Goal: Task Accomplishment & Management: Manage account settings

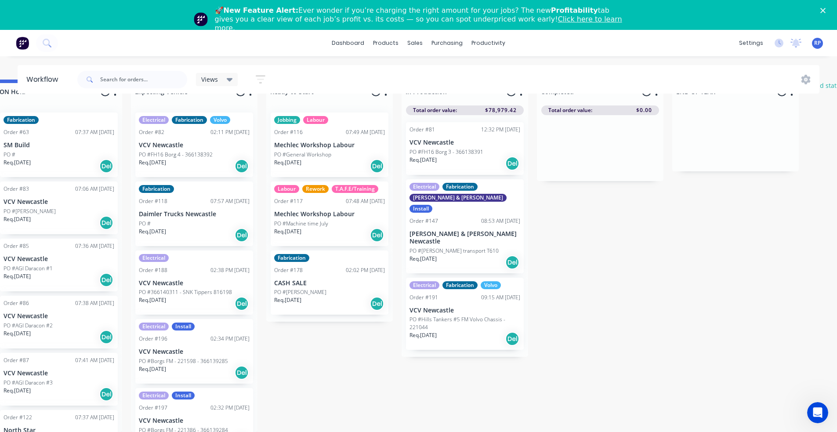
click at [493, 156] on div "Req. 21/07/25 Del" at bounding box center [465, 163] width 111 height 15
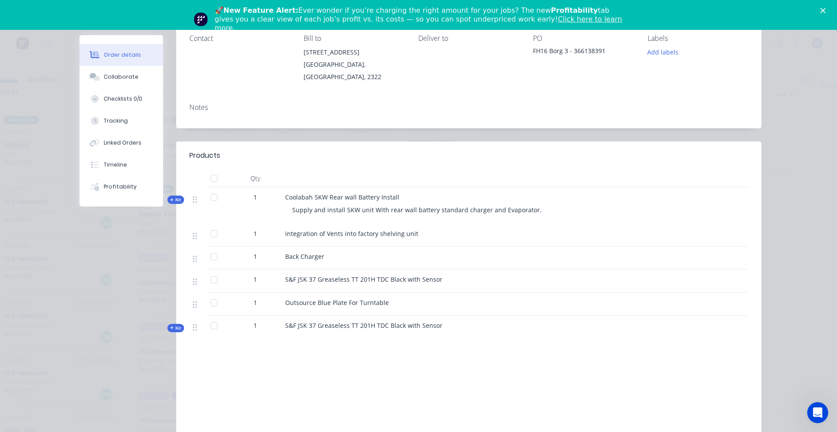
scroll to position [44, 0]
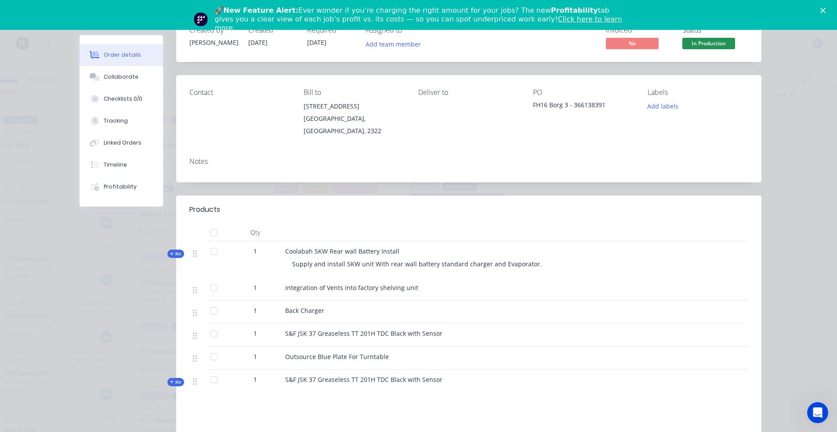
click at [826, 9] on polygon "Close" at bounding box center [822, 10] width 5 height 5
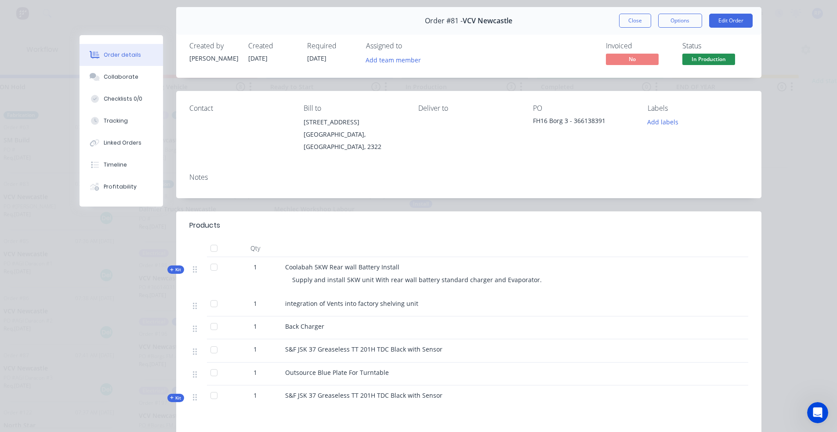
scroll to position [0, 0]
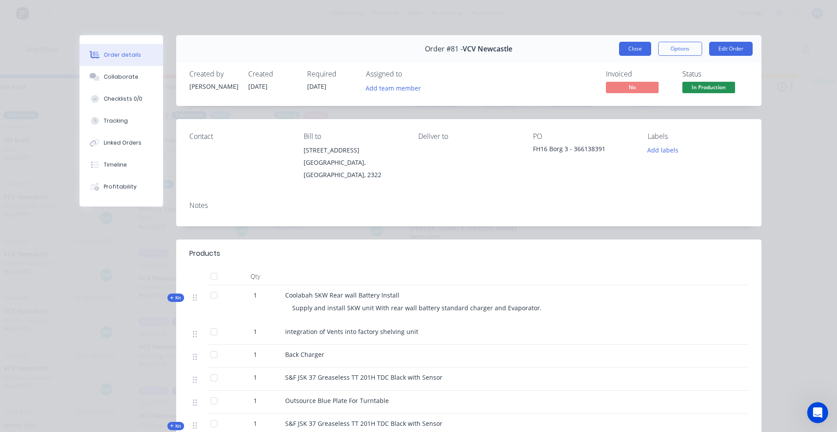
click at [621, 49] on button "Close" at bounding box center [635, 49] width 32 height 14
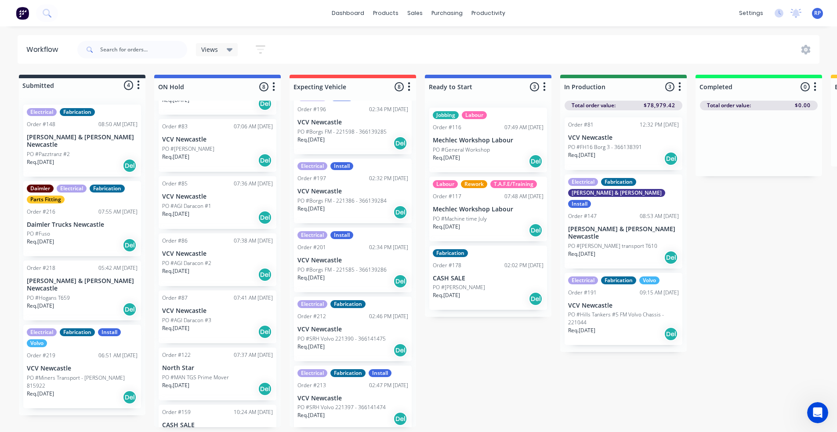
scroll to position [228, 0]
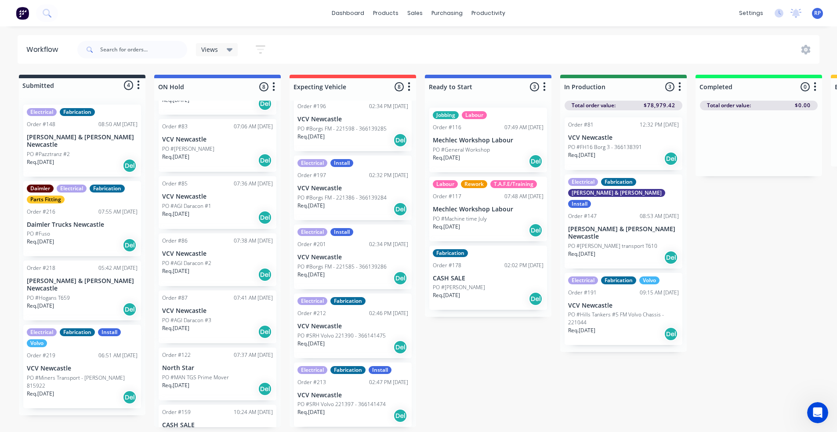
click at [607, 157] on div "Req. 21/07/25 Del" at bounding box center [623, 158] width 111 height 15
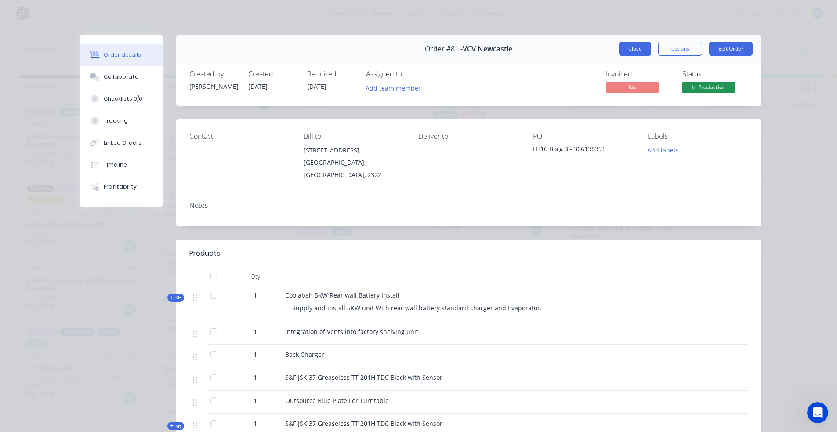
click at [636, 46] on button "Close" at bounding box center [635, 49] width 32 height 14
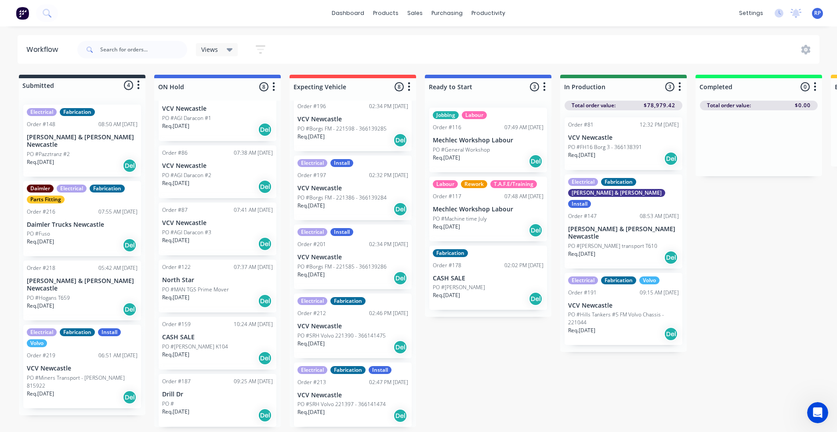
click at [639, 145] on p "PO #FH16 Borg 3 - 366138391" at bounding box center [605, 147] width 74 height 8
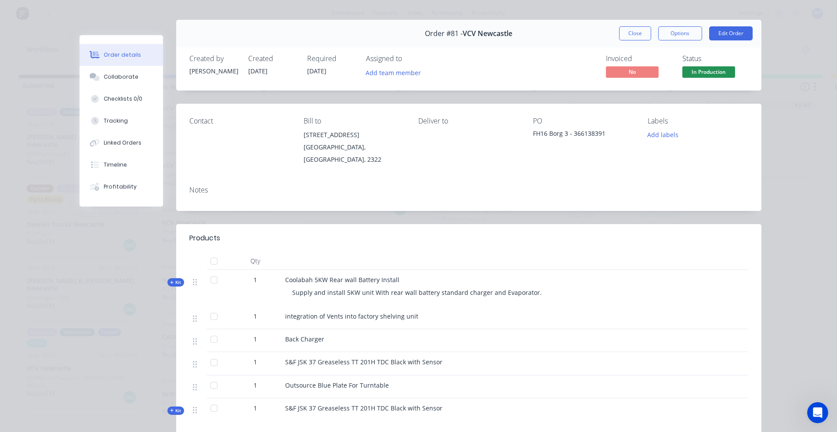
scroll to position [0, 0]
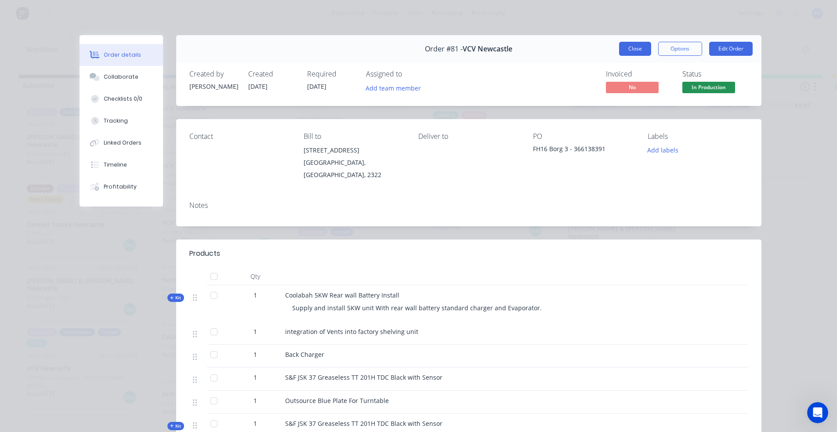
click at [628, 47] on button "Close" at bounding box center [635, 49] width 32 height 14
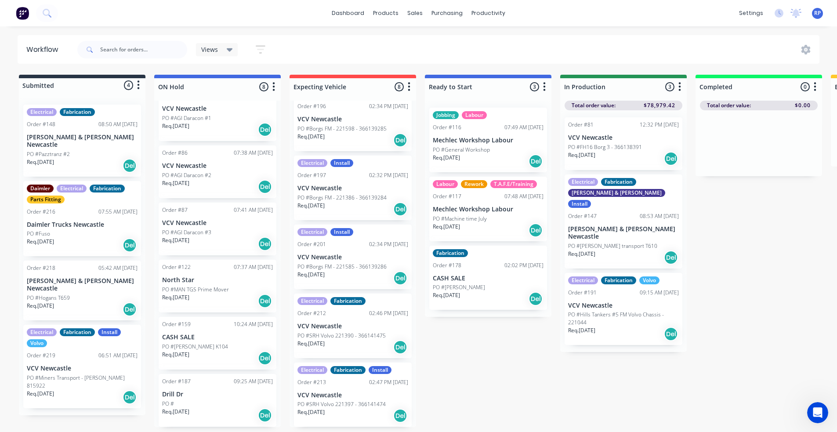
click at [661, 141] on div "Order #81 12:32 PM 13/08/25 VCV Newcastle PO #FH16 Borg 3 - 366138391 Req. 21/0…" at bounding box center [624, 143] width 118 height 53
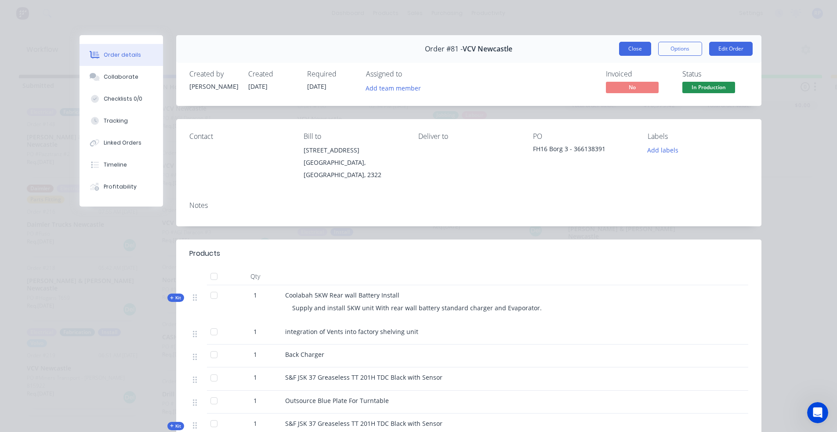
click at [628, 50] on button "Close" at bounding box center [635, 49] width 32 height 14
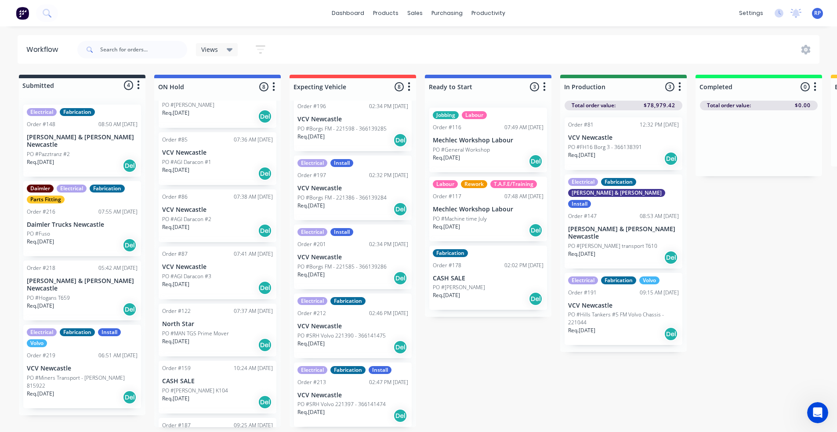
scroll to position [145, 0]
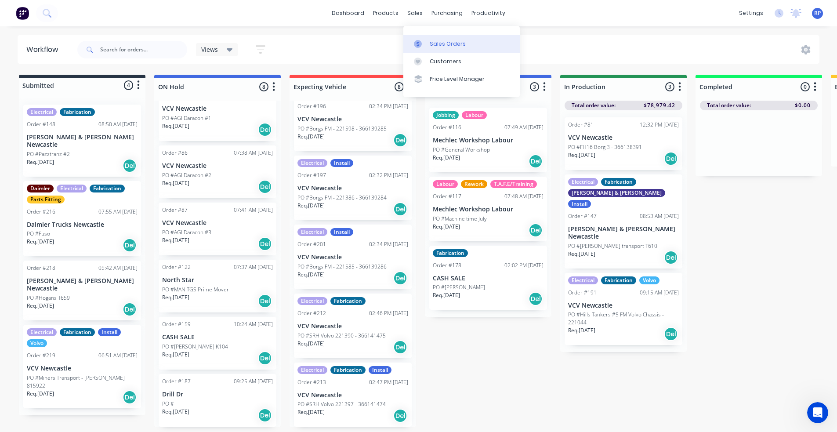
click at [425, 45] on div at bounding box center [420, 44] width 13 height 8
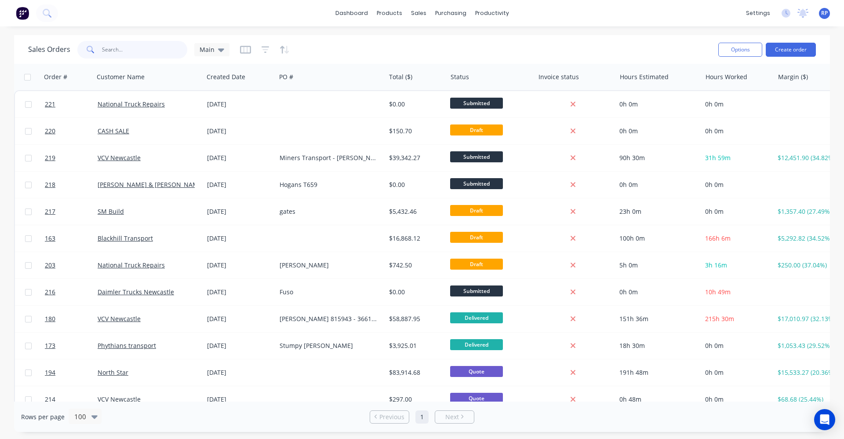
click at [160, 52] on input "text" at bounding box center [145, 50] width 86 height 18
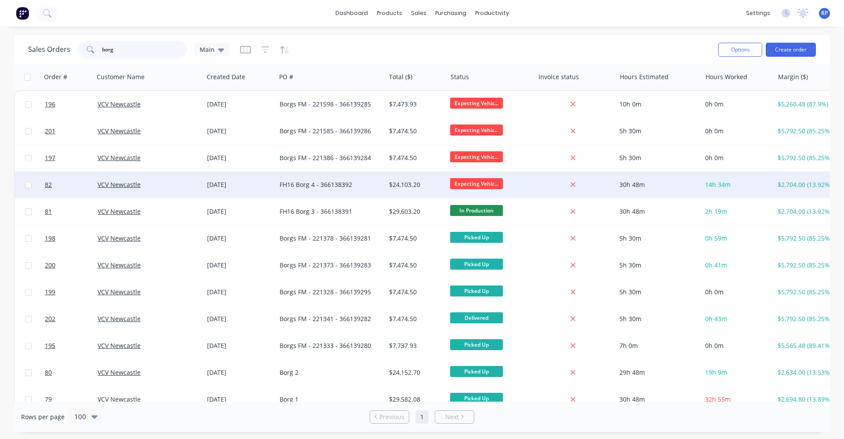
type input "borg"
click at [292, 187] on div "FH16 Borg 4 - 366138392" at bounding box center [327, 184] width 97 height 9
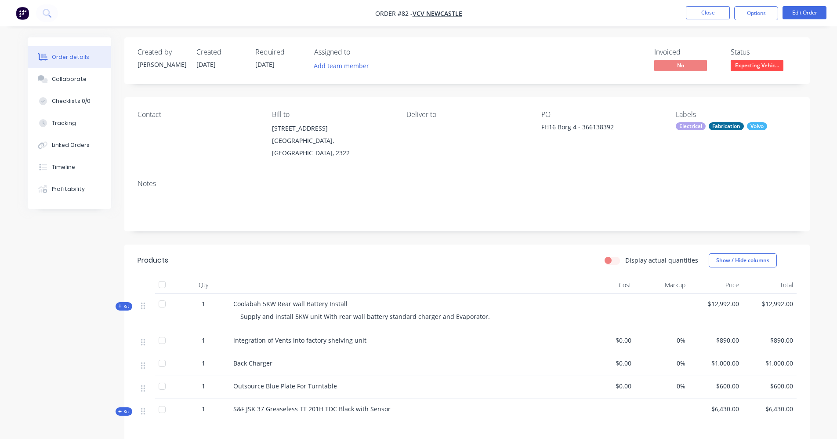
drag, startPoint x: 616, startPoint y: 127, endPoint x: 611, endPoint y: 131, distance: 6.6
click at [616, 127] on div "FH16 Borg 4 - 366138392" at bounding box center [596, 128] width 110 height 12
click at [610, 127] on div "FH16 Borg 4 - 366138392" at bounding box center [596, 128] width 110 height 12
click at [581, 126] on div "FH16 Borg 4 - 366138392" at bounding box center [596, 128] width 110 height 12
click at [580, 128] on div "FH16 Borg 4 - 366138392" at bounding box center [596, 128] width 110 height 12
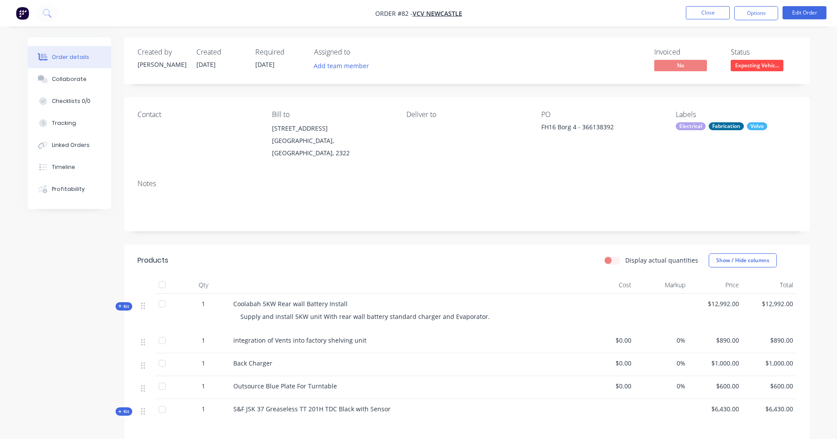
click at [608, 123] on div "FH16 Borg 4 - 366138392" at bounding box center [596, 128] width 110 height 12
drag, startPoint x: 608, startPoint y: 123, endPoint x: 590, endPoint y: 122, distance: 18.0
click at [590, 122] on div "FH16 Borg 4 - 366138392" at bounding box center [596, 128] width 110 height 12
click at [791, 16] on button "Edit Order" at bounding box center [805, 12] width 44 height 13
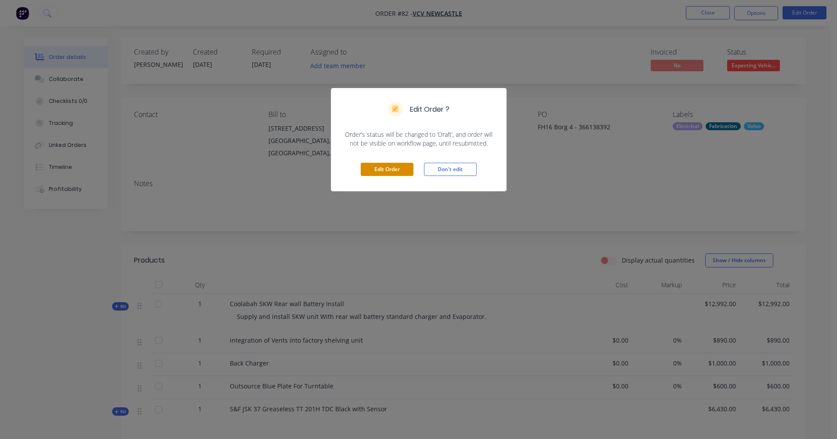
click at [410, 169] on button "Edit Order" at bounding box center [387, 169] width 53 height 13
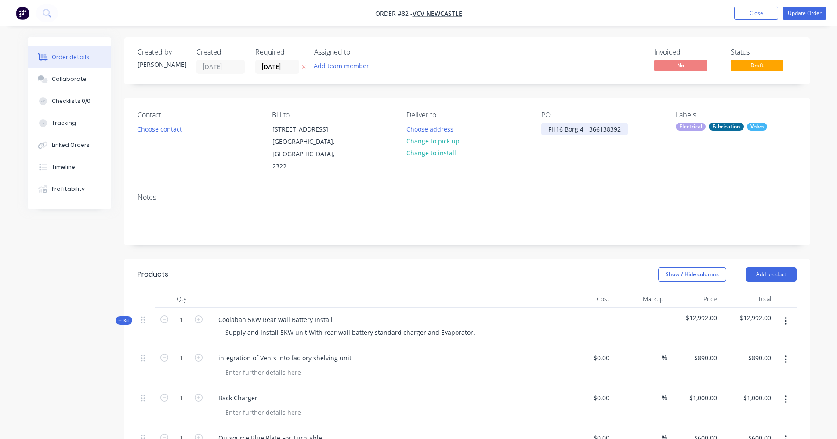
click at [591, 129] on div "FH16 Borg 4 - 366138392" at bounding box center [584, 129] width 87 height 13
click at [588, 129] on div "FH16 Borg 4 - 366138392" at bounding box center [584, 129] width 87 height 13
click at [620, 129] on div "FH16 Borg 4 - 366138392" at bounding box center [584, 129] width 87 height 13
click at [550, 138] on div "FH16 Borg 4 - 366138392 221449" at bounding box center [584, 134] width 87 height 22
click at [799, 13] on button "Update Order" at bounding box center [805, 13] width 44 height 13
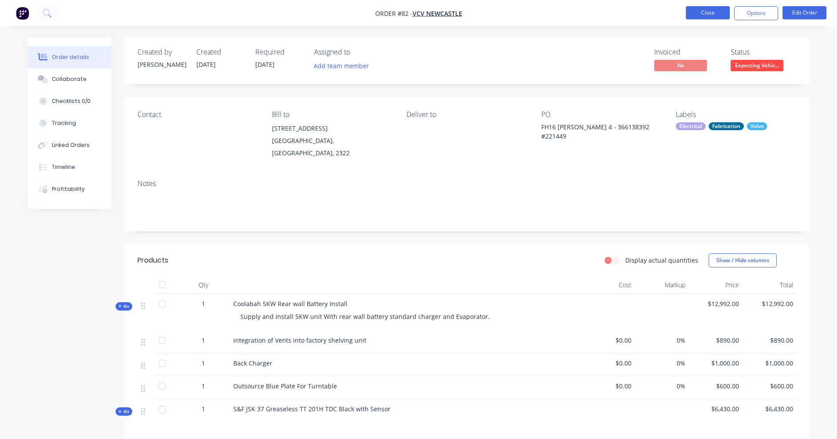
click at [711, 10] on button "Close" at bounding box center [708, 12] width 44 height 13
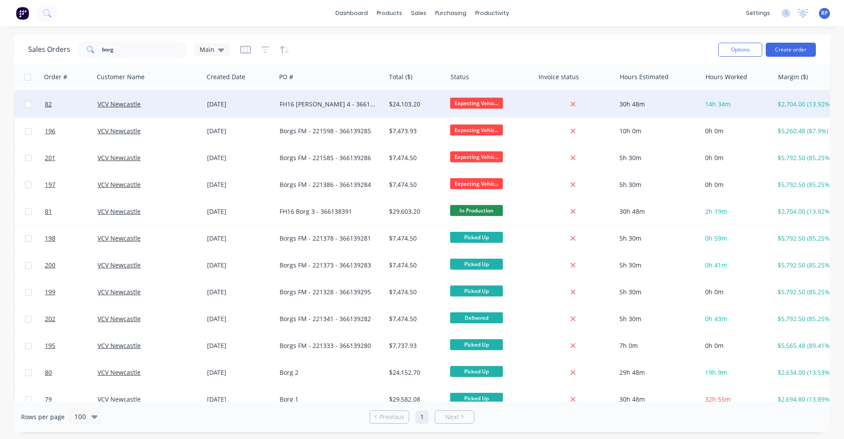
click at [329, 105] on div "FH16 Borg 4 - 366138392 #221449" at bounding box center [327, 104] width 97 height 9
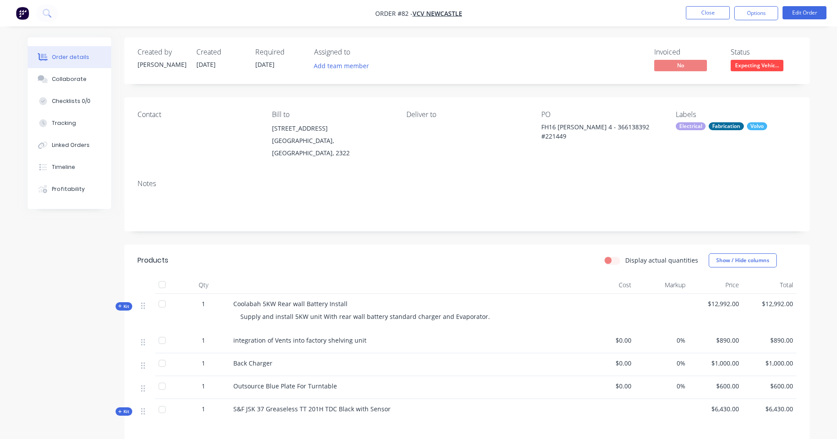
click at [582, 127] on div "FH16 Borg 4 - 366138392 #221449" at bounding box center [596, 131] width 110 height 18
click at [566, 136] on div "FH16 Borg 4 - 366138392 #221449" at bounding box center [596, 131] width 110 height 18
click at [797, 19] on button "Edit Order" at bounding box center [805, 12] width 44 height 13
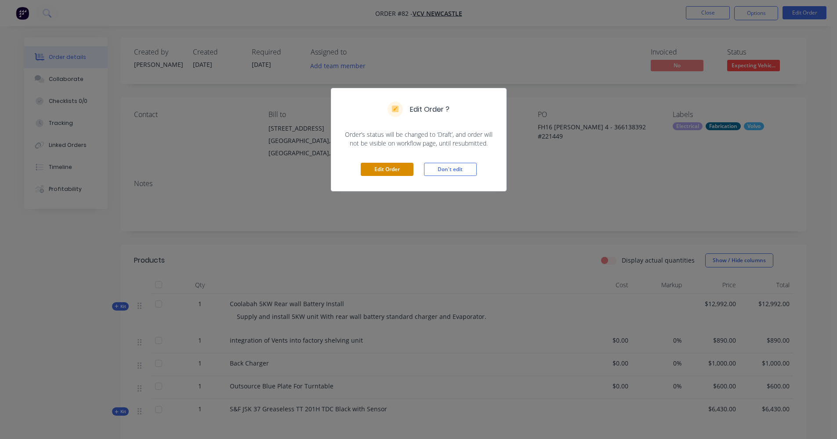
click at [386, 168] on button "Edit Order" at bounding box center [387, 169] width 53 height 13
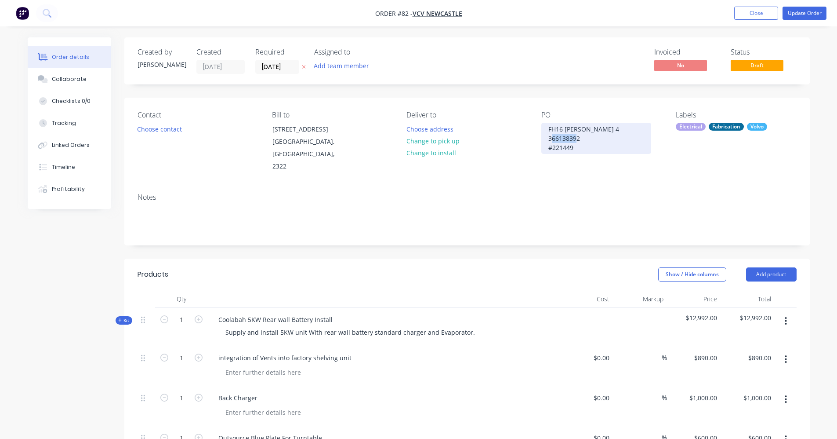
drag, startPoint x: 573, startPoint y: 140, endPoint x: 541, endPoint y: 139, distance: 32.1
click at [541, 139] on div "FH16 Borg 4 - 366138392 #221449" at bounding box center [596, 138] width 110 height 31
click at [589, 127] on div "FH16 Borg 4 - 366138392" at bounding box center [584, 129] width 87 height 13
click at [592, 129] on div "FH16 Borg 4 - #221449 366138392" at bounding box center [596, 134] width 110 height 22
click at [582, 135] on div "FH16 Borg 4 - 221449 366138392" at bounding box center [595, 129] width 109 height 13
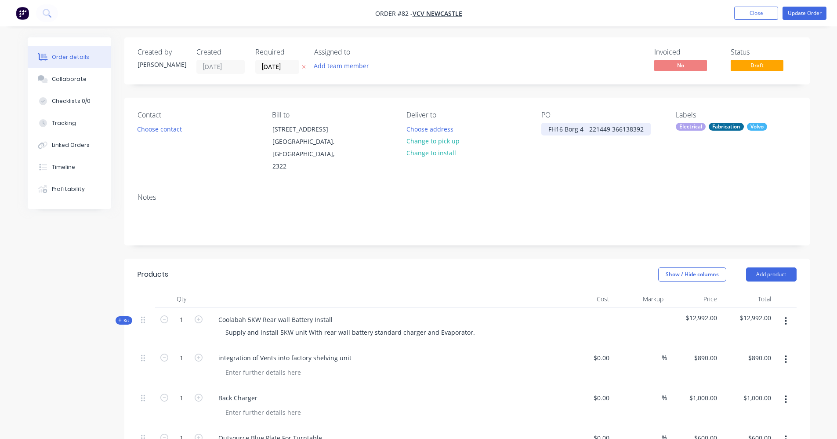
click at [610, 131] on div "FH16 Borg 4 - 221449 366138392" at bounding box center [595, 129] width 109 height 13
click at [609, 131] on div "FH16 Borg 4 - 221449-366138392" at bounding box center [596, 134] width 110 height 22
click at [552, 139] on div "FH16 Borg 4 - 221449 -366138392" at bounding box center [596, 134] width 110 height 22
click at [804, 14] on button "Update Order" at bounding box center [805, 13] width 44 height 13
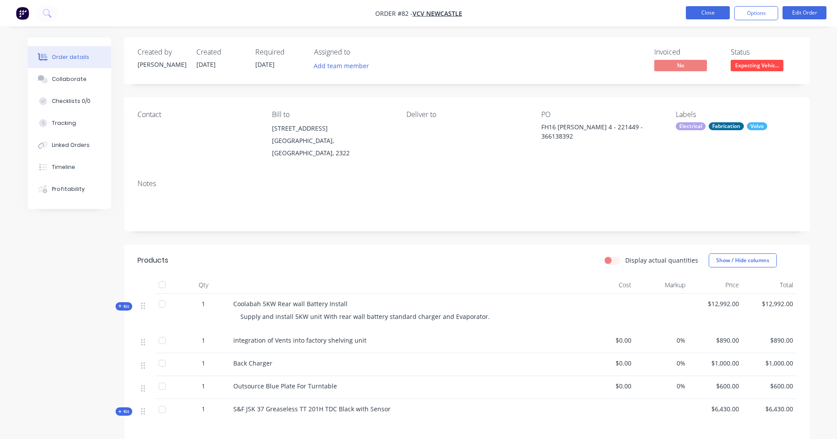
click at [716, 15] on button "Close" at bounding box center [708, 12] width 44 height 13
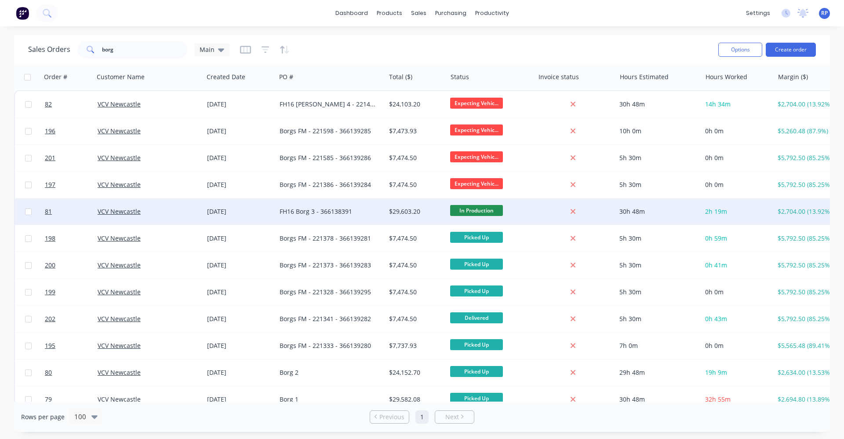
click at [333, 213] on div "FH16 Borg 3 - 366138391" at bounding box center [327, 211] width 97 height 9
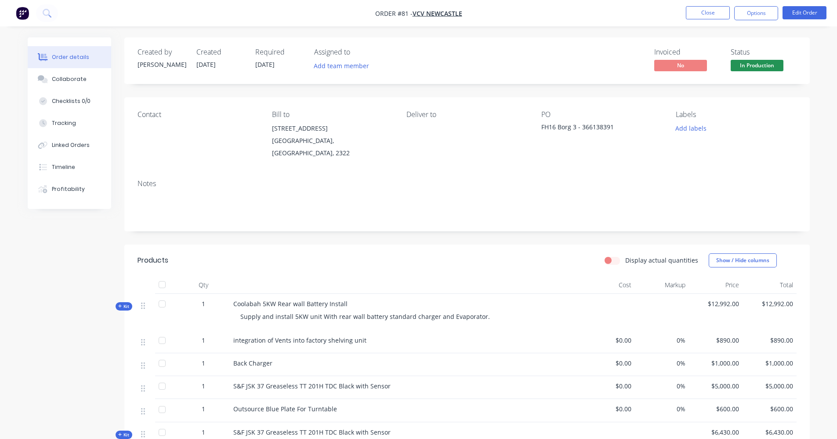
click at [576, 128] on div "FH16 Borg 3 - 366138391" at bounding box center [596, 128] width 110 height 12
click at [577, 126] on div "FH16 Borg 3 - 366138391" at bounding box center [596, 128] width 110 height 12
click at [818, 16] on button "Edit Order" at bounding box center [805, 12] width 44 height 13
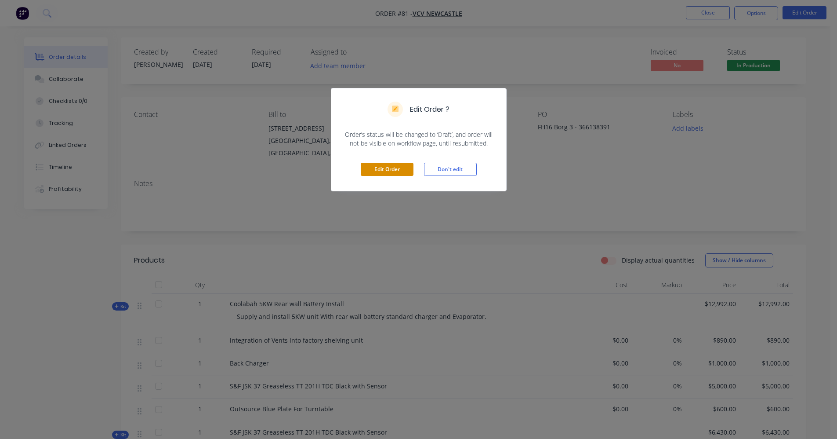
click at [370, 168] on button "Edit Order" at bounding box center [387, 169] width 53 height 13
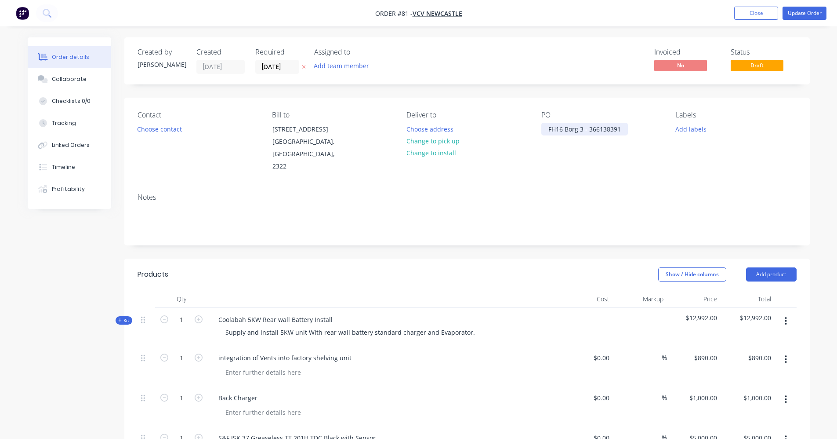
click at [584, 129] on div "FH16 Borg 3 - 366138391" at bounding box center [584, 129] width 87 height 13
click at [791, 16] on button "Update Order" at bounding box center [805, 13] width 44 height 13
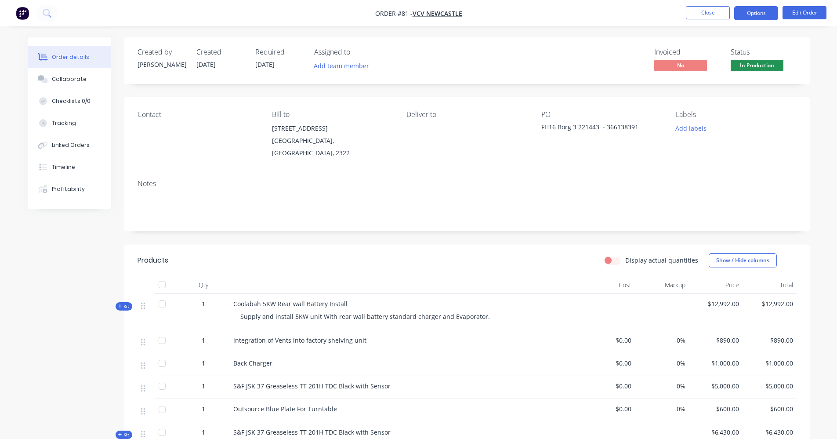
click at [761, 12] on button "Options" at bounding box center [756, 13] width 44 height 14
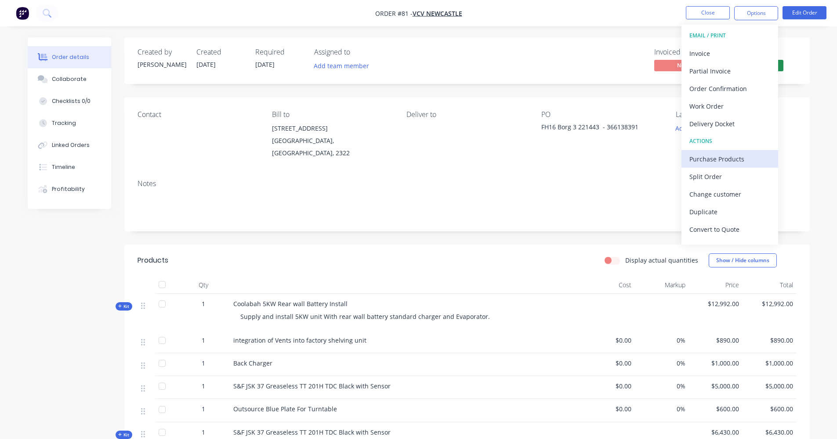
click at [744, 161] on div "Purchase Products" at bounding box center [730, 158] width 81 height 13
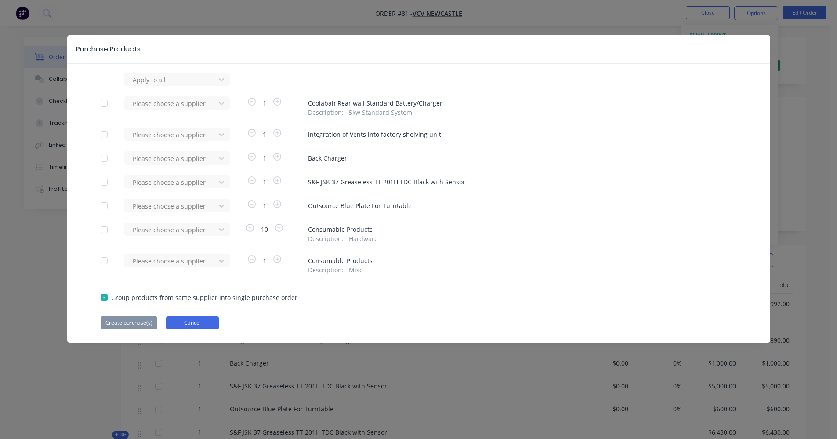
click at [196, 318] on button "Cancel" at bounding box center [192, 322] width 53 height 13
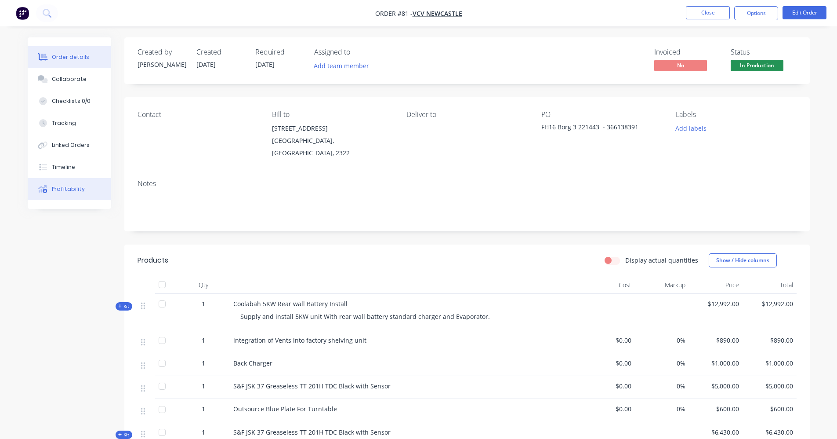
click at [73, 189] on div "Profitability" at bounding box center [68, 189] width 33 height 8
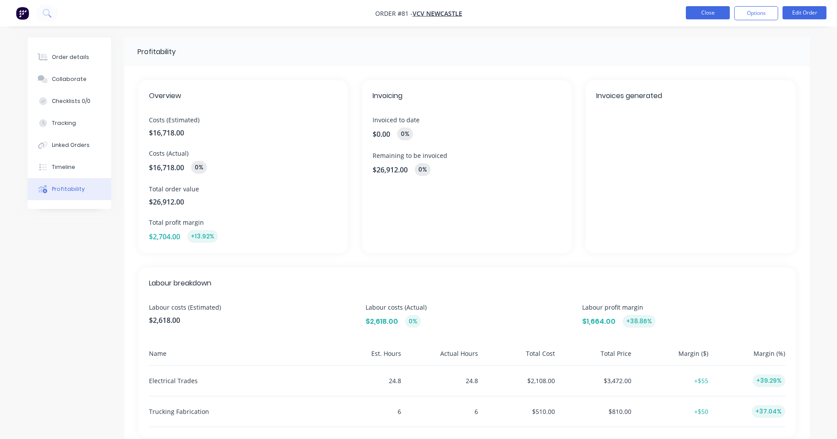
click at [708, 15] on button "Close" at bounding box center [708, 12] width 44 height 13
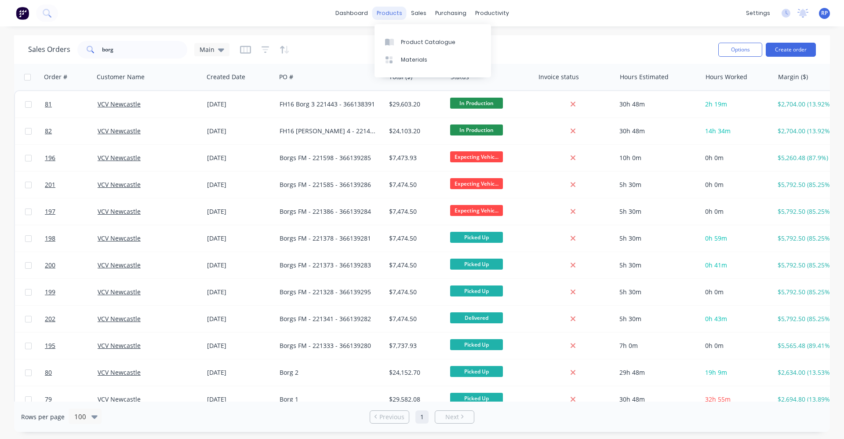
click at [377, 17] on div "products" at bounding box center [389, 13] width 34 height 13
click at [398, 41] on link "Product Catalogue" at bounding box center [432, 42] width 116 height 18
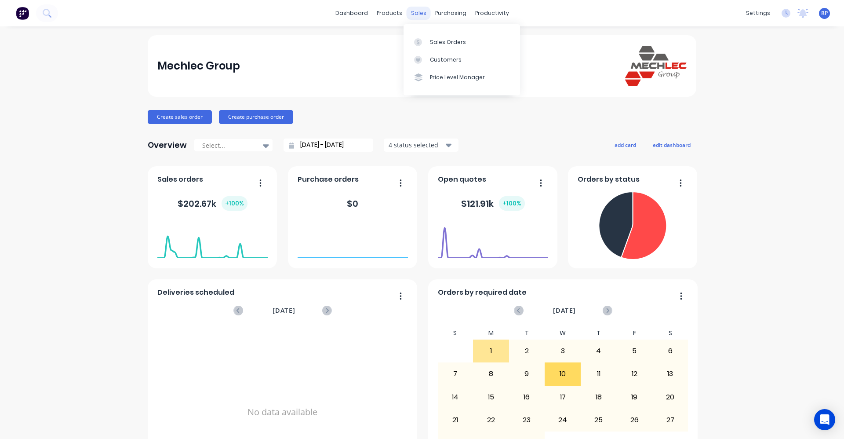
click at [414, 10] on div "sales" at bounding box center [418, 13] width 24 height 13
click at [440, 43] on div "Sales Orders" at bounding box center [448, 42] width 36 height 8
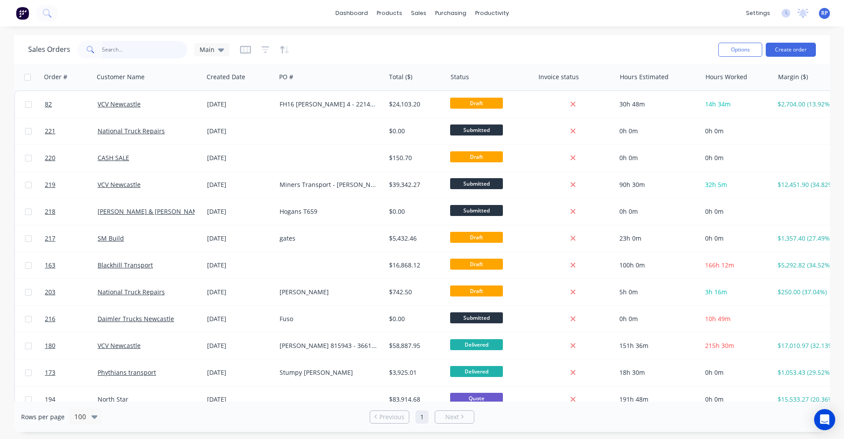
click at [148, 52] on input "text" at bounding box center [145, 50] width 86 height 18
type input "borg"
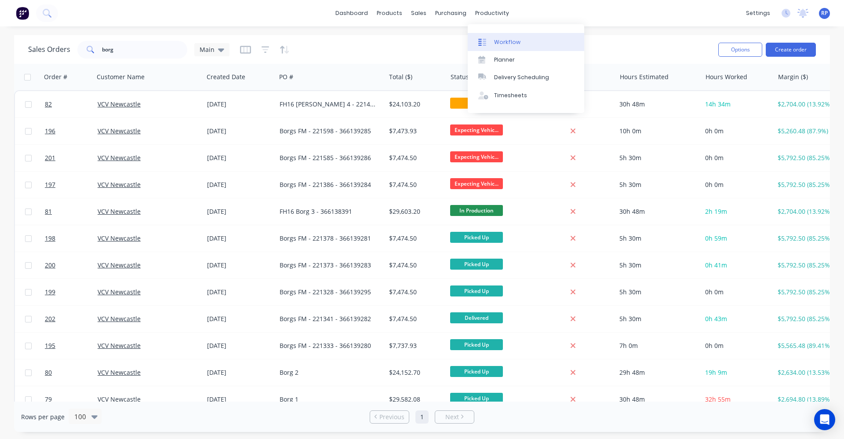
click at [494, 38] on div "Workflow" at bounding box center [507, 42] width 26 height 8
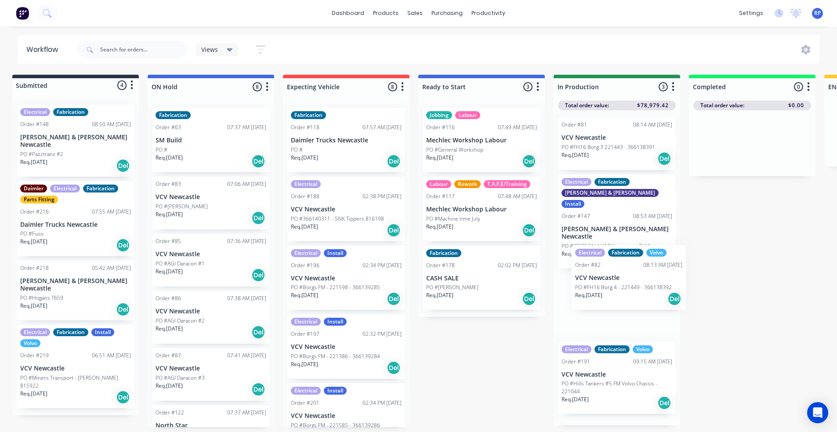
scroll to position [0, 7]
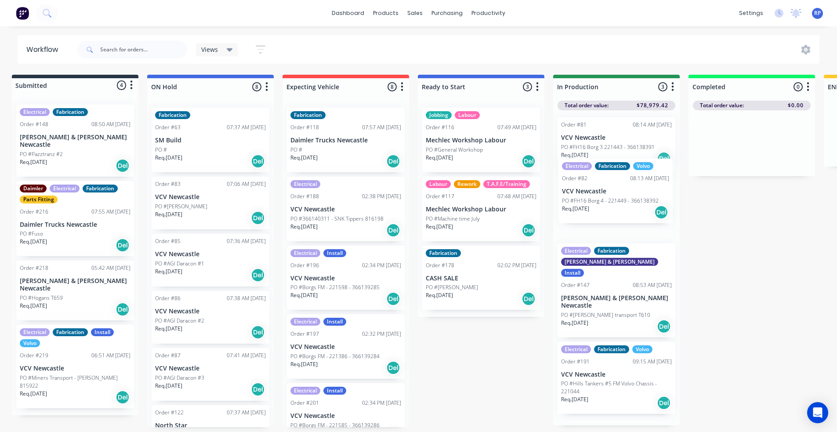
drag, startPoint x: 343, startPoint y: 159, endPoint x: 613, endPoint y: 216, distance: 275.8
click at [613, 216] on div "Submitted 4 Status colour #273444 hex #273444 Save Cancel Summaries Total order…" at bounding box center [591, 251] width 1211 height 352
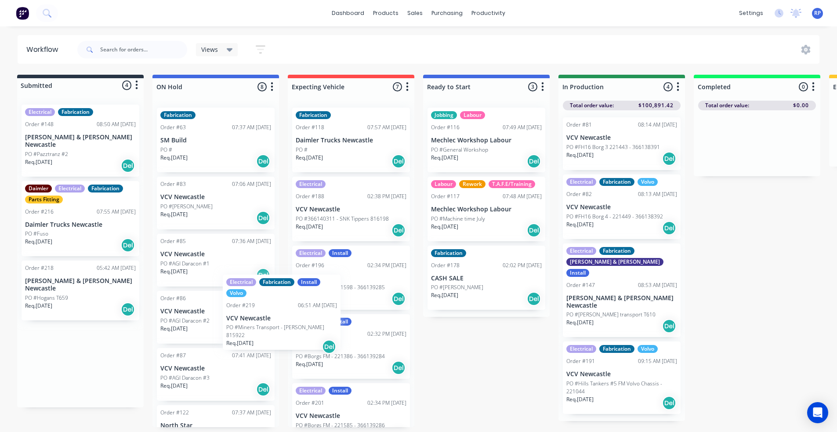
scroll to position [2, 1]
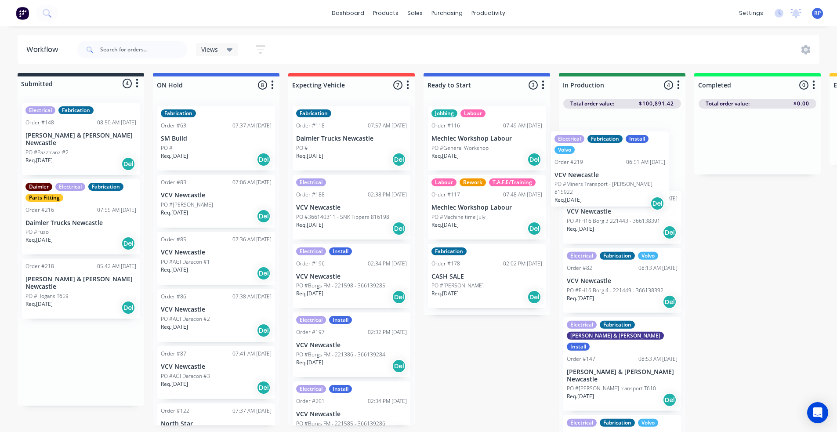
drag, startPoint x: 82, startPoint y: 351, endPoint x: 620, endPoint y: 170, distance: 567.8
click at [620, 170] on div "Submitted 4 Status colour #273444 hex #273444 Save Cancel Summaries Total order…" at bounding box center [597, 254] width 1211 height 362
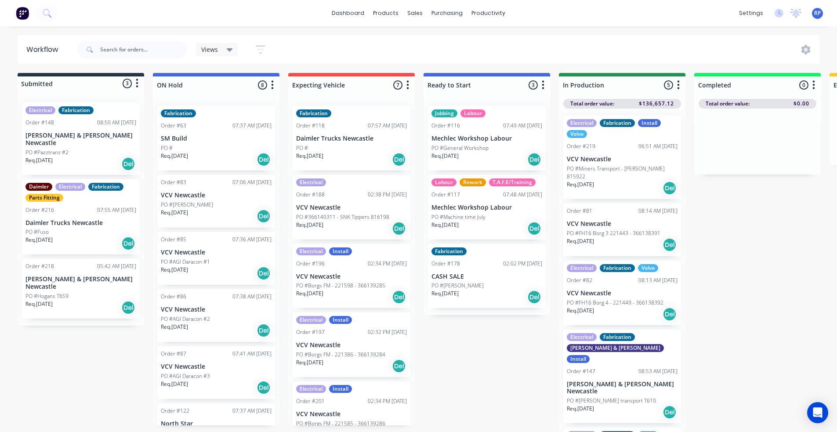
click at [600, 168] on p "PO #Miners Transport - Mack 815922" at bounding box center [622, 173] width 111 height 16
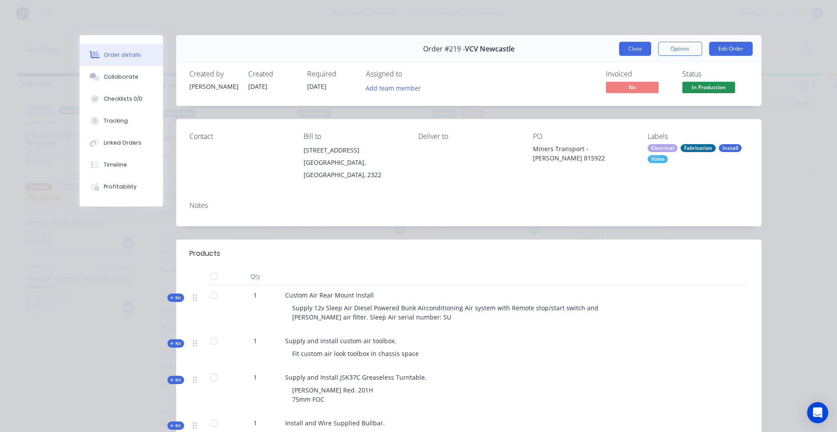
click at [635, 48] on button "Close" at bounding box center [635, 49] width 32 height 14
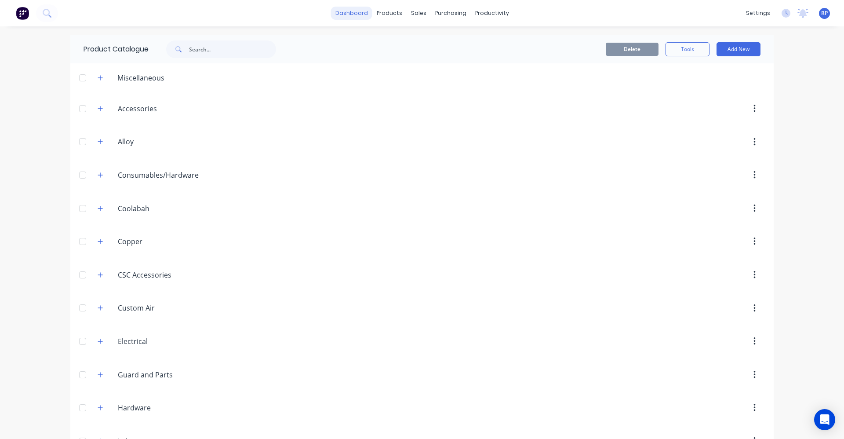
click at [358, 10] on link "dashboard" at bounding box center [351, 13] width 41 height 13
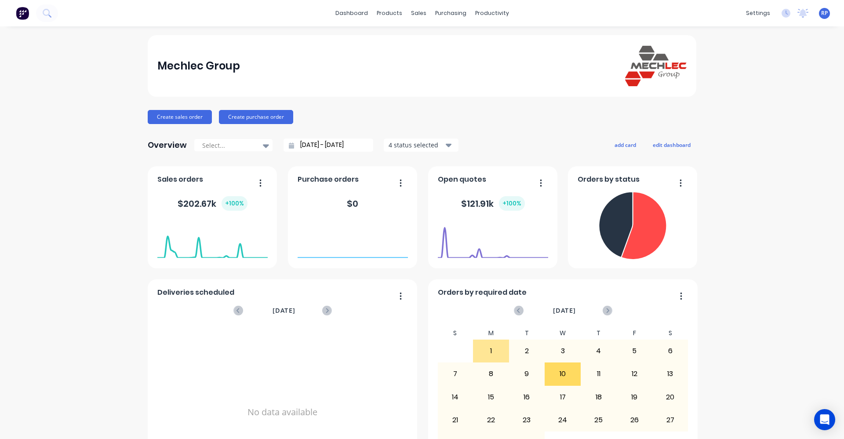
click at [227, 204] on div "+ 100 %" at bounding box center [234, 203] width 26 height 15
click at [199, 203] on div "$ 202.67k + 100 %" at bounding box center [213, 203] width 70 height 15
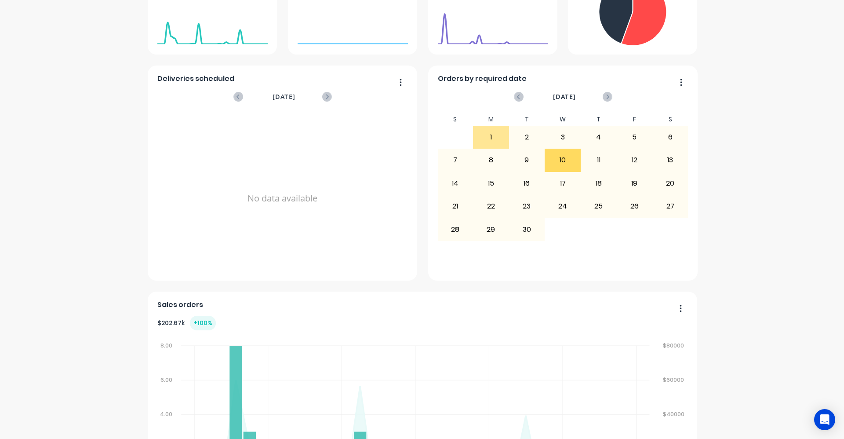
scroll to position [301, 0]
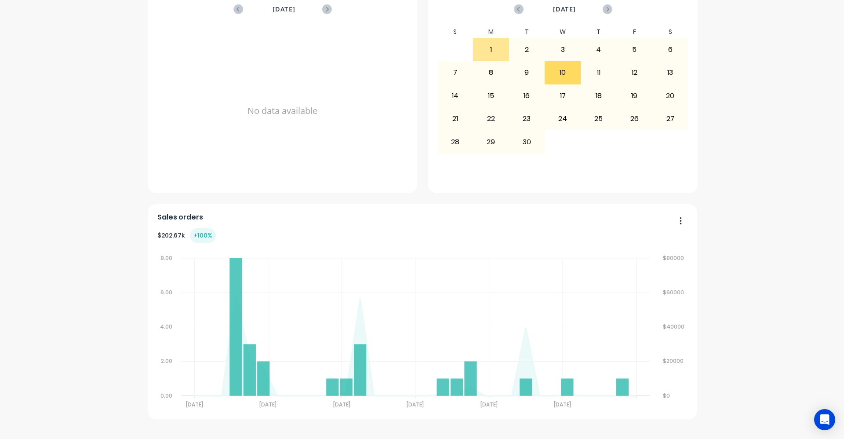
click at [679, 220] on button "button" at bounding box center [677, 221] width 18 height 14
click at [679, 224] on icon "button" at bounding box center [680, 220] width 2 height 9
click at [718, 215] on div "Mechlec Group Create sales order Create purchase order Overview Select... 02/08…" at bounding box center [422, 76] width 844 height 685
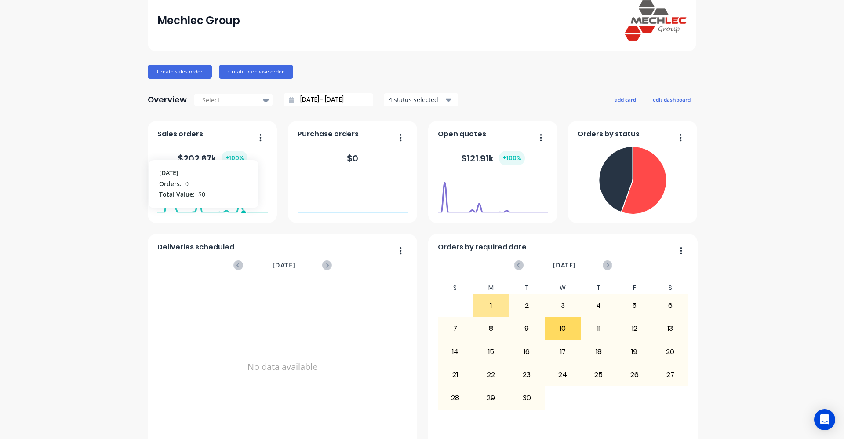
scroll to position [37, 0]
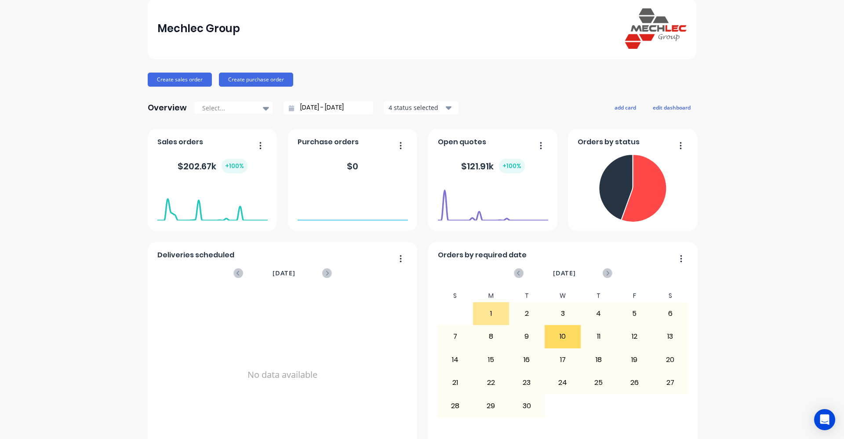
click at [609, 149] on div "Orders by status" at bounding box center [609, 144] width 65 height 13
click at [263, 108] on icon at bounding box center [266, 109] width 6 height 4
click at [228, 129] on div "Last 30 Days" at bounding box center [233, 128] width 79 height 16
click at [263, 109] on icon at bounding box center [266, 109] width 6 height 4
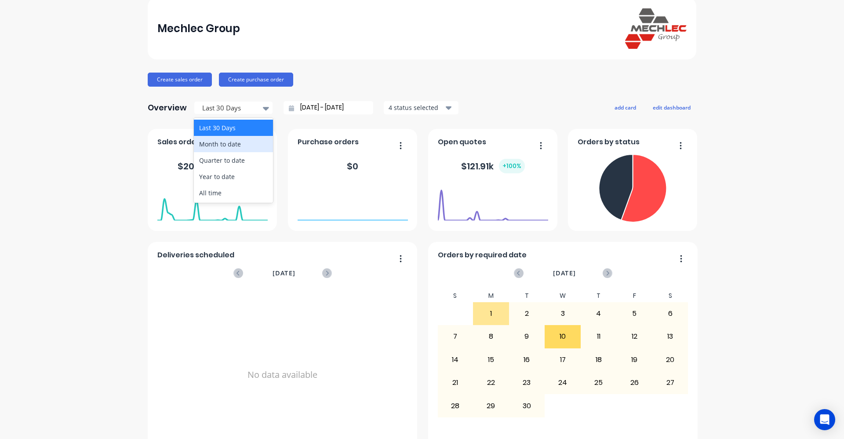
click at [241, 149] on div "Month to date" at bounding box center [233, 144] width 79 height 16
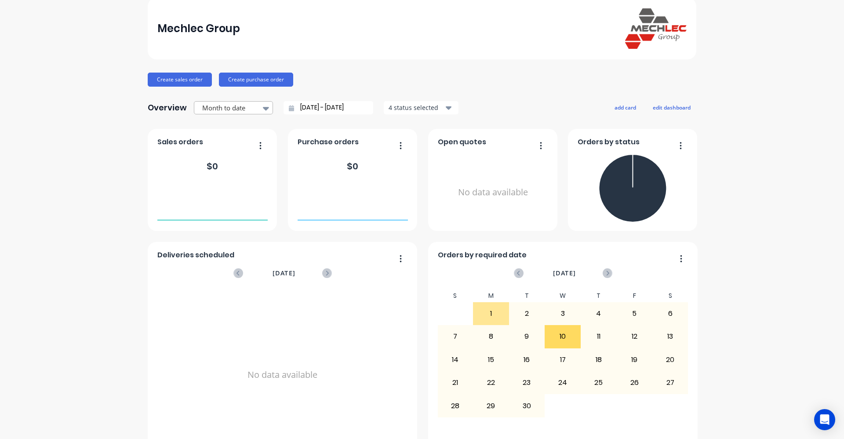
click at [263, 111] on icon at bounding box center [266, 108] width 6 height 10
click at [253, 138] on div "Month to date" at bounding box center [233, 144] width 79 height 16
click at [265, 112] on div at bounding box center [265, 108] width 13 height 15
click at [250, 179] on div "Year to date" at bounding box center [233, 176] width 79 height 16
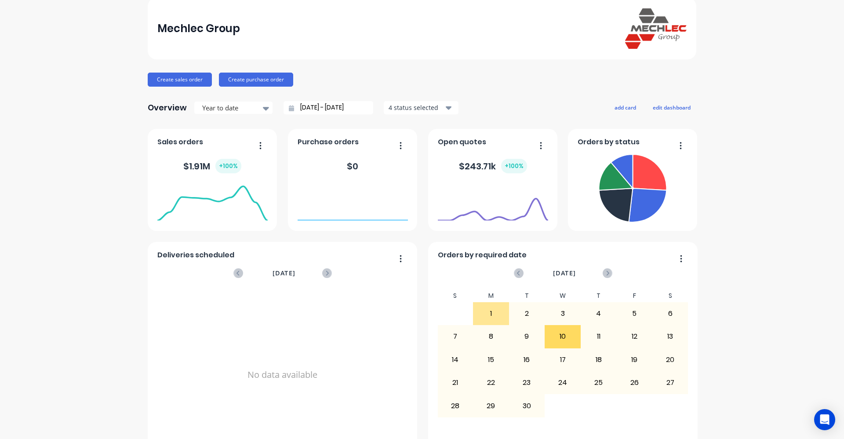
click at [260, 145] on icon "button" at bounding box center [261, 145] width 2 height 7
click at [235, 138] on div "Sales orders" at bounding box center [212, 144] width 110 height 13
click at [263, 108] on icon at bounding box center [266, 109] width 6 height 4
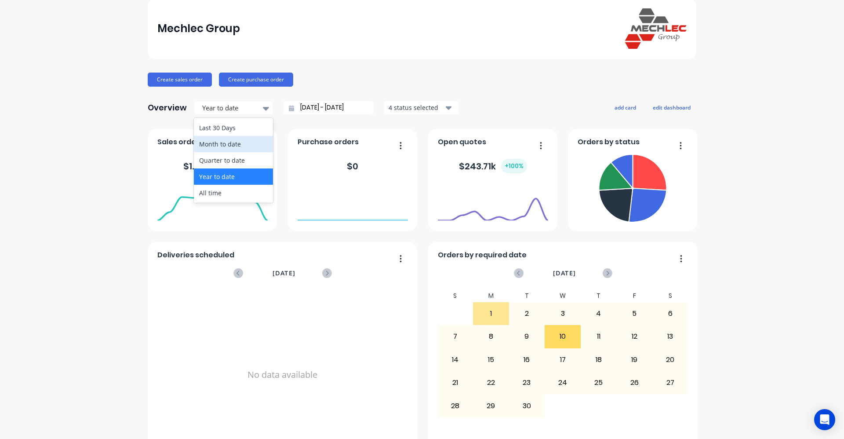
click at [241, 143] on div "Month to date" at bounding box center [233, 144] width 79 height 16
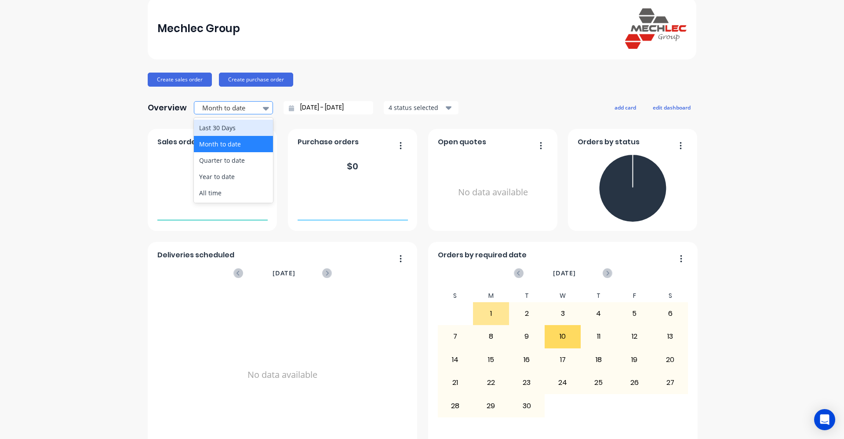
click at [263, 109] on icon at bounding box center [266, 109] width 6 height 4
click at [236, 149] on div "Month to date" at bounding box center [233, 144] width 79 height 16
click at [259, 106] on div at bounding box center [265, 108] width 13 height 15
click at [248, 127] on div "Last 30 Days" at bounding box center [233, 128] width 79 height 16
type input "03/08/25 - 02/09/25"
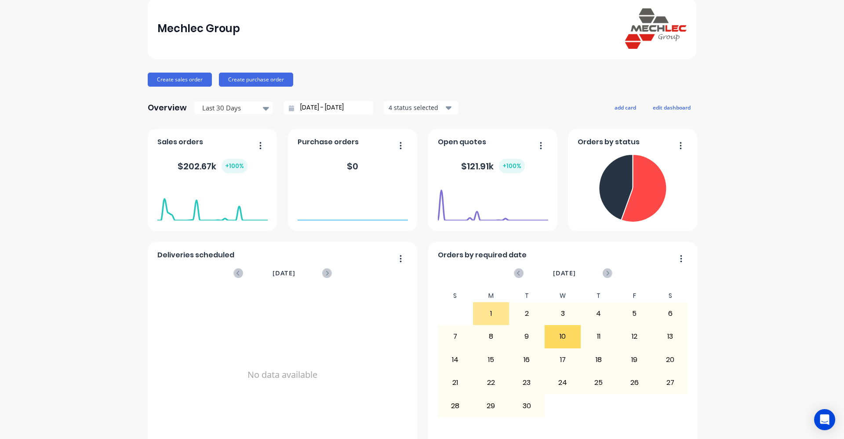
click at [21, 49] on div "Mechlec Group Create sales order Create purchase order Overview Last 30 Days 03…" at bounding box center [422, 340] width 844 height 685
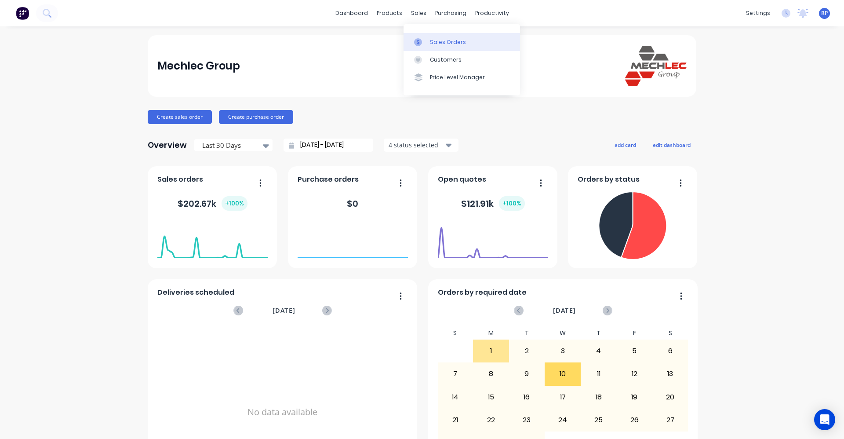
click at [432, 43] on div "Sales Orders" at bounding box center [448, 42] width 36 height 8
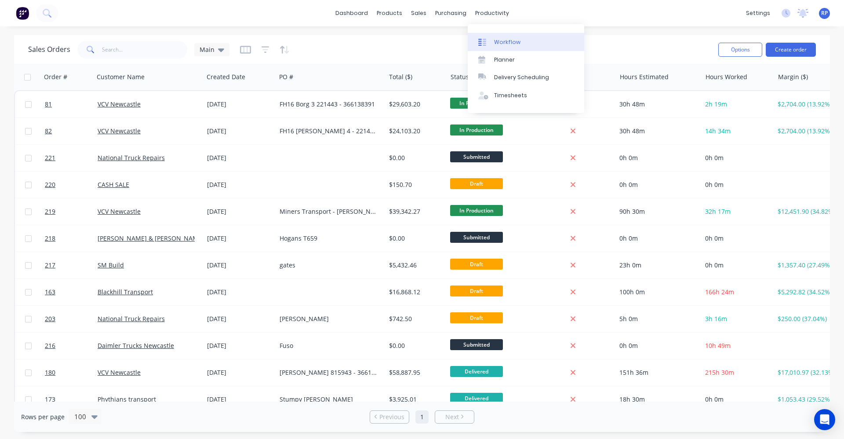
click at [500, 36] on link "Workflow" at bounding box center [526, 42] width 116 height 18
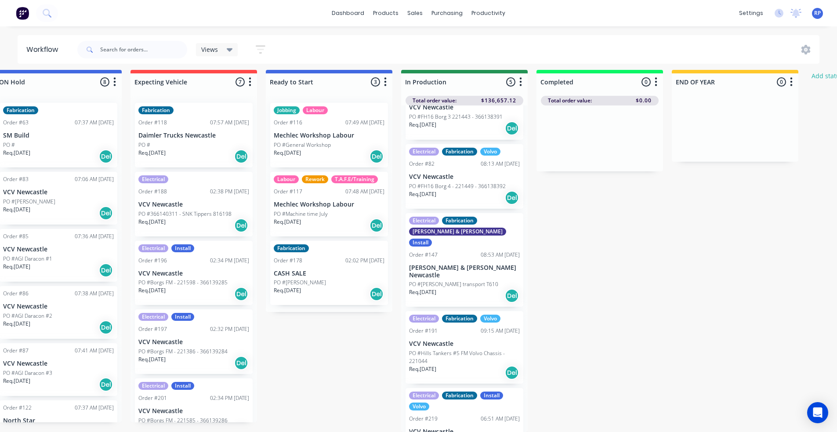
scroll to position [39, 0]
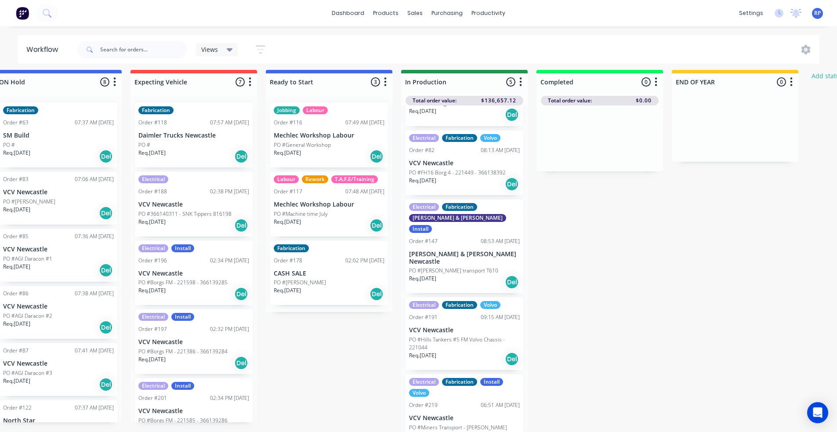
click at [468, 401] on div "Order #219 06:51 AM 27/08/25" at bounding box center [464, 405] width 111 height 8
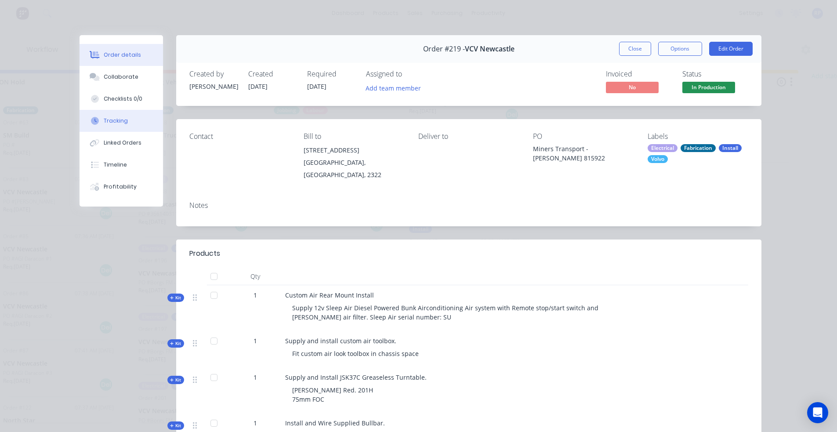
click at [120, 120] on div "Tracking" at bounding box center [116, 121] width 24 height 8
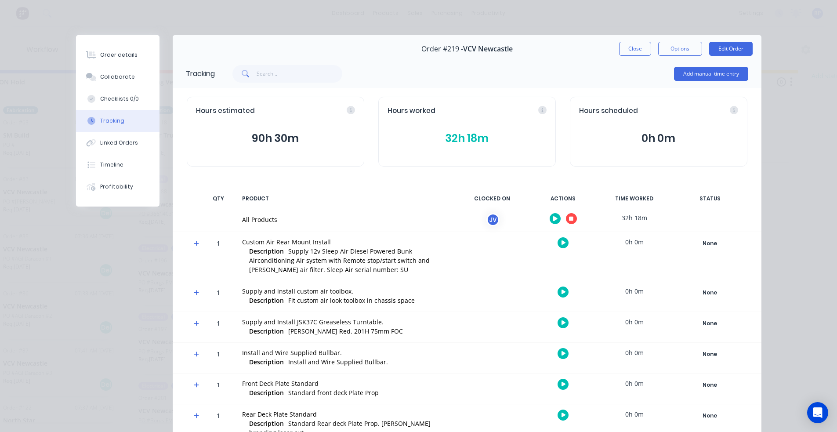
click at [455, 140] on button "32h 18m" at bounding box center [467, 138] width 159 height 17
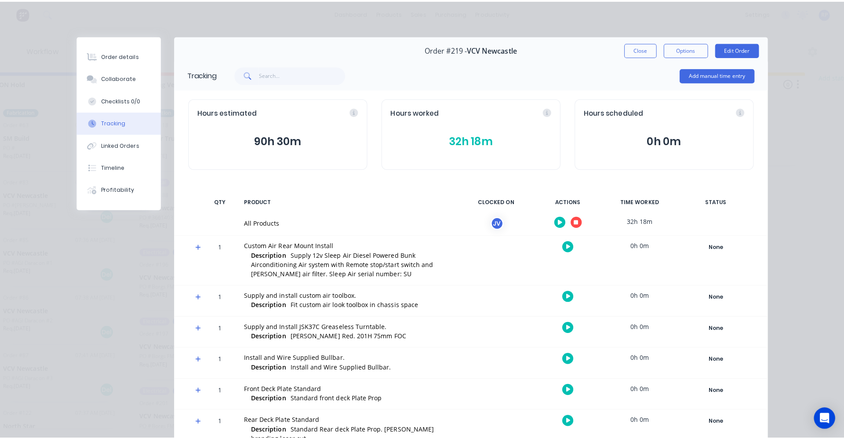
scroll to position [5, 159]
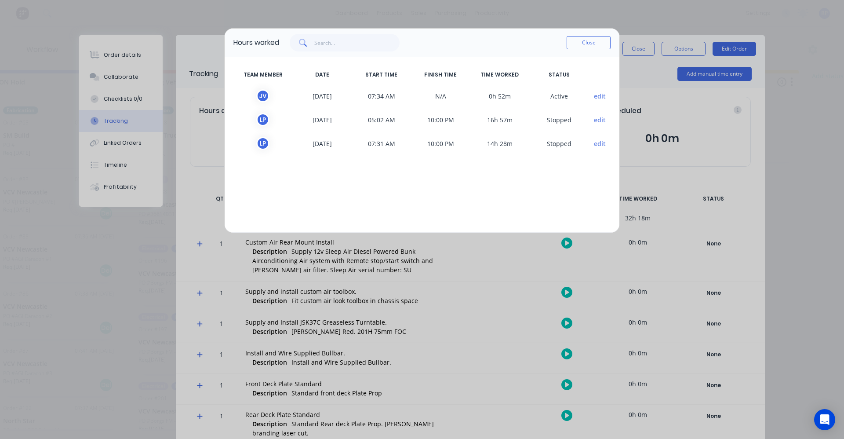
click at [603, 120] on button "edit" at bounding box center [600, 119] width 12 height 9
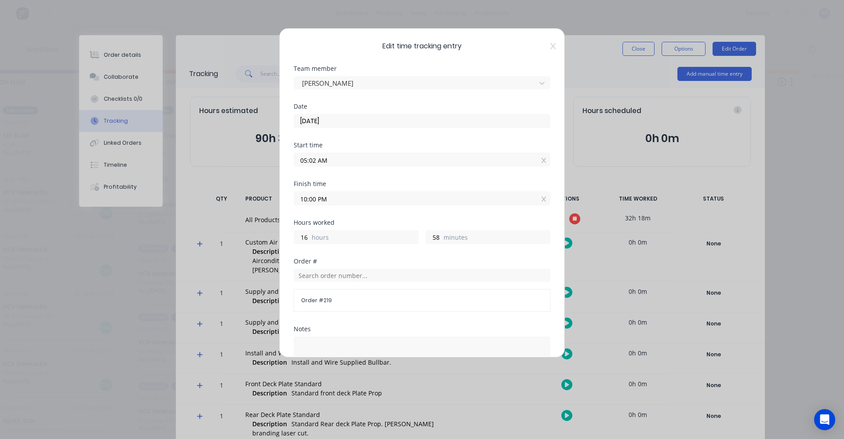
click at [324, 200] on input "10:00 PM" at bounding box center [422, 198] width 256 height 13
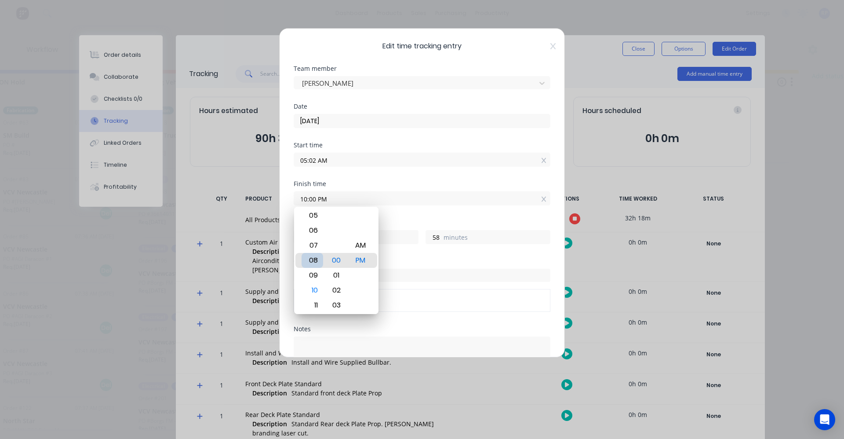
type input "08:00 PM"
type input "14"
type input "05:00 PM"
type input "11"
click at [315, 238] on div "04" at bounding box center [312, 245] width 22 height 15
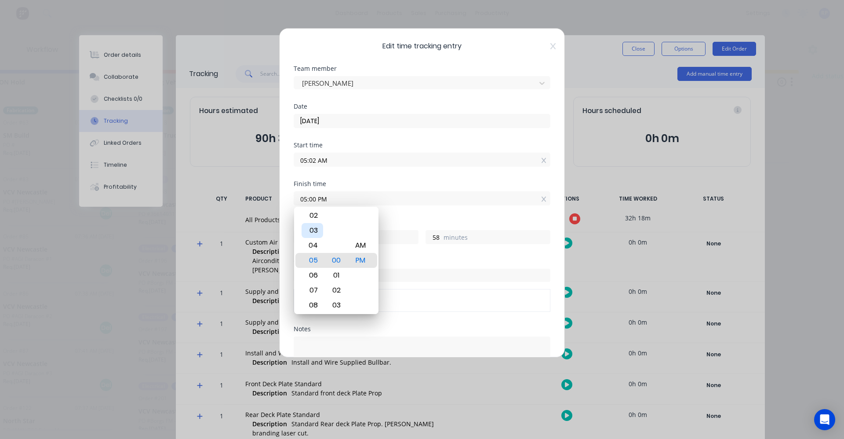
type input "04:00 PM"
type input "10"
click at [316, 275] on div "05" at bounding box center [312, 275] width 22 height 15
type input "05:00 PM"
type input "11"
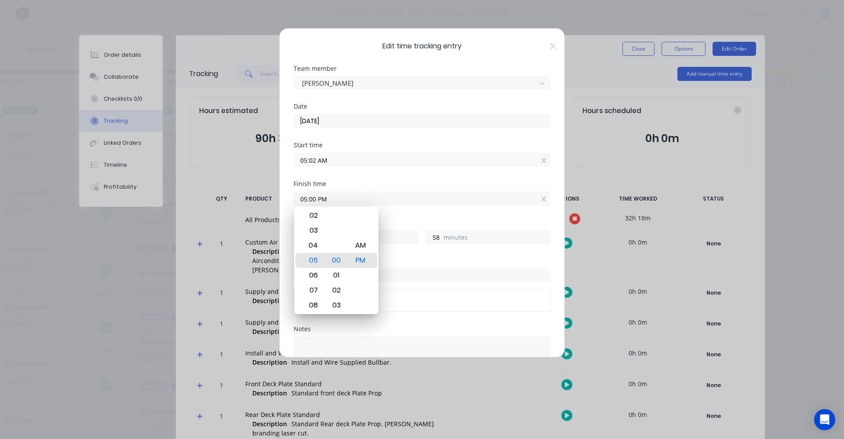
click at [397, 187] on div "Finish time 05:00 PM" at bounding box center [422, 193] width 257 height 25
drag, startPoint x: 464, startPoint y: 272, endPoint x: 461, endPoint y: 267, distance: 5.5
click at [463, 272] on input "text" at bounding box center [422, 275] width 257 height 13
click at [457, 259] on div "Order #" at bounding box center [422, 261] width 257 height 6
click at [365, 263] on div "PM" at bounding box center [361, 260] width 22 height 15
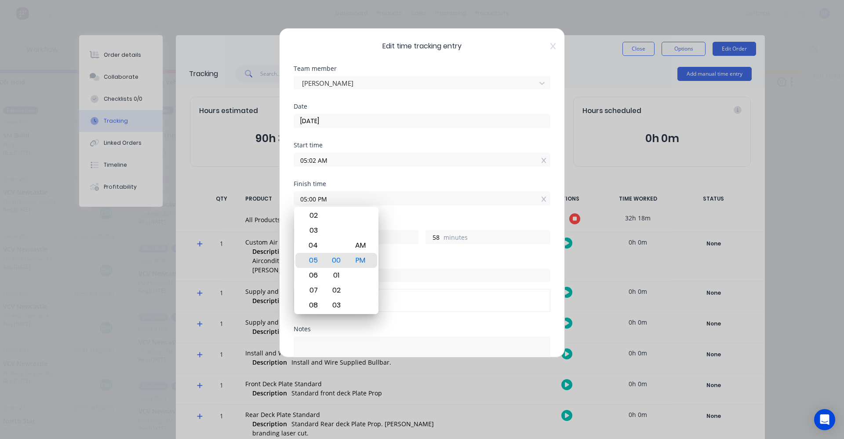
click at [455, 209] on div "Finish time 05:00 PM" at bounding box center [422, 200] width 257 height 39
click at [453, 207] on div "Finish time 05:00 PM" at bounding box center [422, 200] width 257 height 39
click at [441, 156] on input "05:02 AM" at bounding box center [422, 159] width 256 height 13
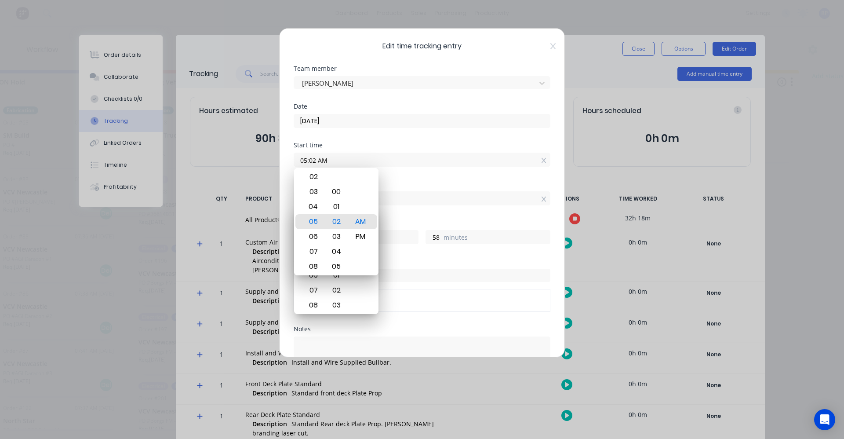
click at [441, 156] on input "05:02 AM" at bounding box center [422, 159] width 256 height 13
click at [433, 131] on div "Date 01/09/2025" at bounding box center [422, 122] width 257 height 39
click at [472, 269] on input "text" at bounding box center [422, 275] width 257 height 13
click at [475, 275] on input "text" at bounding box center [422, 275] width 257 height 13
click at [476, 292] on div "Order # 219" at bounding box center [422, 300] width 257 height 23
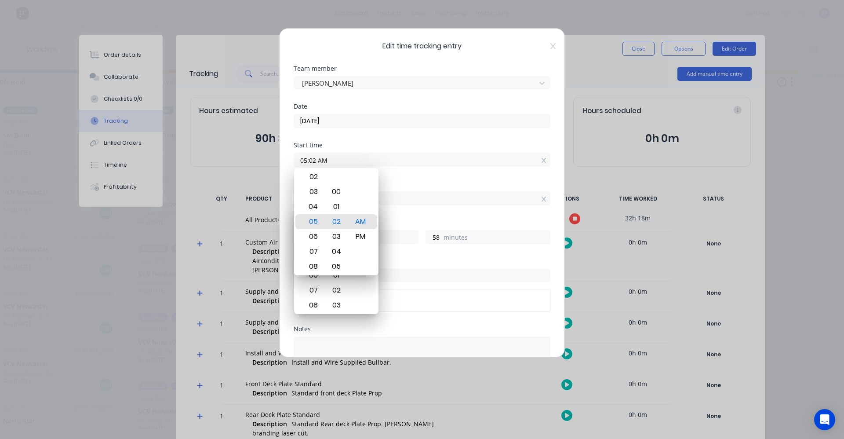
click at [493, 321] on div "Order # Order # 219" at bounding box center [422, 292] width 257 height 68
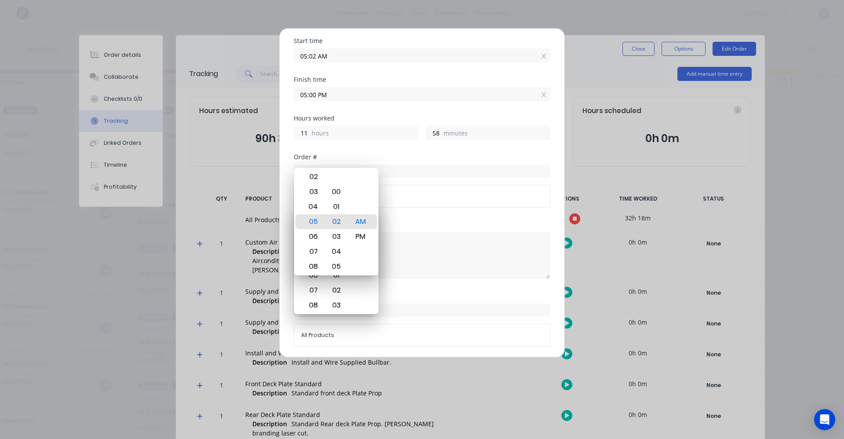
scroll to position [134, 0]
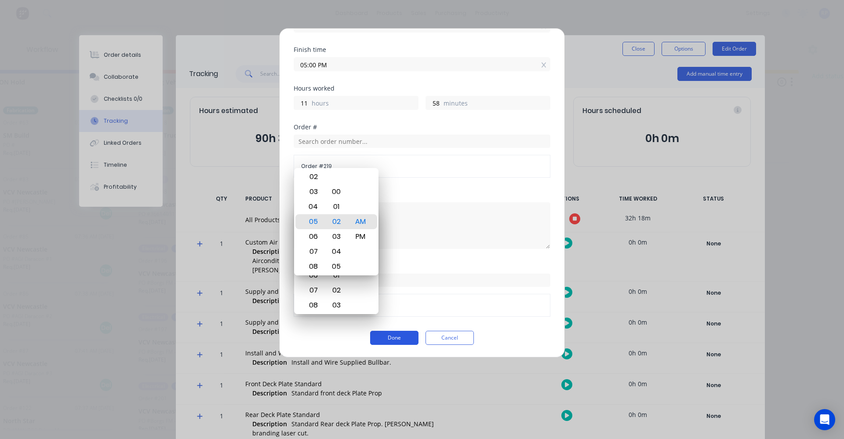
click at [399, 341] on button "Done" at bounding box center [394, 337] width 48 height 14
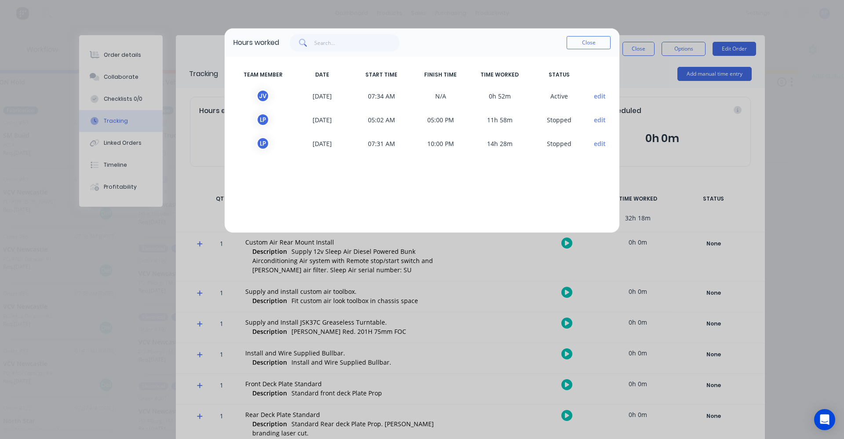
click at [443, 143] on span "10:00 PM" at bounding box center [440, 143] width 59 height 13
click at [592, 145] on span "edit" at bounding box center [599, 143] width 22 height 13
click at [599, 145] on button "edit" at bounding box center [600, 143] width 12 height 9
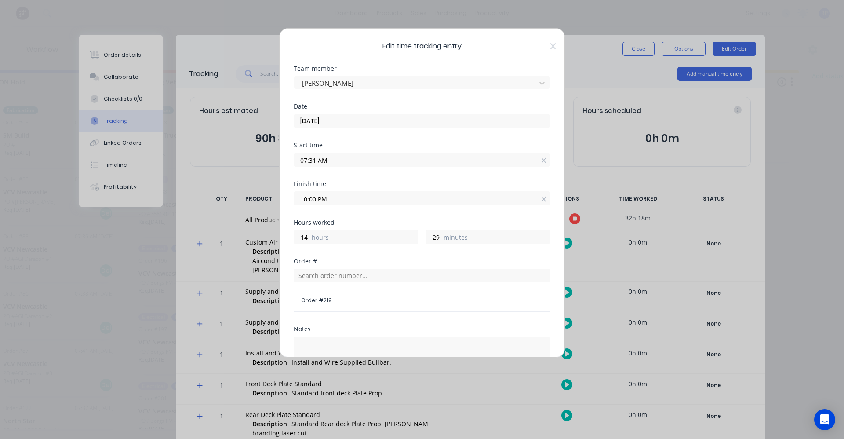
click at [311, 203] on input "10:00 PM" at bounding box center [422, 198] width 256 height 13
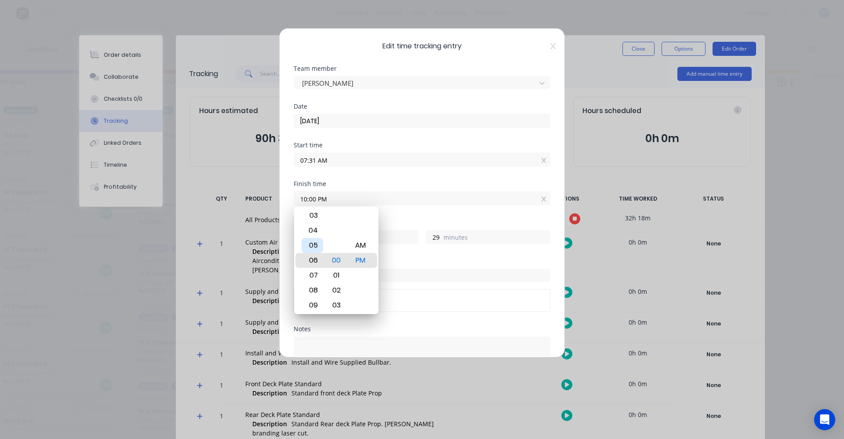
type input "06:00 PM"
type input "10"
click at [313, 249] on div "05" at bounding box center [312, 245] width 22 height 15
type input "05:00 PM"
type input "9"
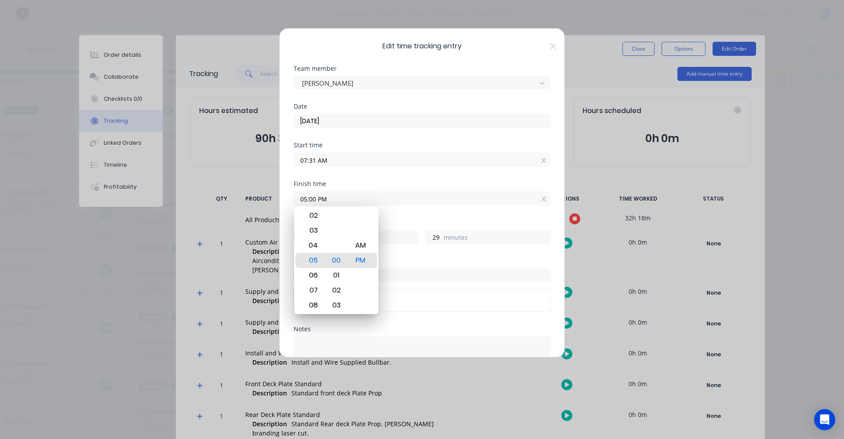
click at [427, 222] on div "Hours worked" at bounding box center [422, 222] width 257 height 6
click at [482, 255] on div "Hours worked 9 hours 29 minutes" at bounding box center [422, 238] width 257 height 39
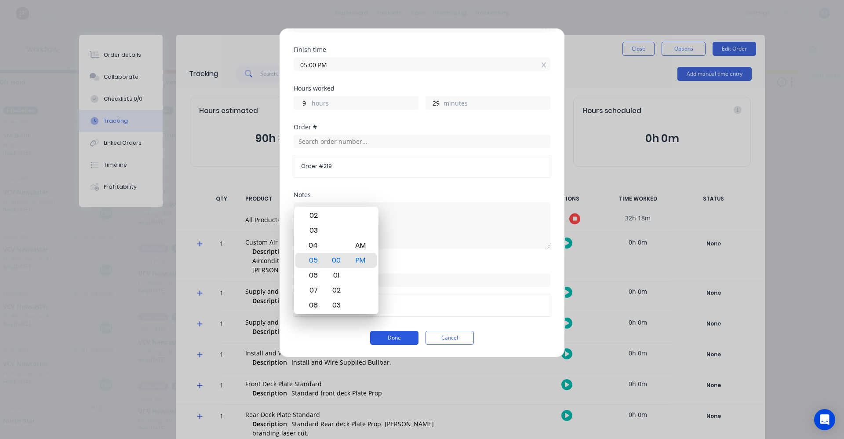
drag, startPoint x: 400, startPoint y: 338, endPoint x: 407, endPoint y: 338, distance: 7.0
click at [401, 338] on button "Done" at bounding box center [394, 337] width 48 height 14
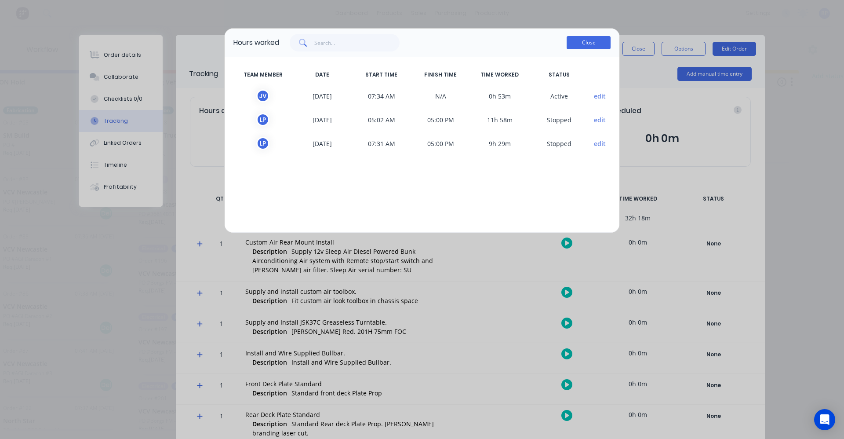
click at [585, 41] on button "Close" at bounding box center [588, 42] width 44 height 13
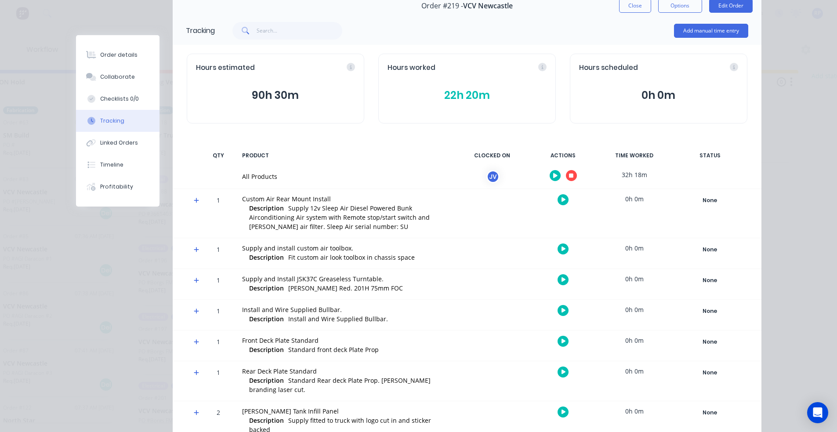
scroll to position [0, 0]
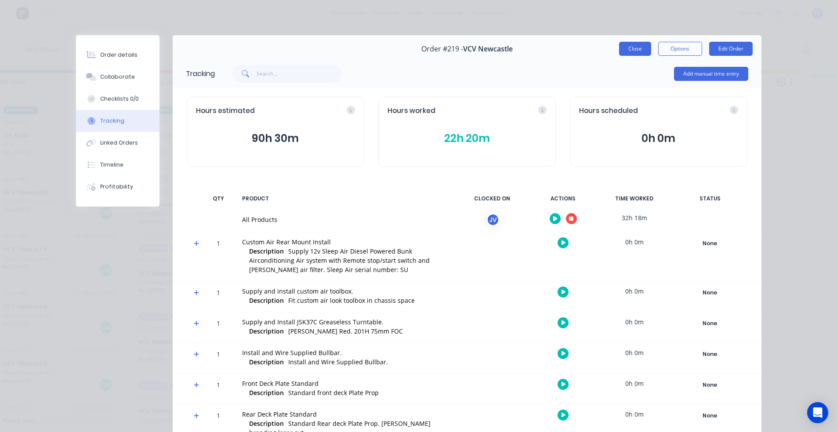
click at [632, 49] on button "Close" at bounding box center [635, 49] width 32 height 14
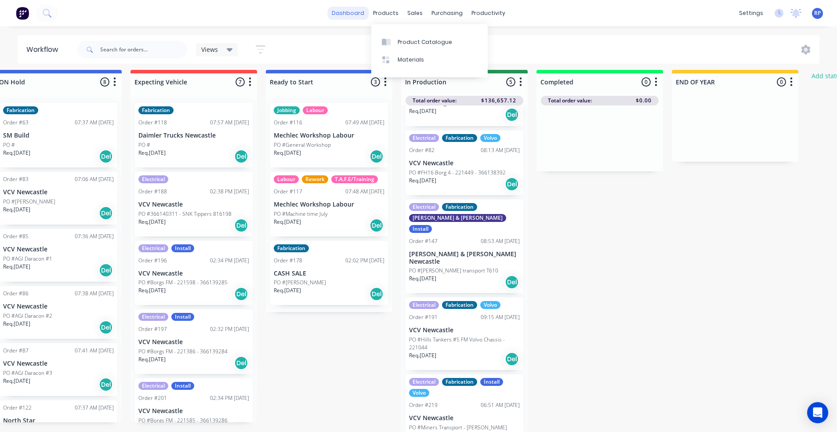
click at [360, 16] on link "dashboard" at bounding box center [347, 13] width 41 height 13
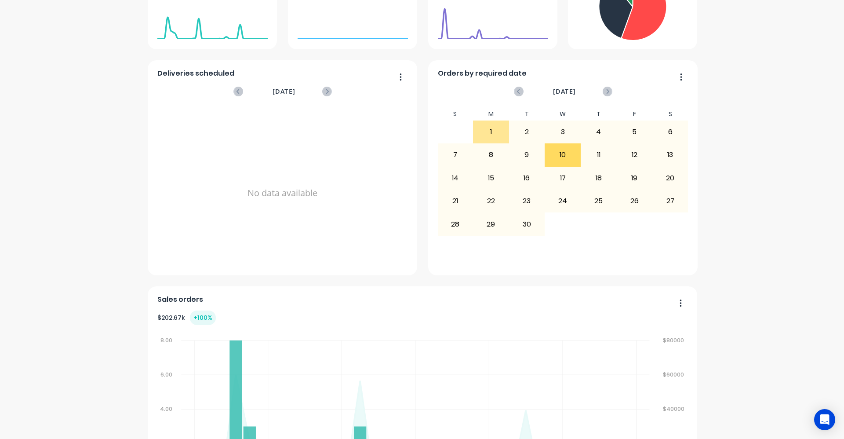
scroll to position [220, 0]
click at [273, 315] on div "$ 202.67k + 100 %" at bounding box center [422, 316] width 530 height 15
click at [271, 306] on div "Sales orders" at bounding box center [422, 300] width 530 height 13
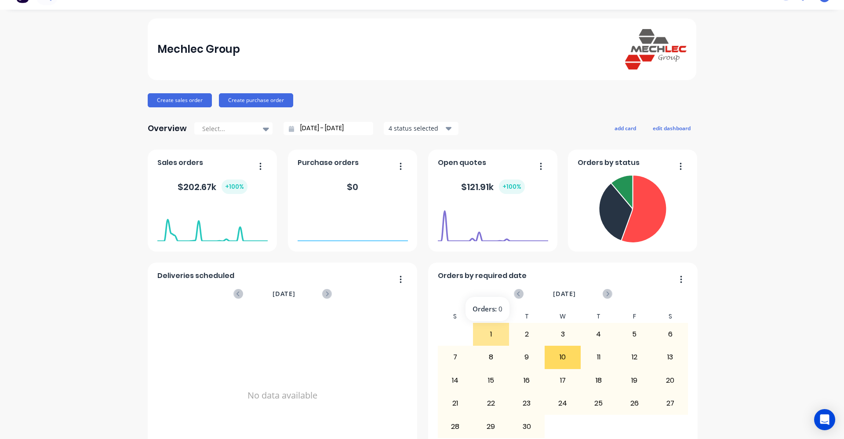
scroll to position [0, 0]
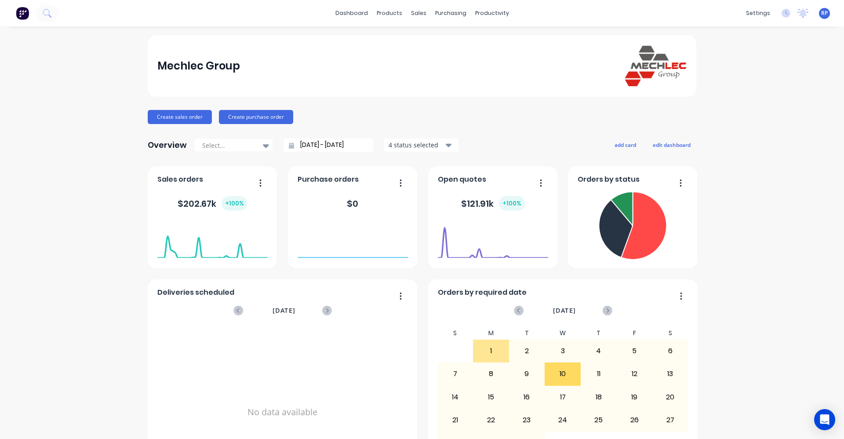
click at [187, 181] on span "Sales orders" at bounding box center [180, 179] width 46 height 11
click at [210, 221] on foreignobject at bounding box center [212, 239] width 110 height 37
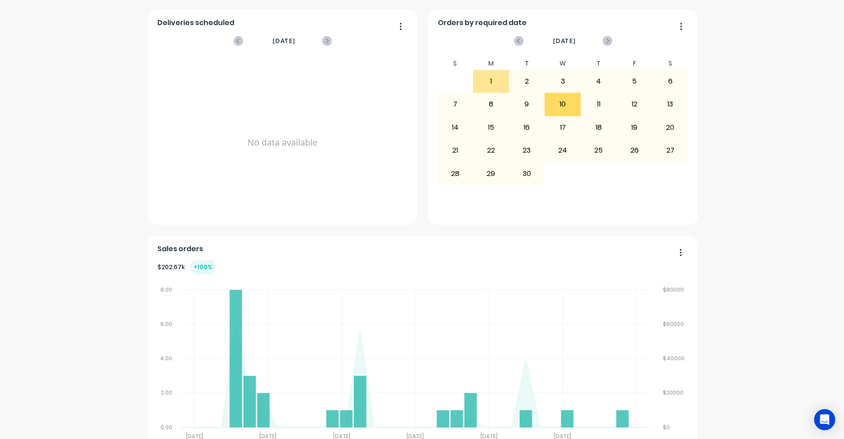
scroll to position [301, 0]
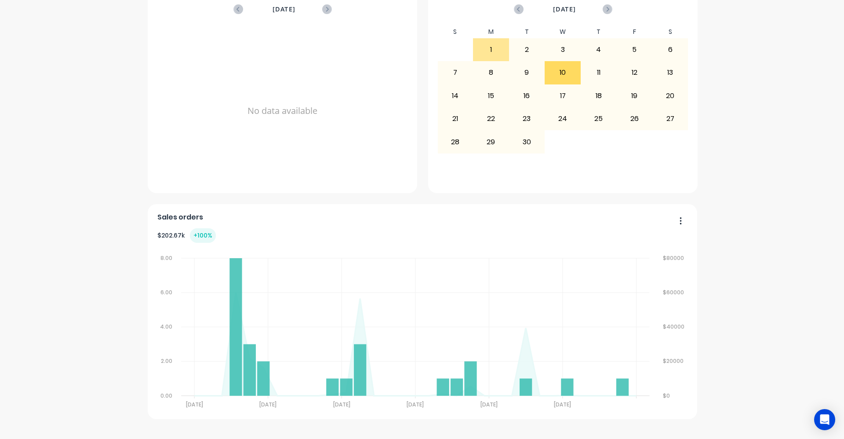
click at [675, 221] on button "button" at bounding box center [677, 221] width 18 height 14
click at [667, 277] on div "Export to Excel Format" at bounding box center [645, 278] width 68 height 13
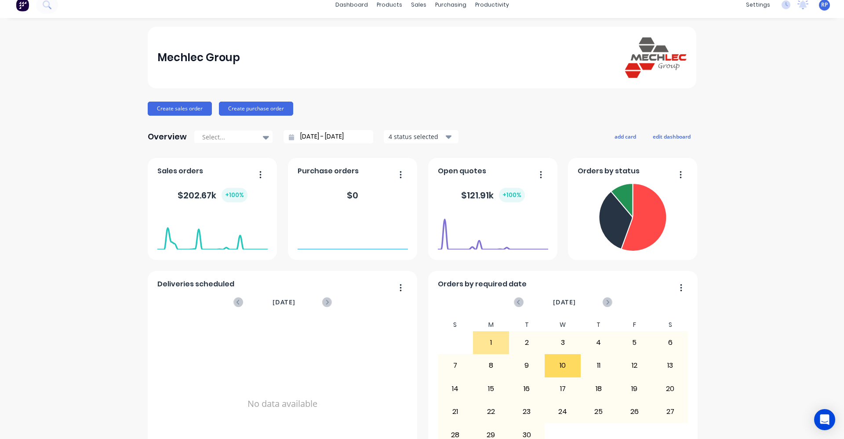
scroll to position [0, 0]
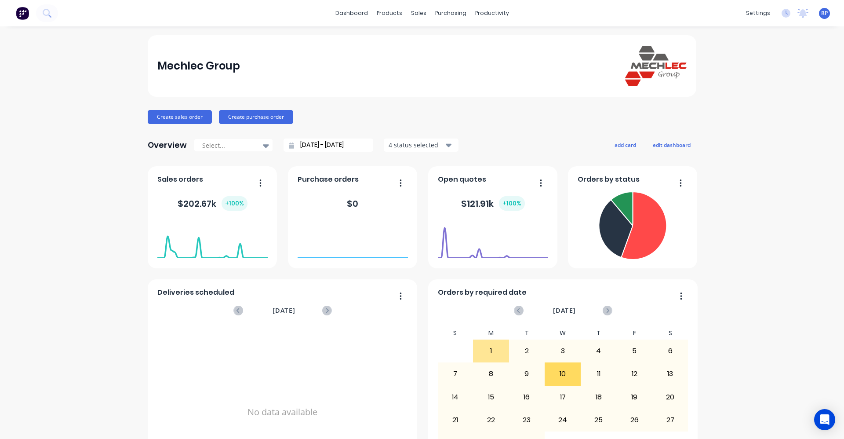
click at [209, 71] on div "Mechlec Group" at bounding box center [198, 66] width 83 height 18
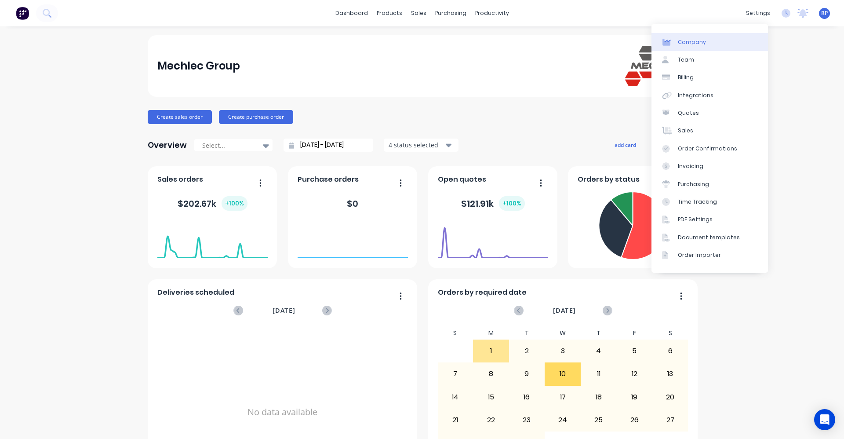
click at [701, 46] on div "Company" at bounding box center [692, 42] width 28 height 8
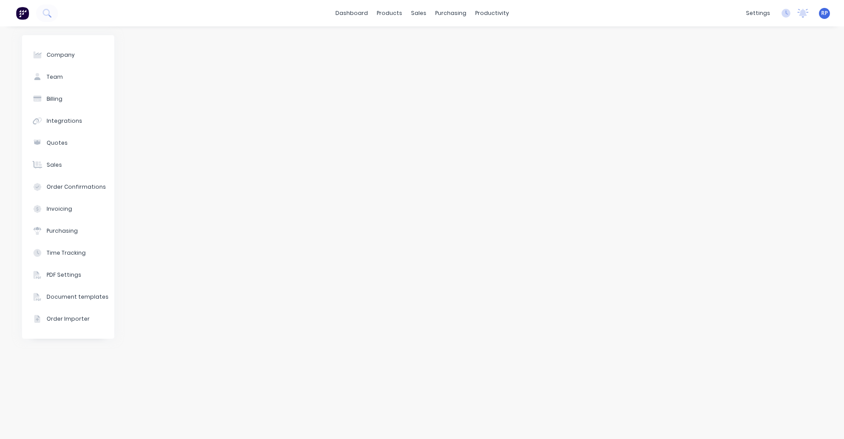
select select "AU"
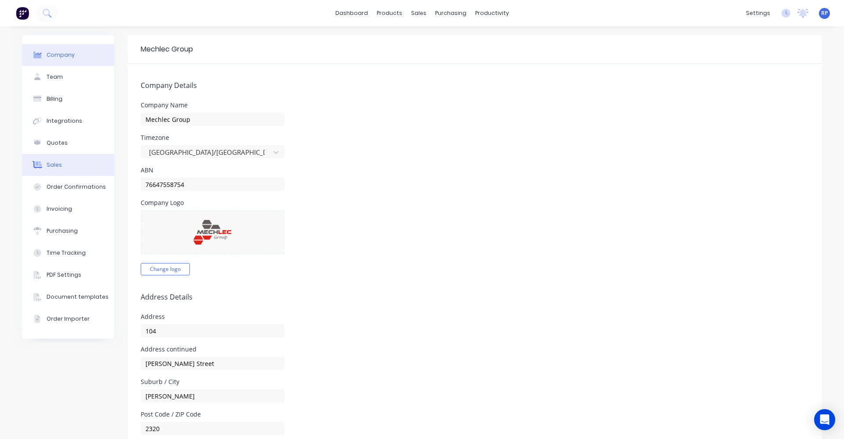
click at [77, 169] on button "Sales" at bounding box center [68, 165] width 92 height 22
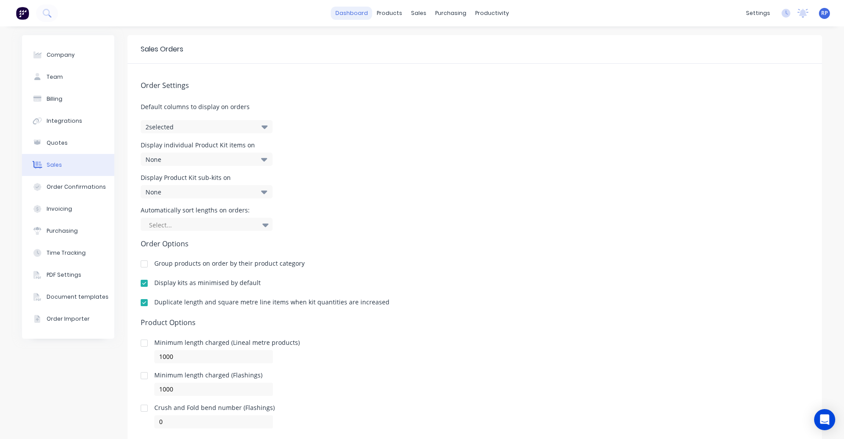
click at [344, 12] on link "dashboard" at bounding box center [351, 13] width 41 height 13
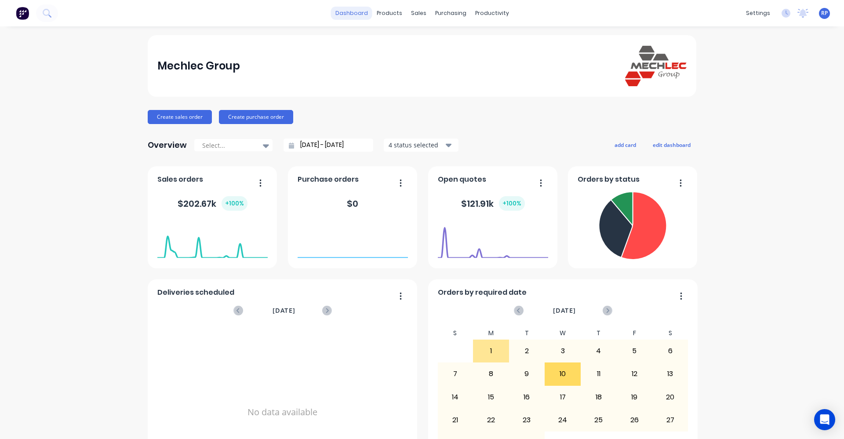
click at [355, 10] on link "dashboard" at bounding box center [351, 13] width 41 height 13
click at [263, 145] on icon at bounding box center [266, 146] width 6 height 4
click at [236, 214] on div "Year to date" at bounding box center [233, 214] width 79 height 16
type input "[DATE] - [DATE]"
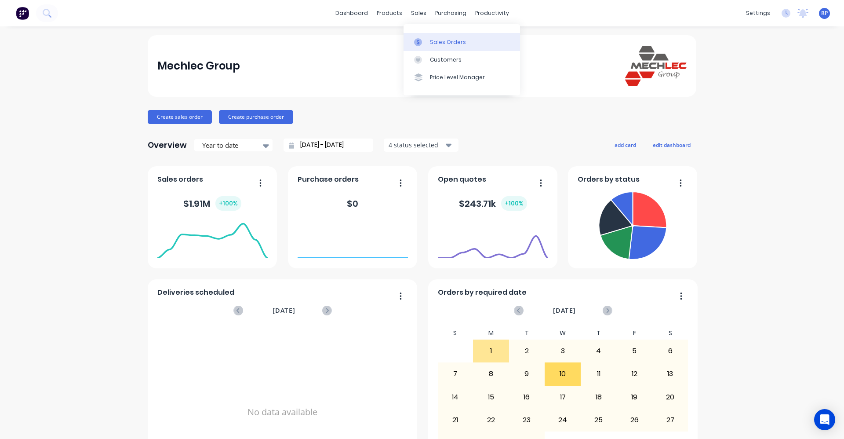
click at [435, 44] on div "Sales Orders" at bounding box center [448, 42] width 36 height 8
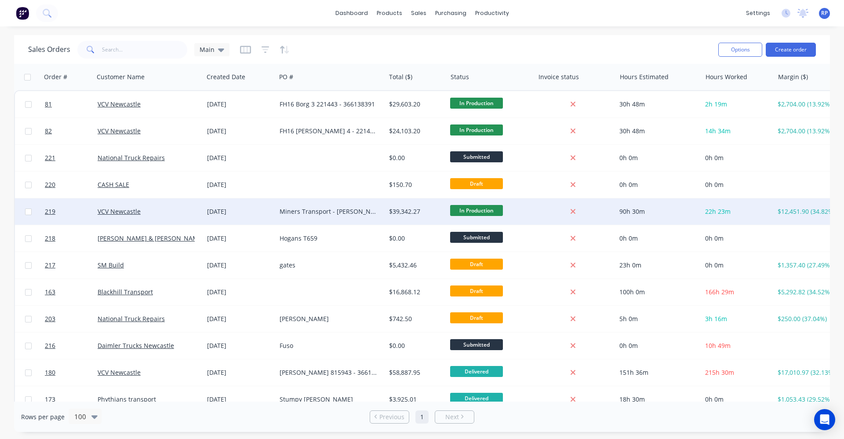
click at [321, 216] on div "Miners Transport - [PERSON_NAME] 815922" at bounding box center [330, 211] width 109 height 26
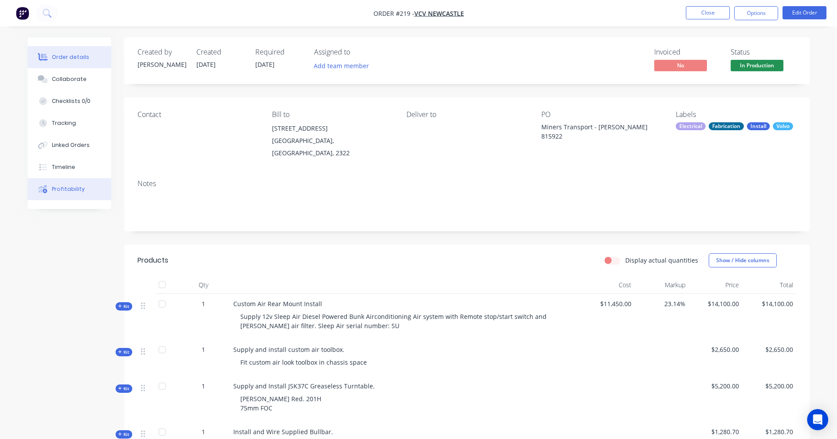
click at [69, 187] on div "Profitability" at bounding box center [68, 189] width 33 height 8
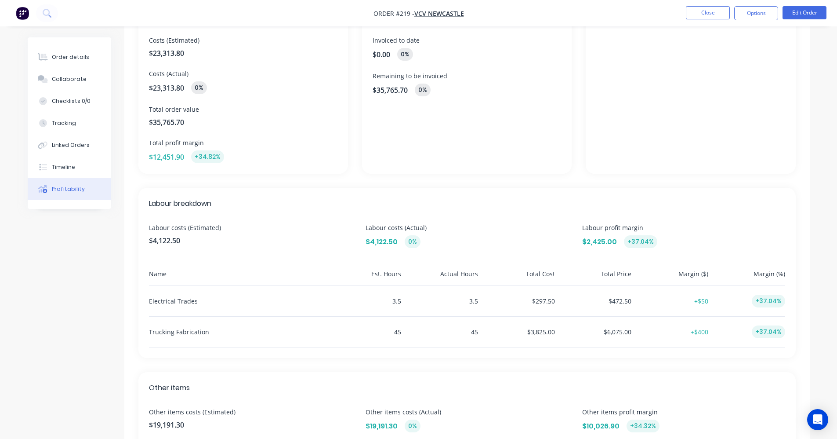
scroll to position [44, 0]
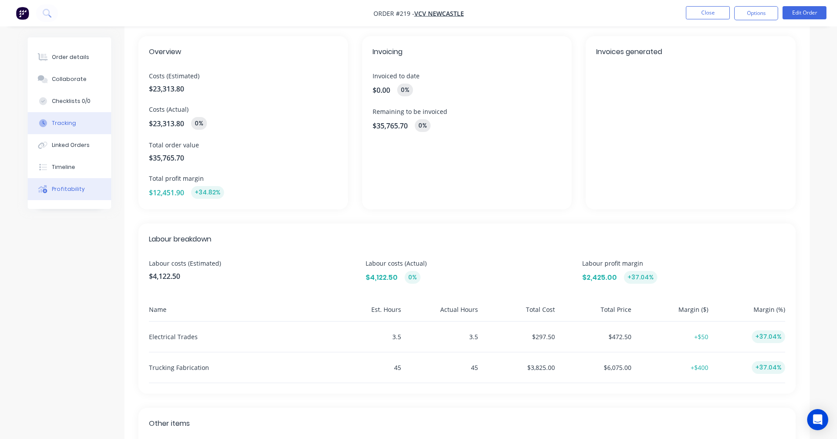
click at [60, 127] on div "Tracking" at bounding box center [64, 123] width 24 height 8
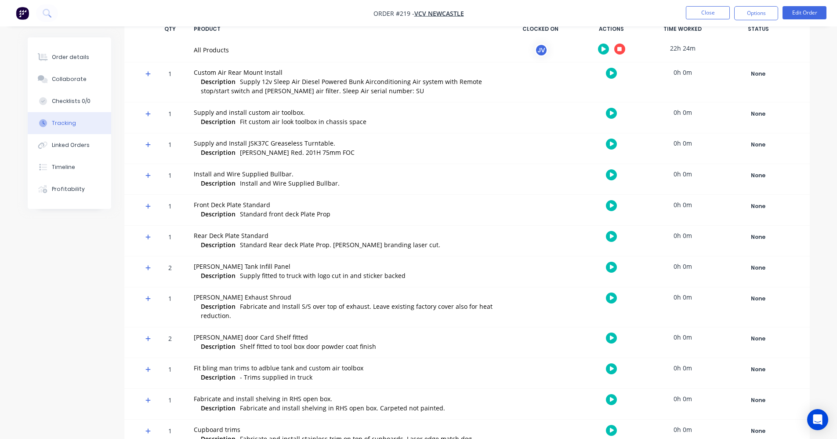
scroll to position [132, 0]
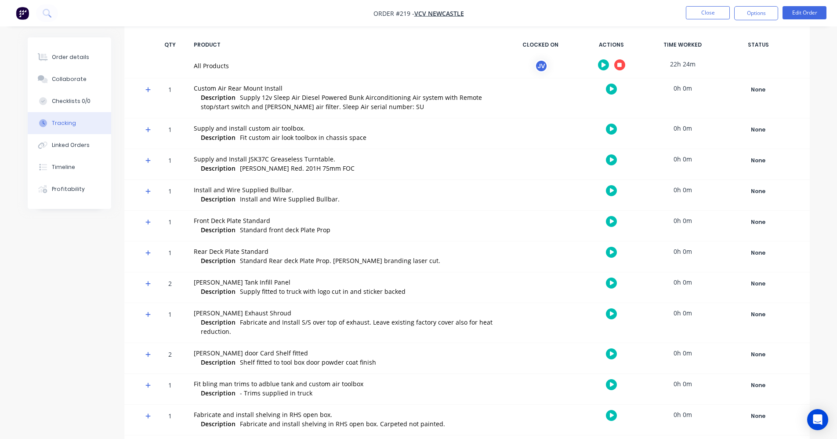
click at [152, 91] on span at bounding box center [149, 91] width 9 height 9
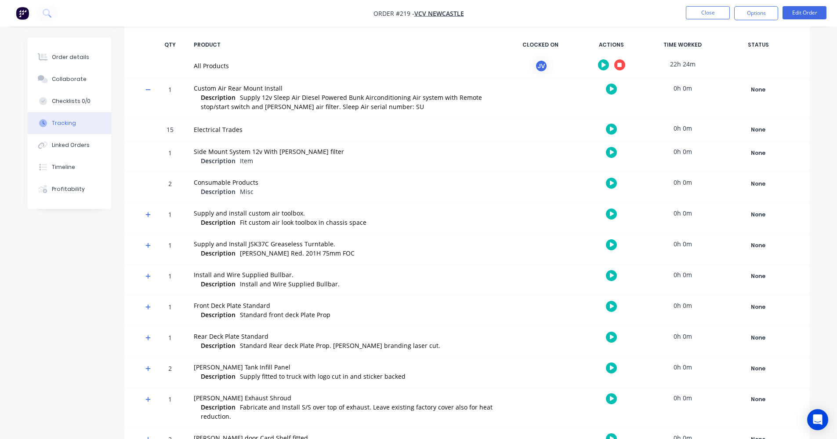
click at [147, 214] on icon at bounding box center [148, 214] width 6 height 6
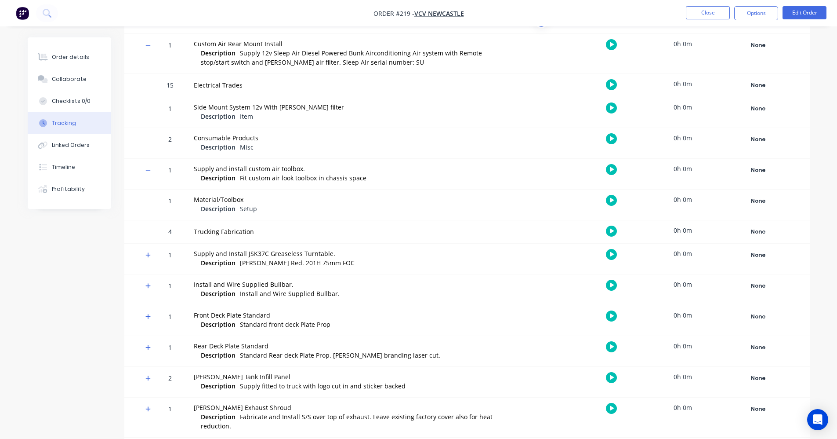
scroll to position [176, 0]
click at [149, 256] on icon at bounding box center [147, 255] width 5 height 5
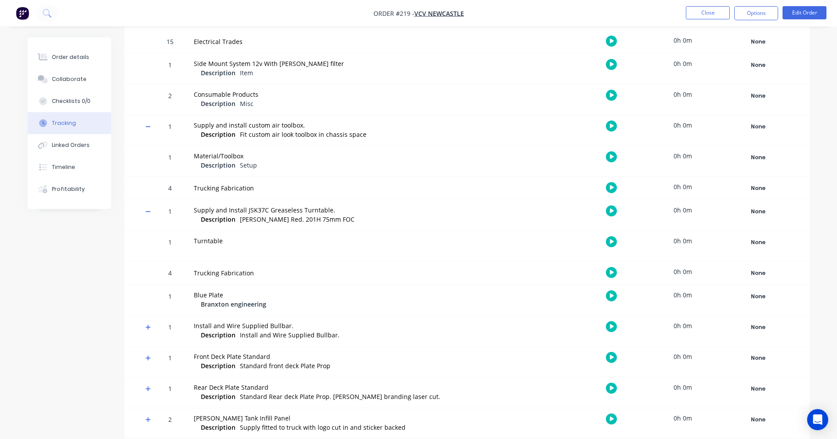
scroll to position [264, 0]
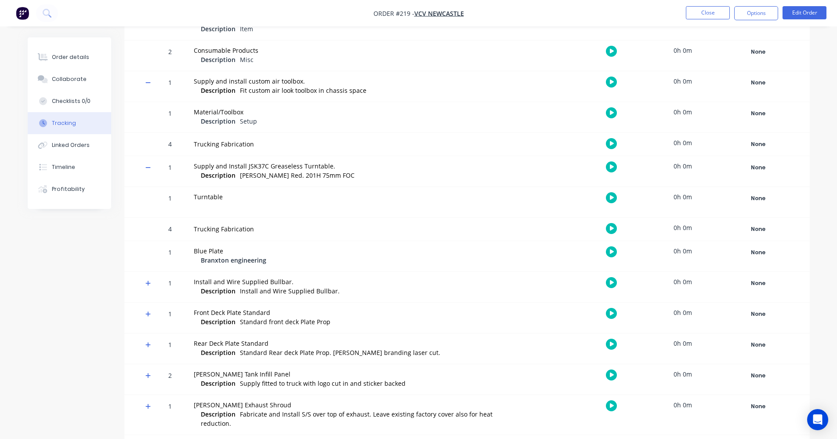
click at [149, 282] on icon at bounding box center [148, 283] width 6 height 6
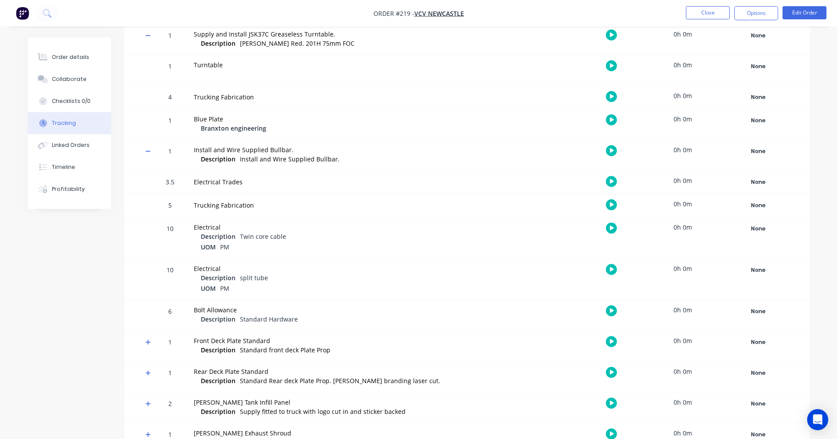
scroll to position [352, 0]
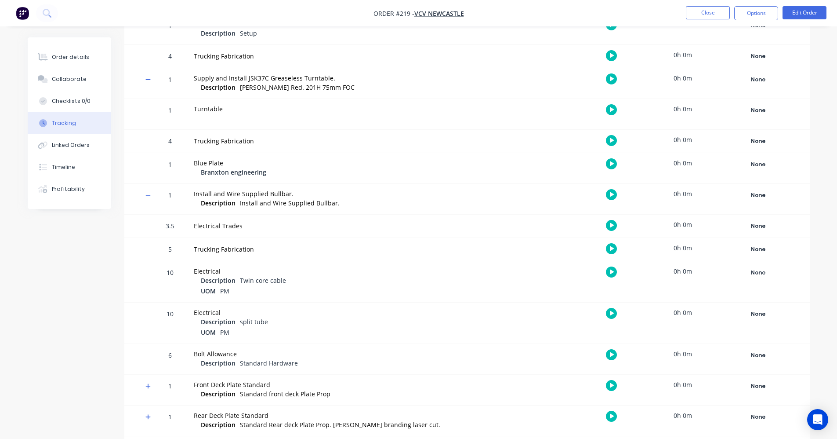
click at [147, 194] on icon at bounding box center [148, 195] width 6 height 6
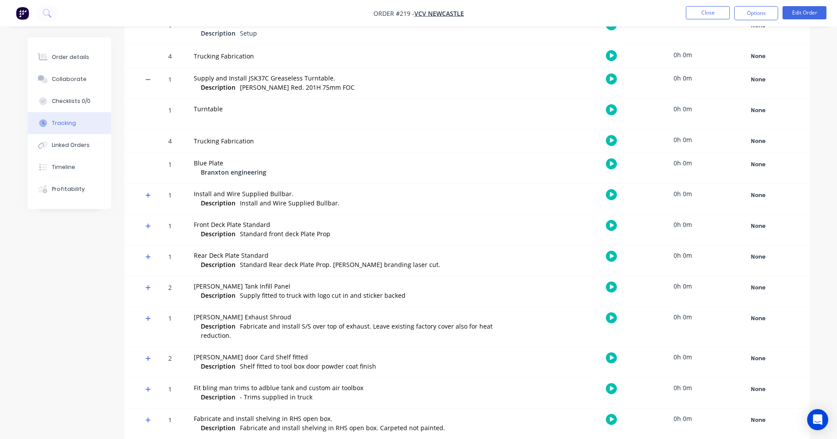
click at [148, 195] on icon at bounding box center [147, 194] width 5 height 5
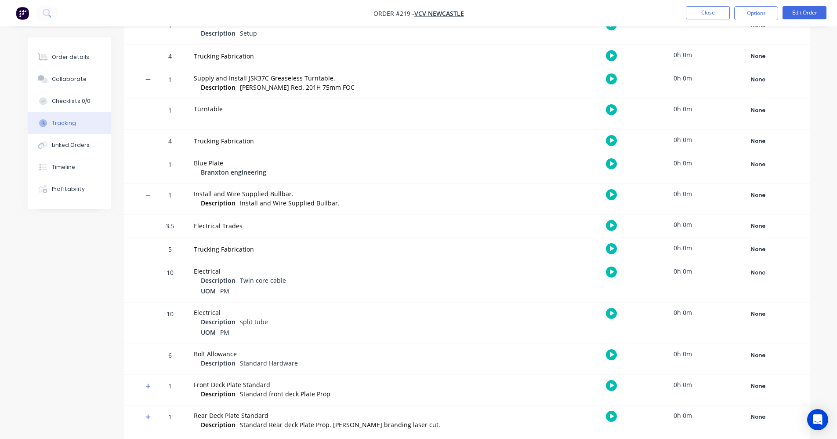
scroll to position [396, 0]
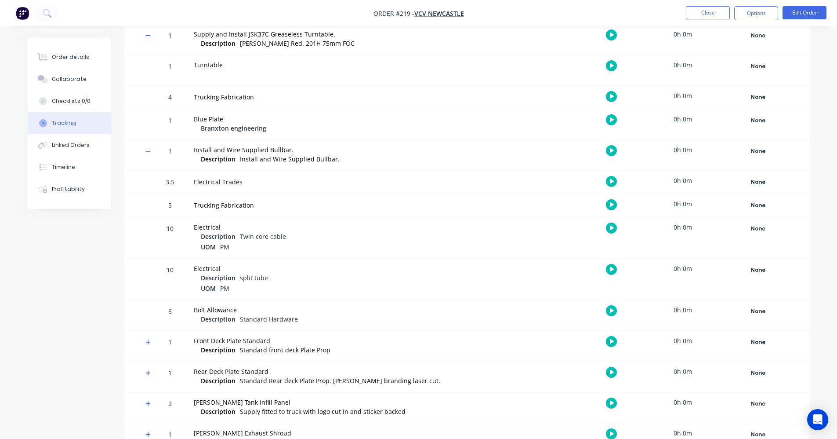
click at [145, 344] on icon at bounding box center [148, 342] width 6 height 6
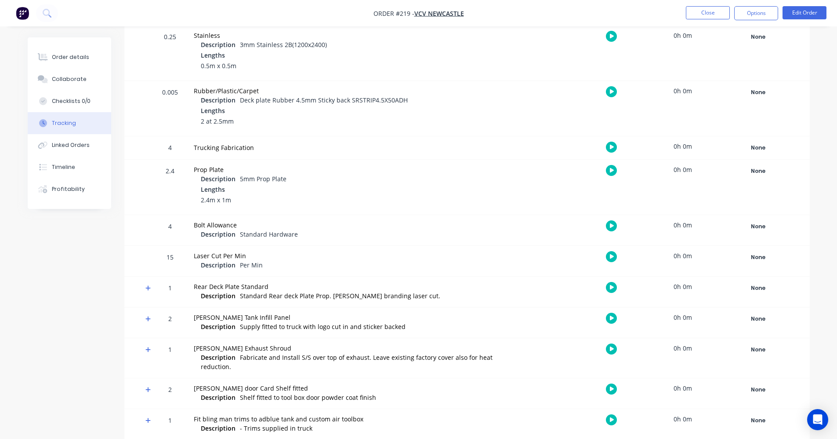
scroll to position [747, 0]
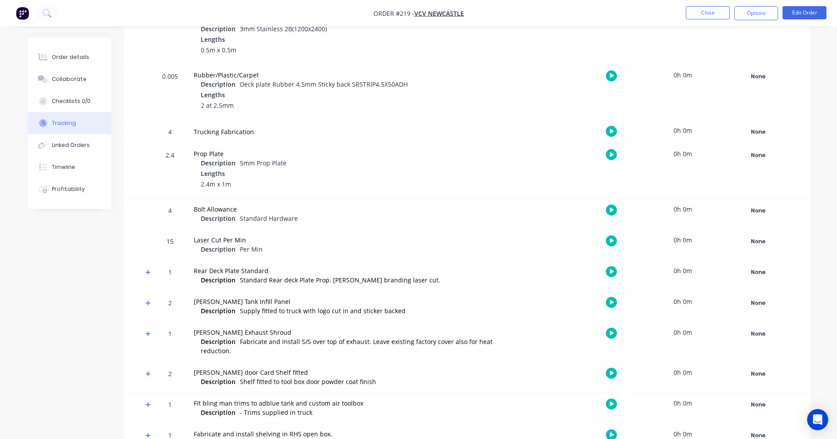
click at [149, 272] on icon at bounding box center [147, 271] width 5 height 5
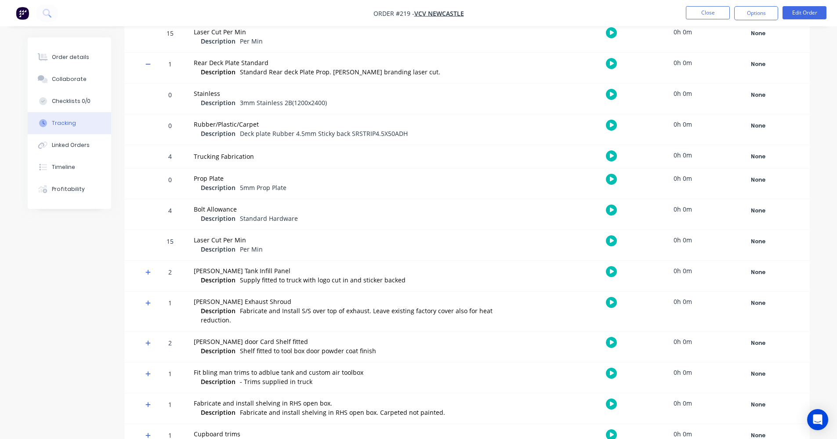
scroll to position [967, 0]
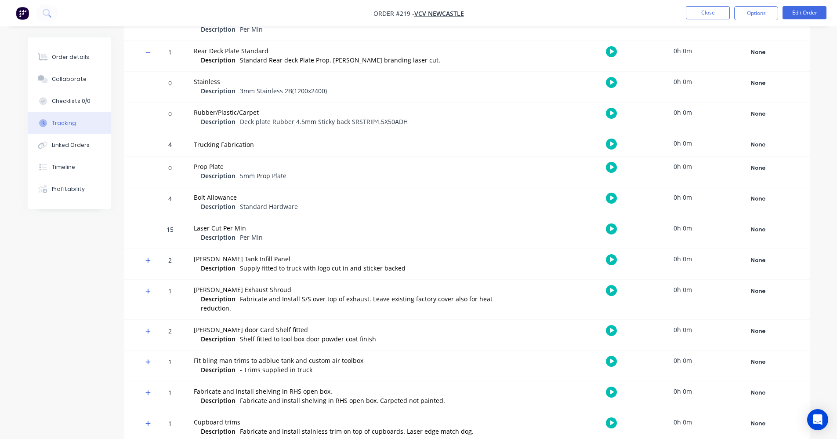
click at [149, 261] on icon at bounding box center [147, 260] width 5 height 5
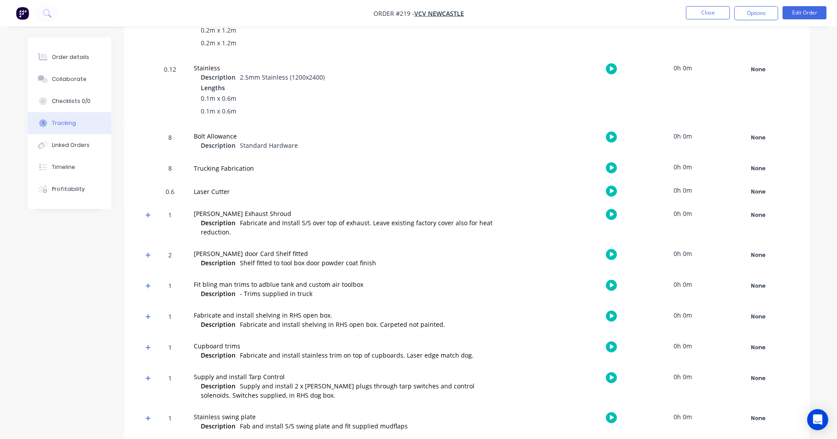
scroll to position [1264, 0]
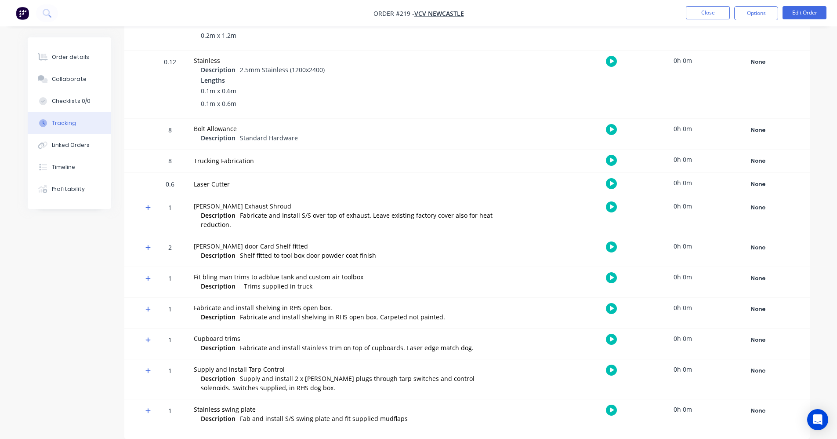
click at [147, 207] on icon at bounding box center [148, 207] width 6 height 6
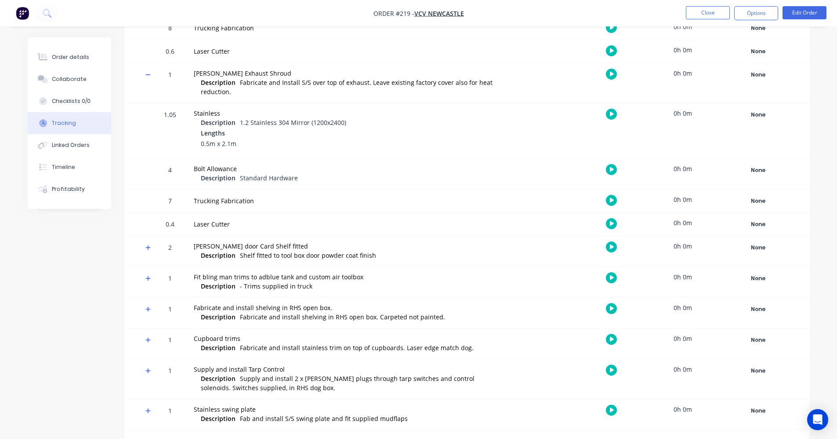
scroll to position [1353, 0]
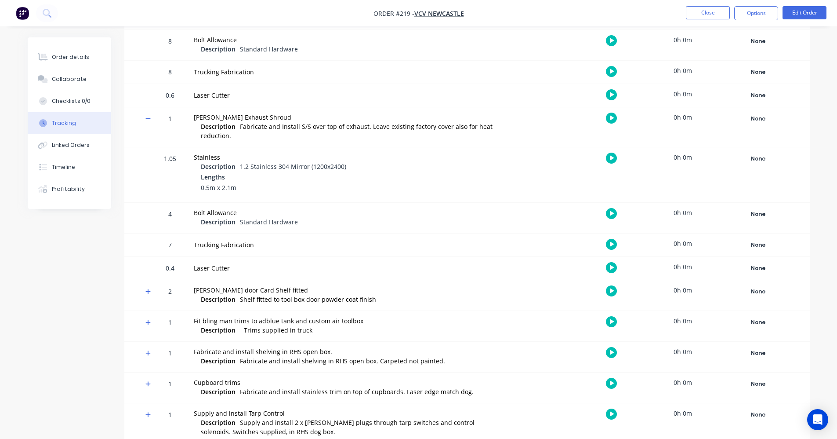
click at [149, 119] on icon at bounding box center [147, 118] width 5 height 1
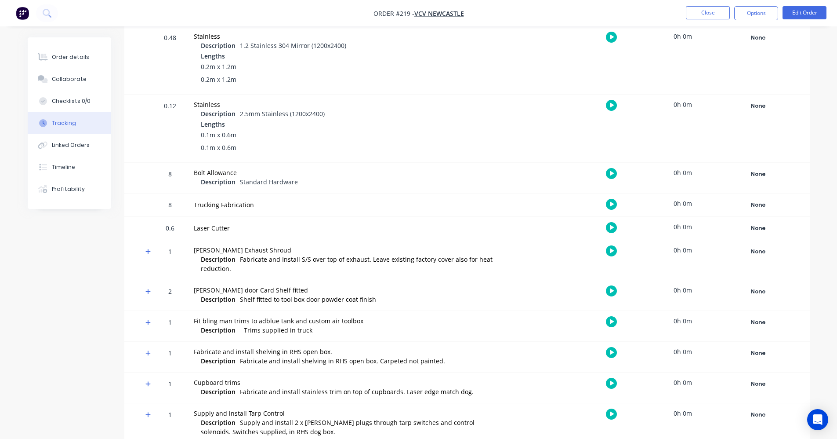
scroll to position [1264, 0]
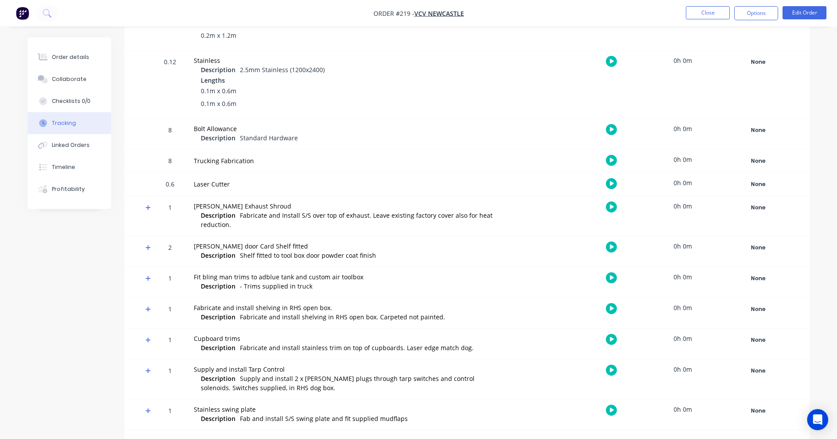
click at [146, 369] on icon at bounding box center [148, 370] width 6 height 6
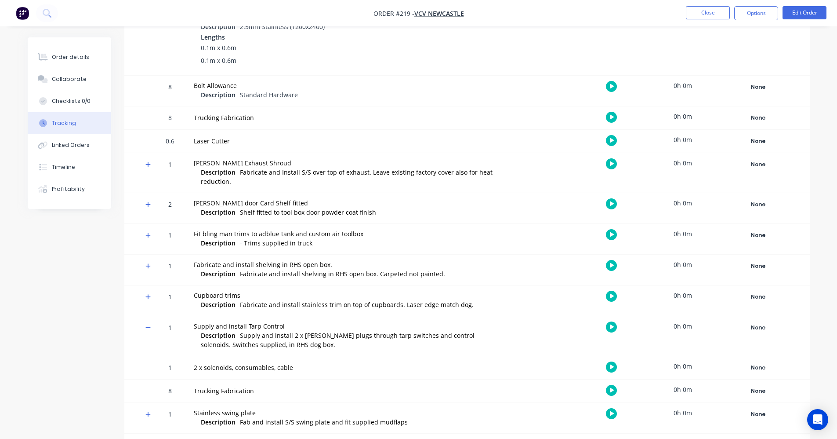
scroll to position [1310, 0]
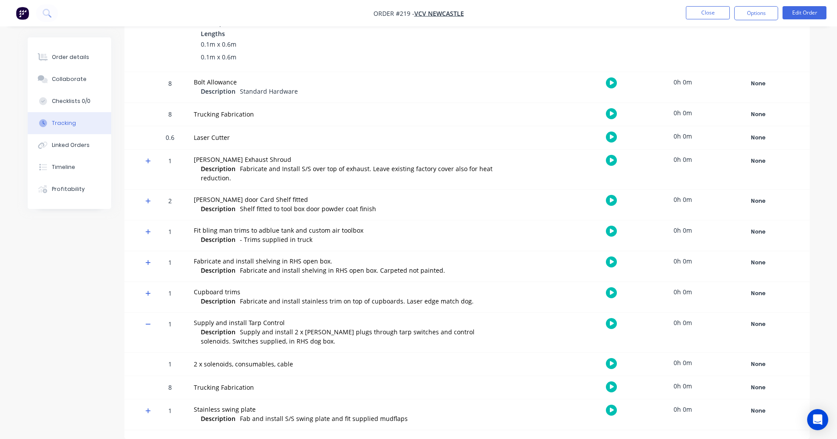
click at [149, 327] on icon at bounding box center [148, 324] width 6 height 6
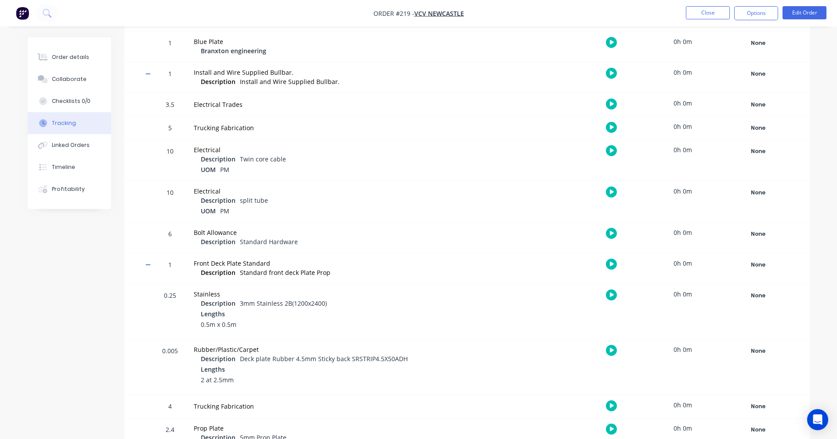
scroll to position [429, 0]
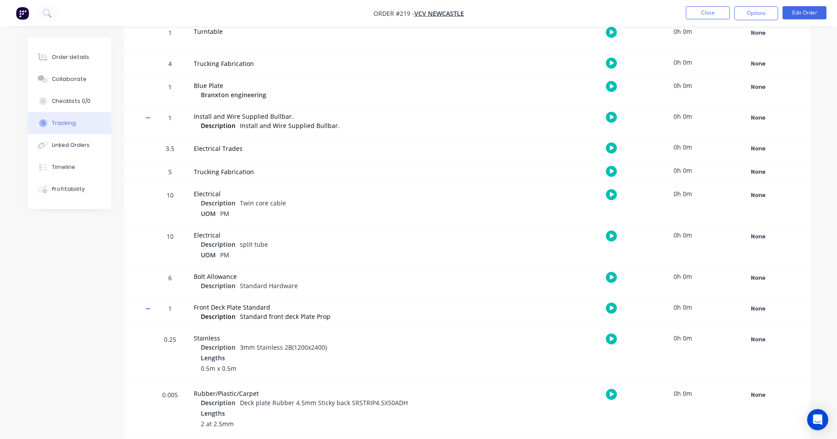
click at [147, 308] on icon at bounding box center [148, 308] width 6 height 6
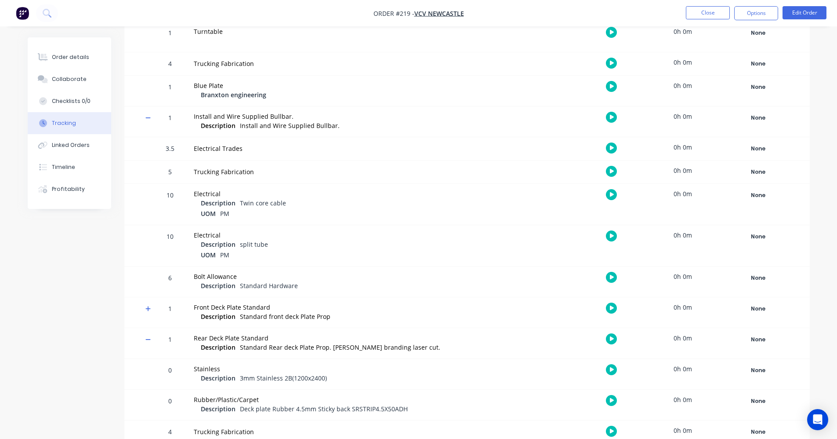
click at [149, 122] on span at bounding box center [149, 119] width 9 height 9
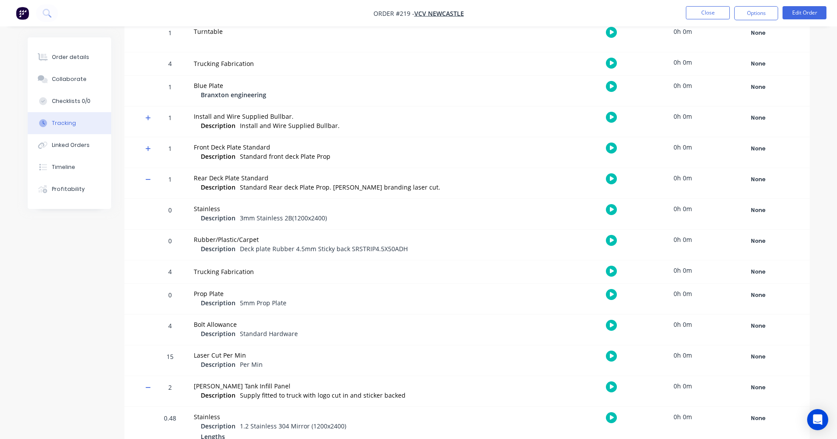
click at [146, 179] on div "1 Rear Deck Plate Standard Description Standard Rear deck Plate Prop. Mack bran…" at bounding box center [467, 183] width 686 height 31
click at [149, 180] on icon at bounding box center [148, 179] width 6 height 6
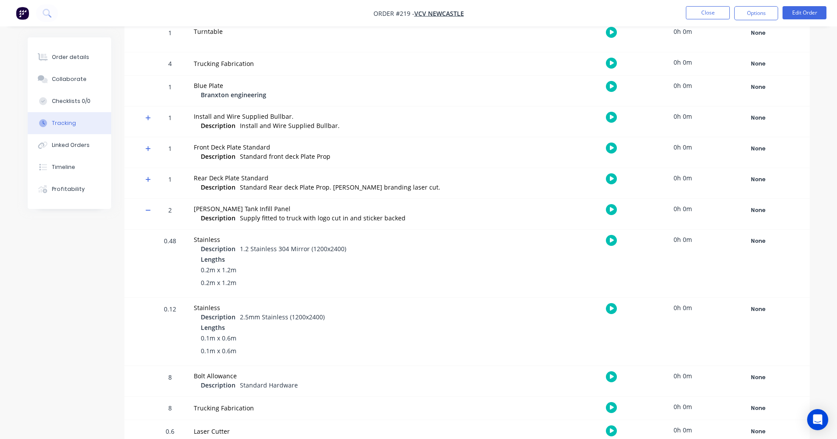
drag, startPoint x: 149, startPoint y: 210, endPoint x: 158, endPoint y: 218, distance: 11.8
click at [150, 210] on icon at bounding box center [147, 210] width 5 height 1
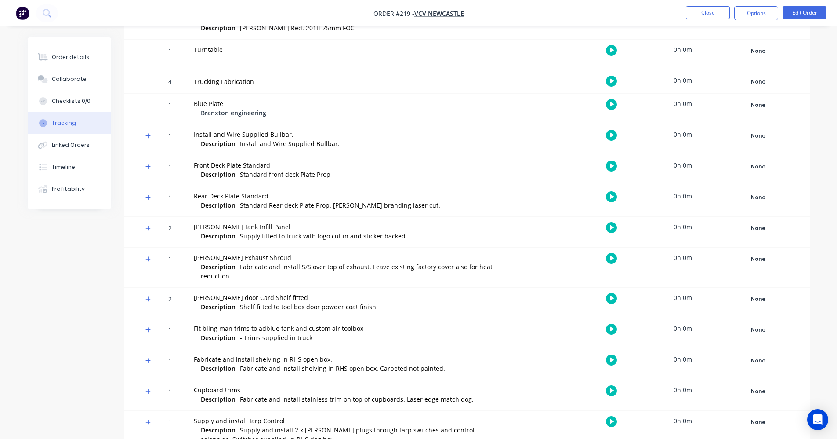
scroll to position [287, 0]
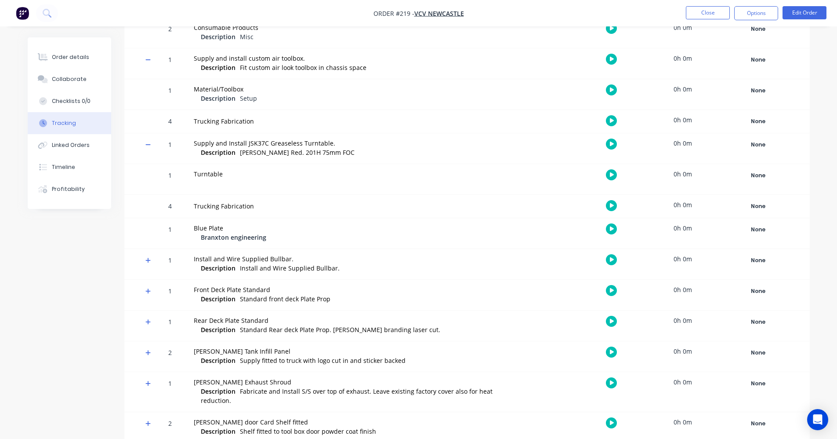
click at [146, 144] on icon at bounding box center [148, 145] width 6 height 6
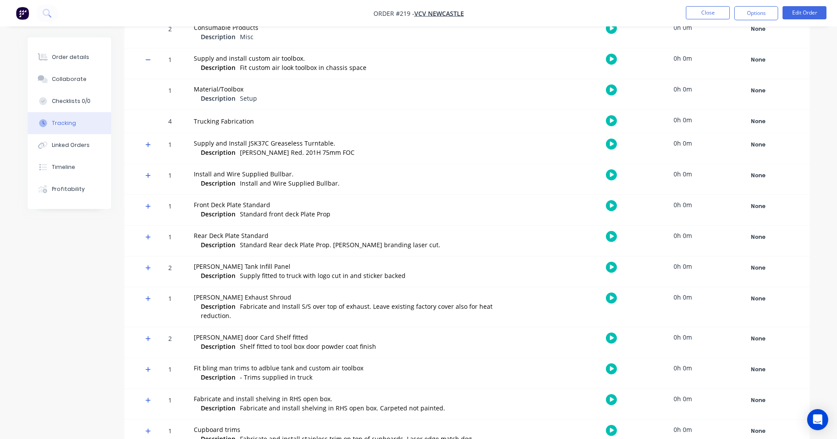
click at [150, 60] on icon at bounding box center [147, 59] width 5 height 1
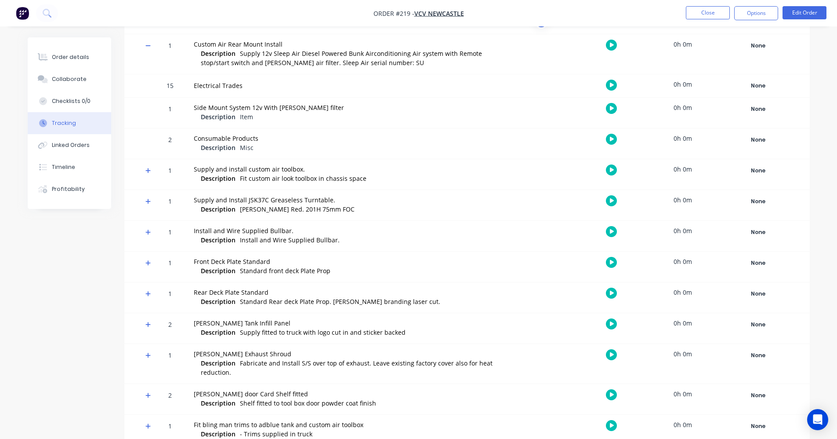
scroll to position [155, 0]
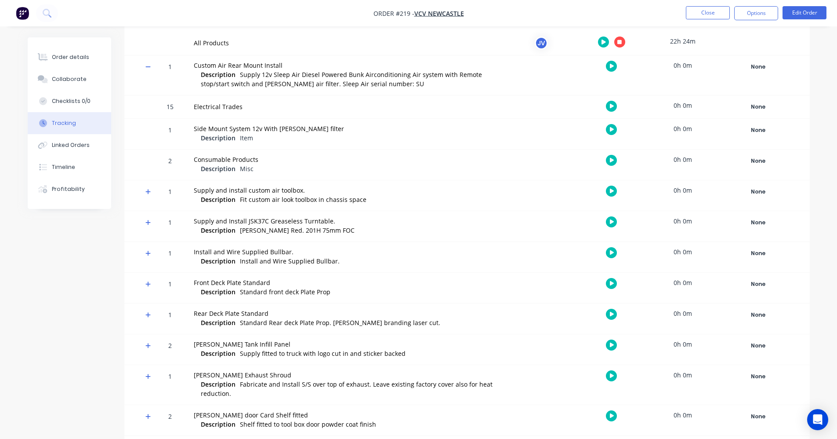
click at [149, 63] on div "1 Custom Air Rear Mount Install Description Supply 12v Sleep Air Diesel Powered…" at bounding box center [467, 75] width 686 height 40
click at [148, 65] on icon at bounding box center [148, 67] width 6 height 6
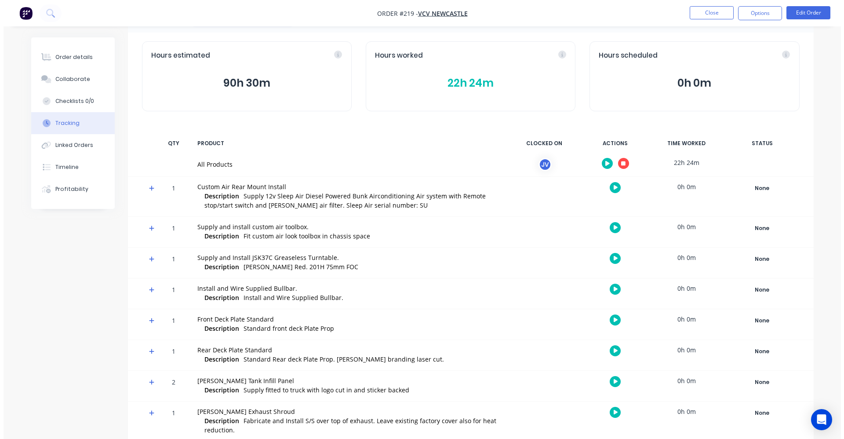
scroll to position [0, 0]
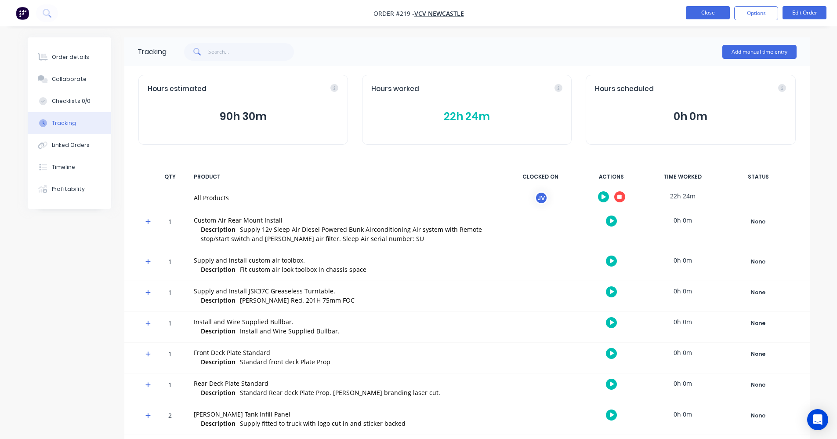
click at [725, 11] on button "Close" at bounding box center [708, 12] width 44 height 13
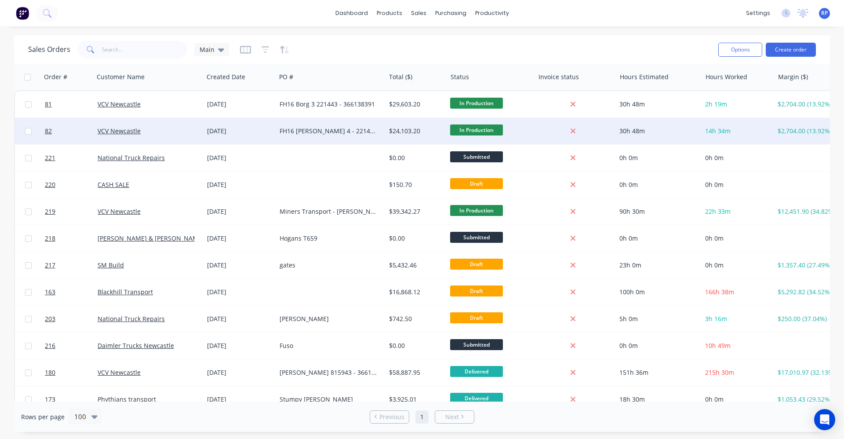
click at [317, 127] on div "FH16 Borg 4 - 221449 - 366138392" at bounding box center [327, 131] width 97 height 9
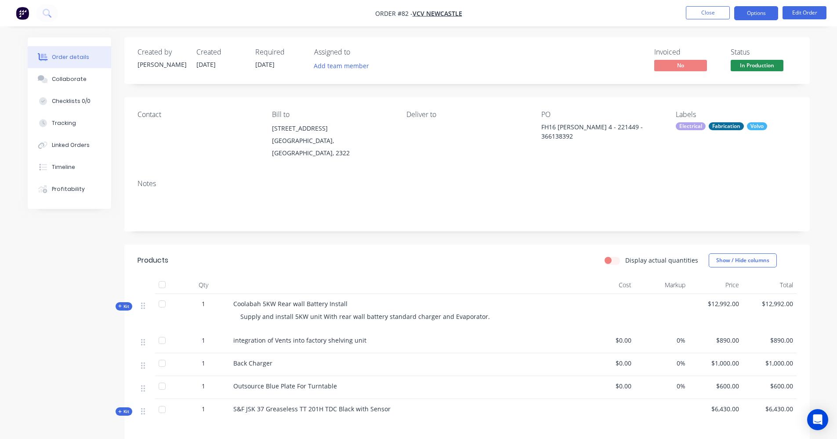
click at [766, 11] on button "Options" at bounding box center [756, 13] width 44 height 14
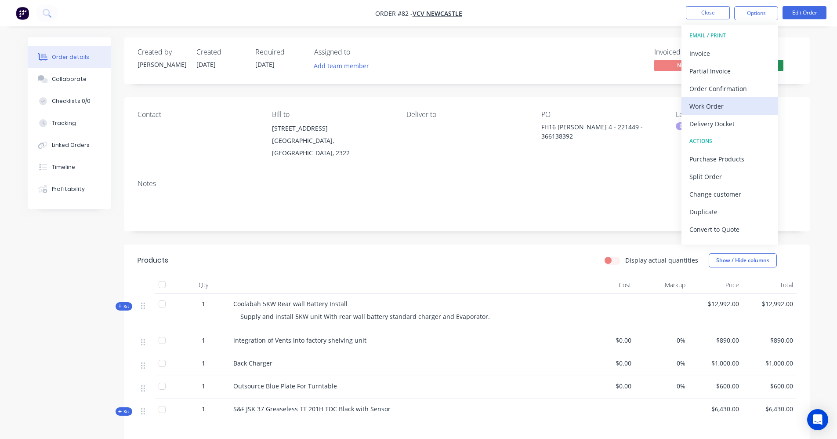
click at [730, 106] on div "Work Order" at bounding box center [730, 106] width 81 height 13
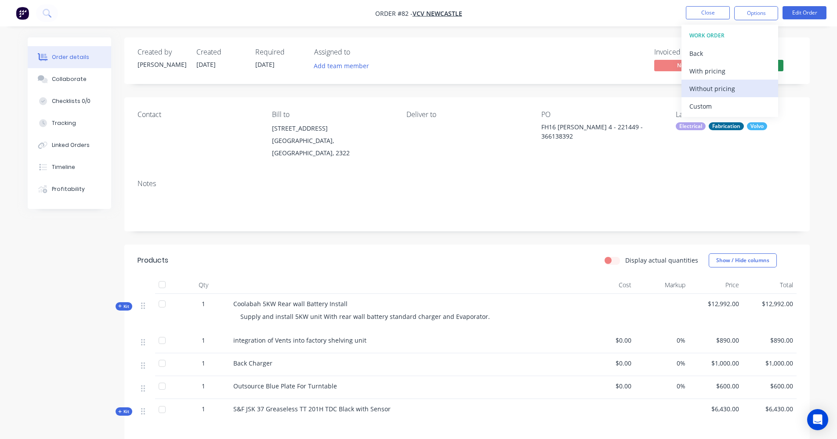
click at [726, 92] on div "Without pricing" at bounding box center [730, 88] width 81 height 13
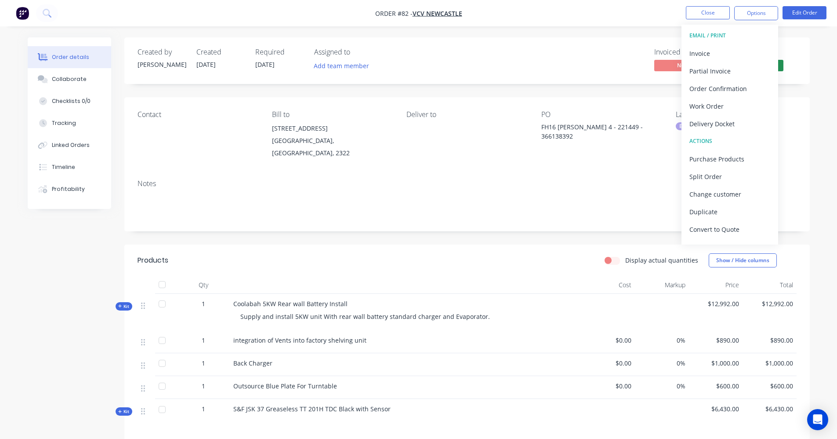
click at [584, 159] on div "Contact Bill to 8 Birraba Ave Beresfield, New South Wales, 2322 Deliver to PO F…" at bounding box center [467, 134] width 686 height 75
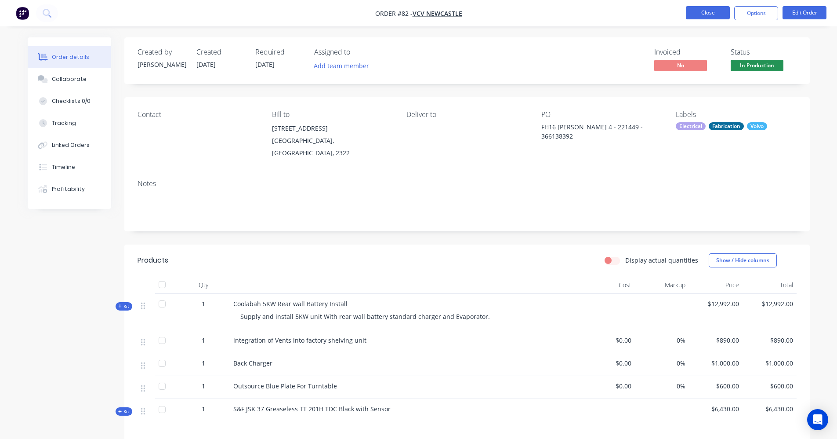
click at [716, 17] on button "Close" at bounding box center [708, 12] width 44 height 13
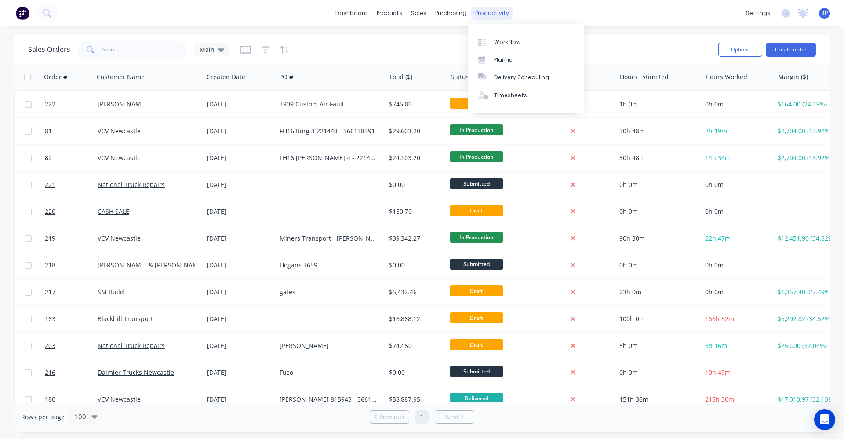
click at [478, 13] on div "productivity" at bounding box center [492, 13] width 43 height 13
click at [499, 47] on link "Workflow" at bounding box center [526, 42] width 116 height 18
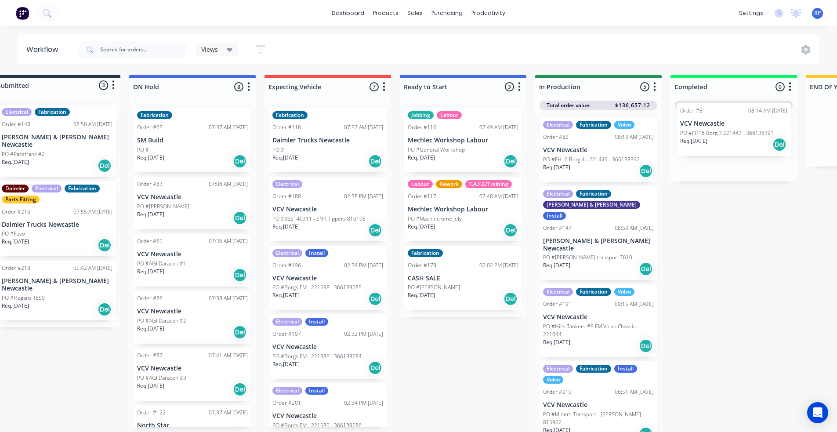
drag, startPoint x: 592, startPoint y: 157, endPoint x: 712, endPoint y: 141, distance: 121.1
click at [712, 141] on div "Submitted 3 Status colour #273444 hex #273444 Save Cancel Summaries Total order…" at bounding box center [573, 256] width 1211 height 362
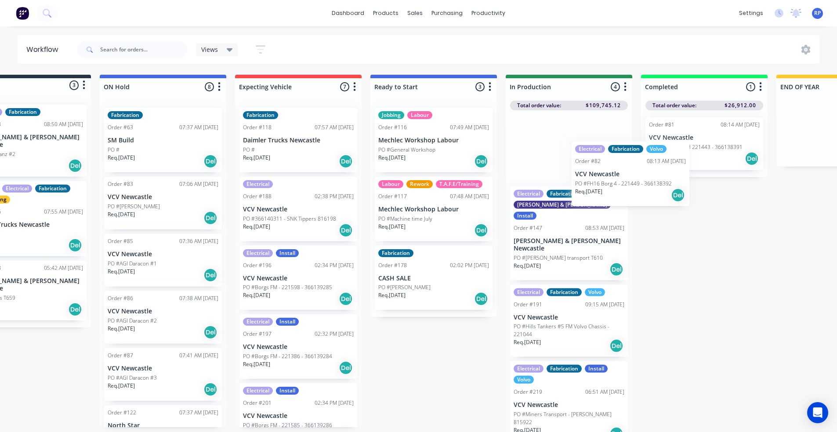
drag, startPoint x: 582, startPoint y: 161, endPoint x: 667, endPoint y: 196, distance: 91.2
click at [667, 196] on div "Submitted 3 Status colour #273444 hex #273444 Save Cancel Summaries Total order…" at bounding box center [544, 256] width 1211 height 362
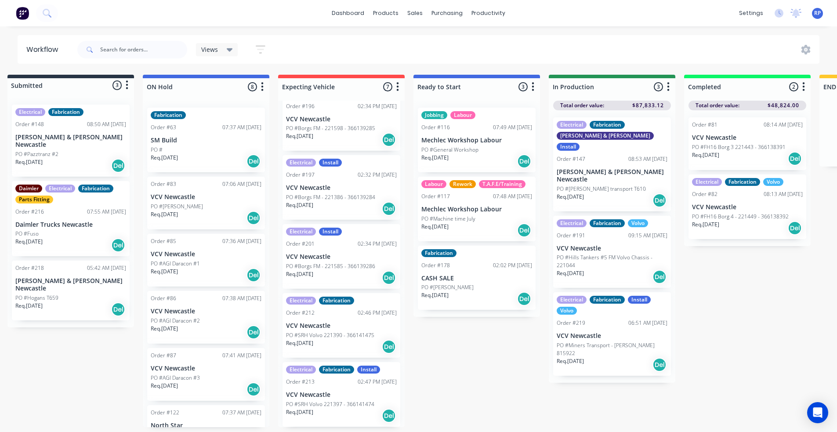
scroll to position [2, 0]
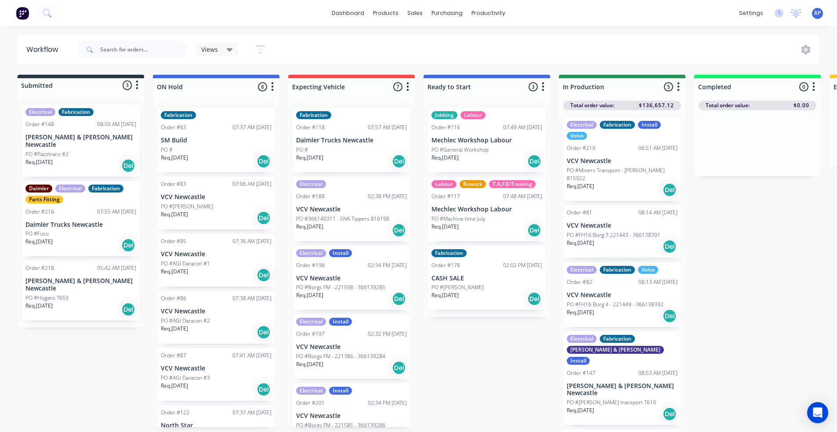
scroll to position [39, 0]
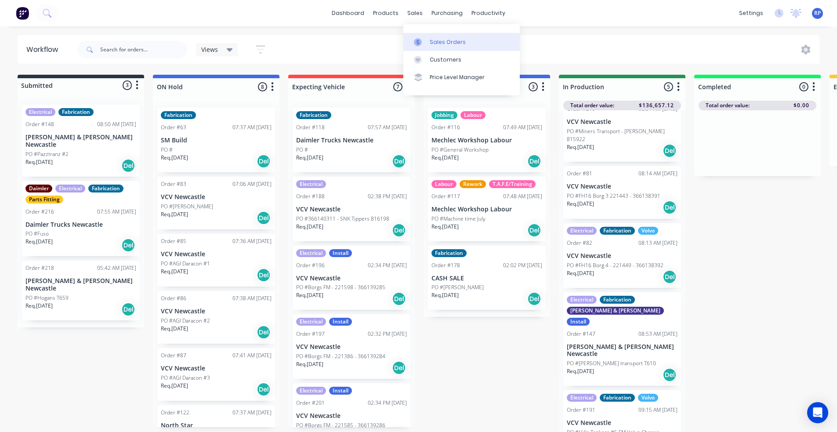
click at [431, 45] on div "Sales Orders" at bounding box center [448, 42] width 36 height 8
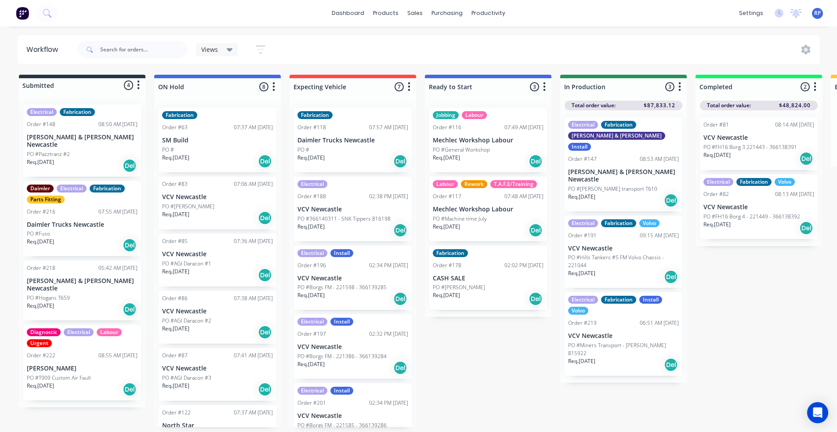
scroll to position [2, 0]
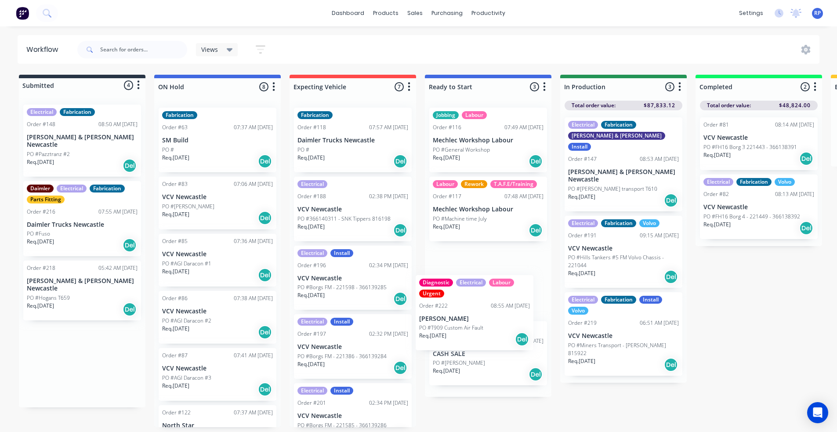
drag, startPoint x: 69, startPoint y: 354, endPoint x: 465, endPoint y: 318, distance: 396.7
click at [465, 318] on div "Submitted 4 Status colour #273444 hex #273444 Save Cancel Summaries Total order…" at bounding box center [598, 251] width 1211 height 352
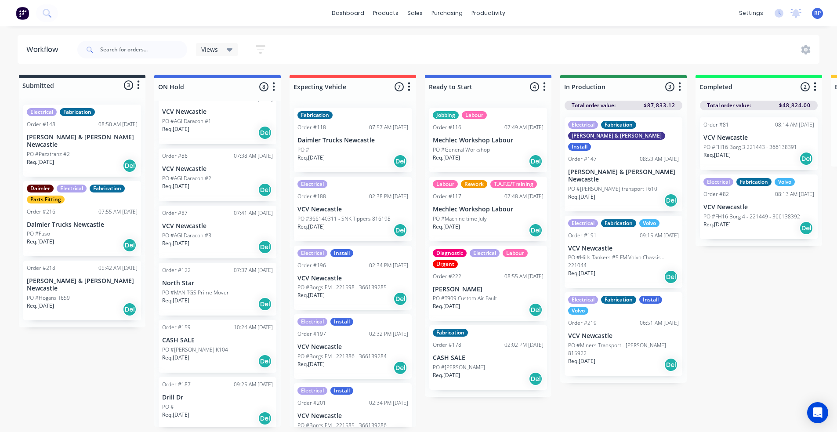
scroll to position [145, 0]
click at [209, 354] on div "Req. 24/06/25 Del" at bounding box center [217, 358] width 111 height 15
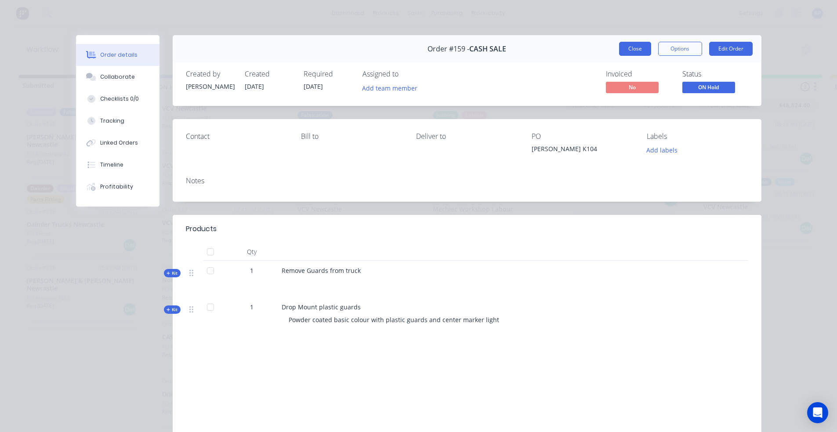
click at [631, 48] on button "Close" at bounding box center [635, 49] width 32 height 14
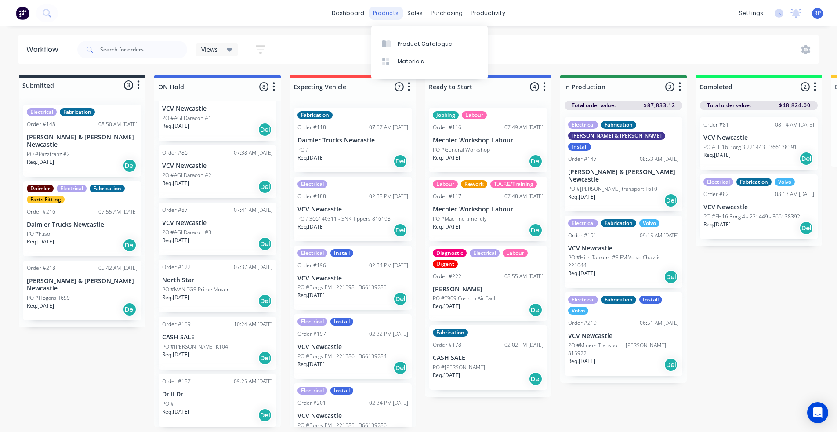
click at [392, 13] on div "products" at bounding box center [386, 13] width 34 height 13
click at [368, 15] on link "dashboard" at bounding box center [347, 13] width 41 height 13
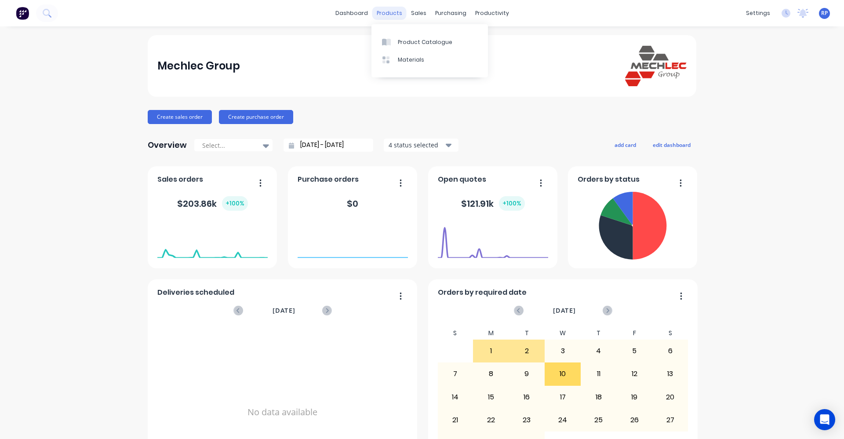
click at [395, 17] on div "products" at bounding box center [389, 13] width 34 height 13
click at [394, 13] on div "products" at bounding box center [389, 13] width 34 height 13
click at [388, 14] on div "products" at bounding box center [389, 13] width 34 height 13
click at [402, 40] on div "Product Catalogue" at bounding box center [425, 42] width 54 height 8
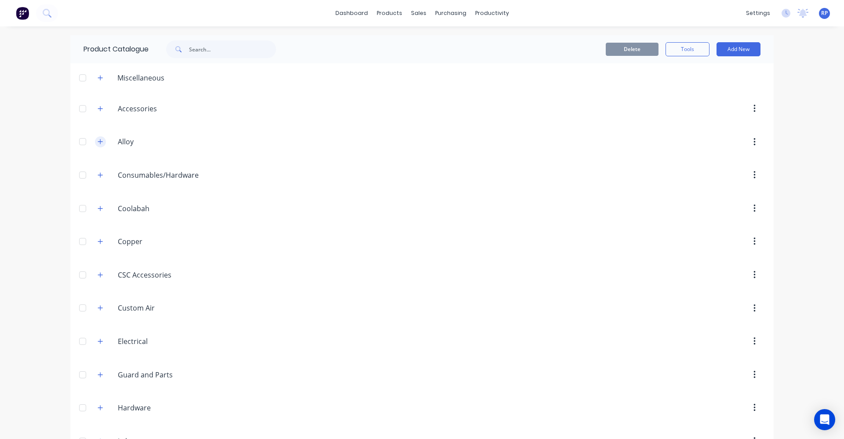
click at [98, 144] on icon "button" at bounding box center [100, 141] width 5 height 6
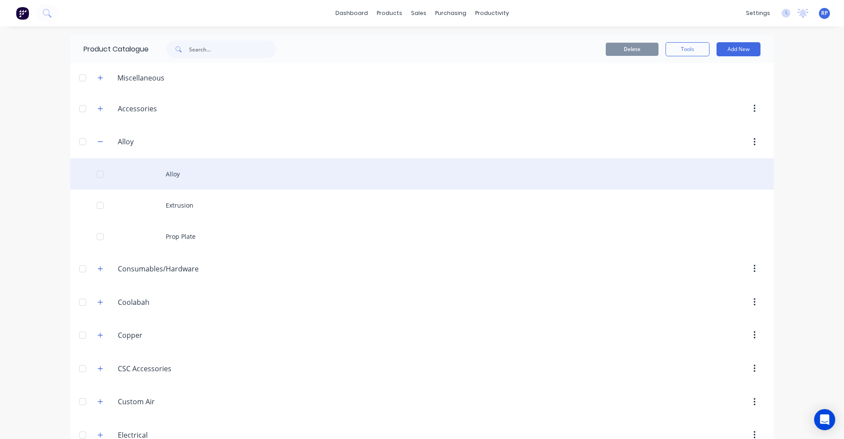
click at [161, 169] on div "Alloy" at bounding box center [421, 173] width 703 height 31
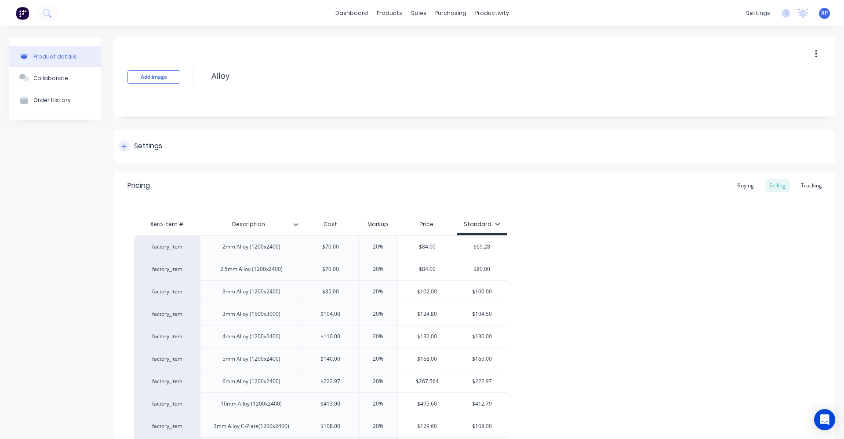
click at [126, 145] on icon at bounding box center [123, 146] width 5 height 6
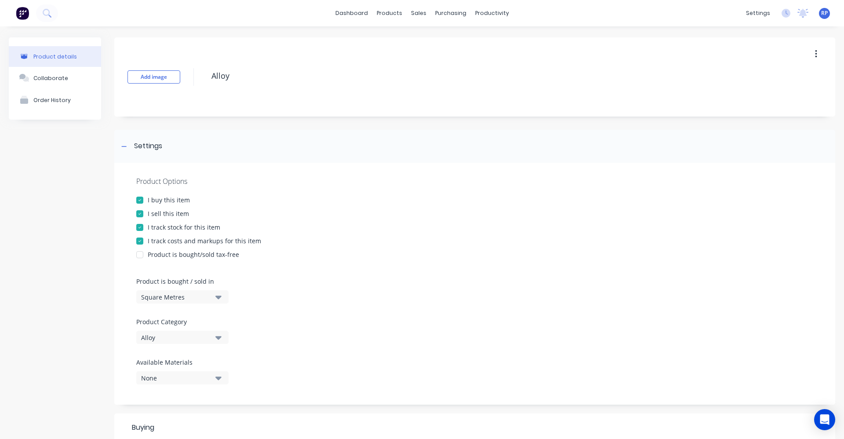
click at [222, 292] on button "Square Metres" at bounding box center [182, 296] width 92 height 13
click at [219, 298] on icon "button" at bounding box center [218, 297] width 6 height 4
click at [383, 258] on div "Product is bought/sold tax-free" at bounding box center [474, 254] width 677 height 9
click at [380, 229] on div "I track stock for this item" at bounding box center [474, 226] width 677 height 9
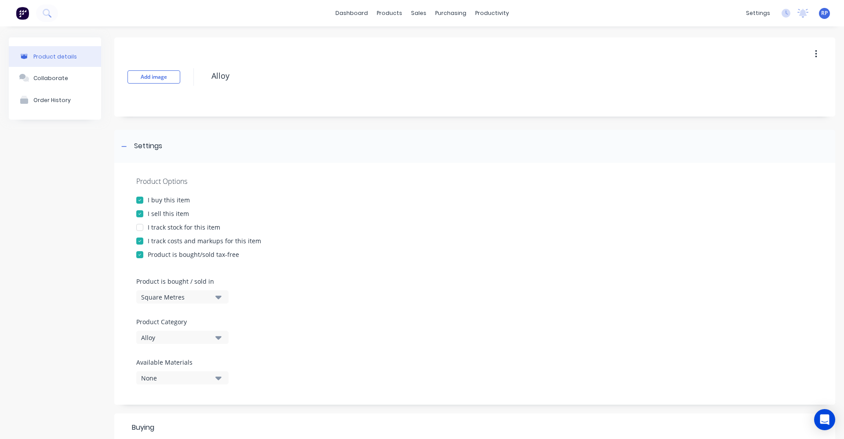
click at [219, 298] on icon "button" at bounding box center [218, 297] width 6 height 4
click at [824, 425] on div "Open Intercom Messenger" at bounding box center [824, 419] width 23 height 23
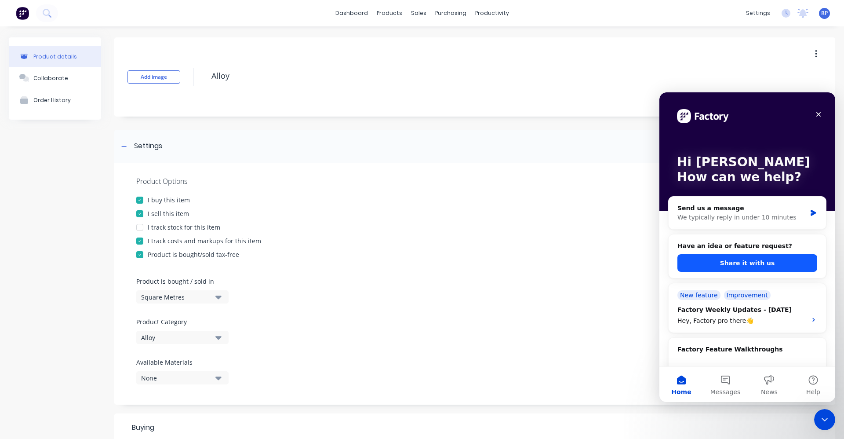
click at [744, 262] on button "Share it with us" at bounding box center [747, 263] width 140 height 18
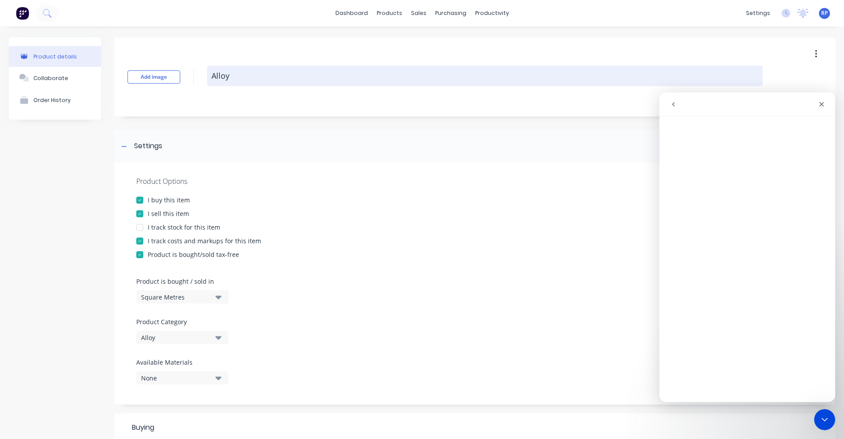
click at [237, 74] on textarea "Alloy" at bounding box center [484, 75] width 555 height 21
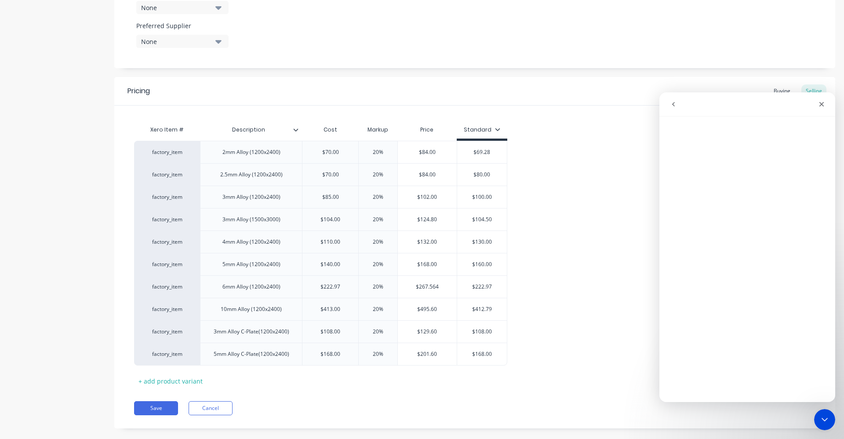
scroll to position [481, 0]
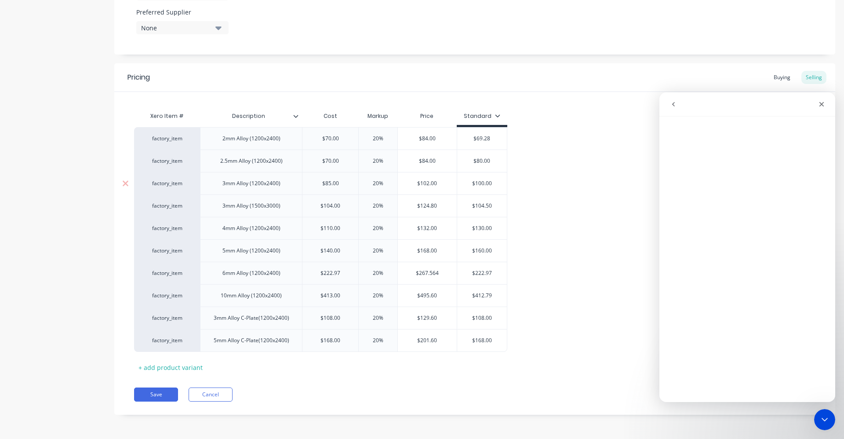
click at [351, 187] on div "$85.00" at bounding box center [330, 183] width 56 height 22
type textarea "x"
type input "$85.00"
type input "20%"
click at [376, 182] on input "20%" at bounding box center [378, 183] width 44 height 8
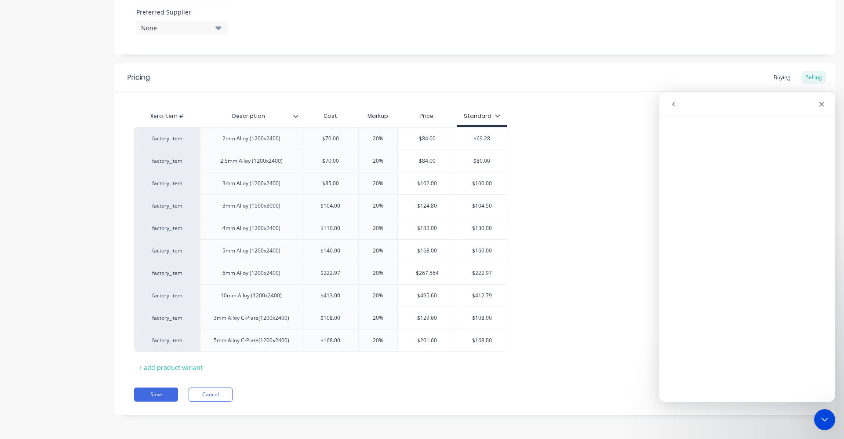
click at [569, 120] on div "Xero Item # Description Cost Markup Price Standard factory_item 2mm Alloy (1200…" at bounding box center [474, 240] width 681 height 267
click at [215, 396] on button "Cancel" at bounding box center [211, 394] width 44 height 14
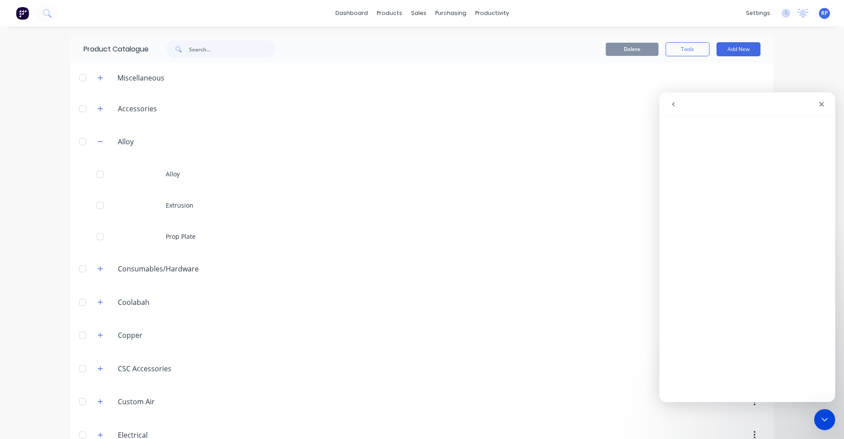
click at [677, 108] on button "go back" at bounding box center [673, 104] width 17 height 17
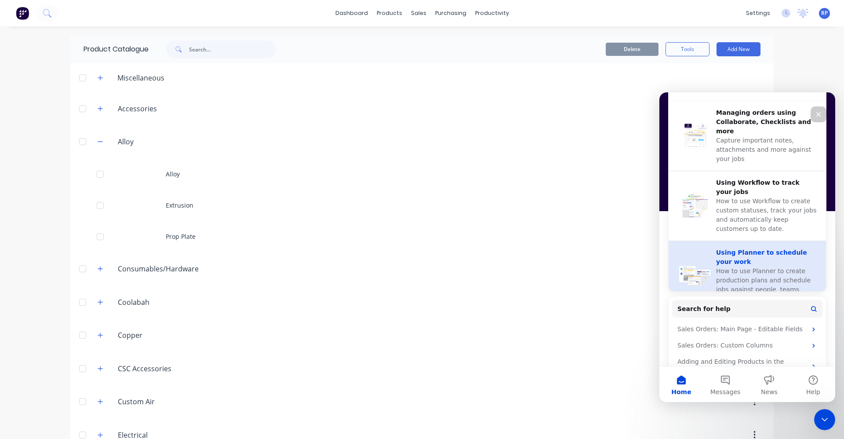
scroll to position [264, 0]
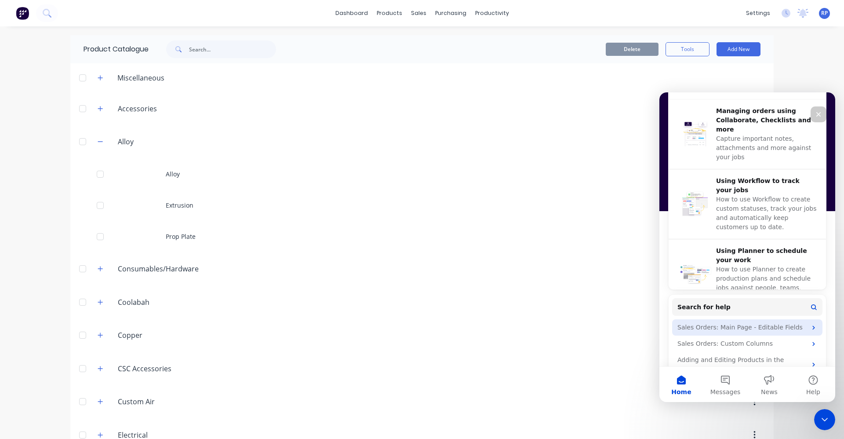
click at [712, 327] on div "Sales Orders: Main Page - Editable Fields" at bounding box center [741, 327] width 129 height 9
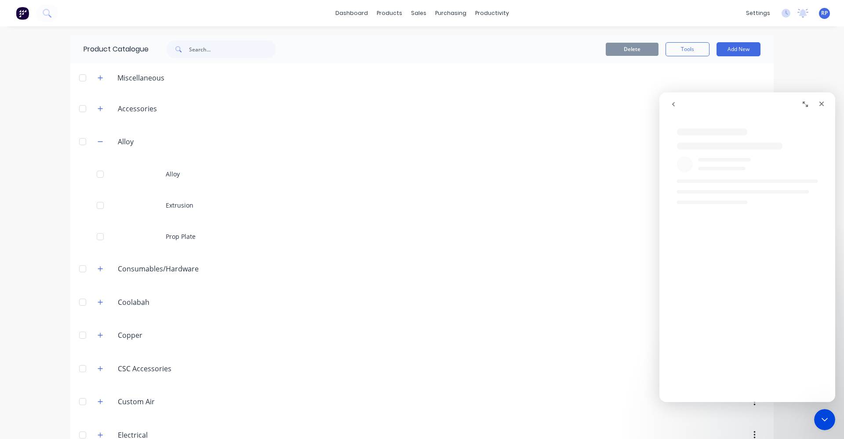
click at [674, 105] on icon "go back" at bounding box center [673, 104] width 3 height 4
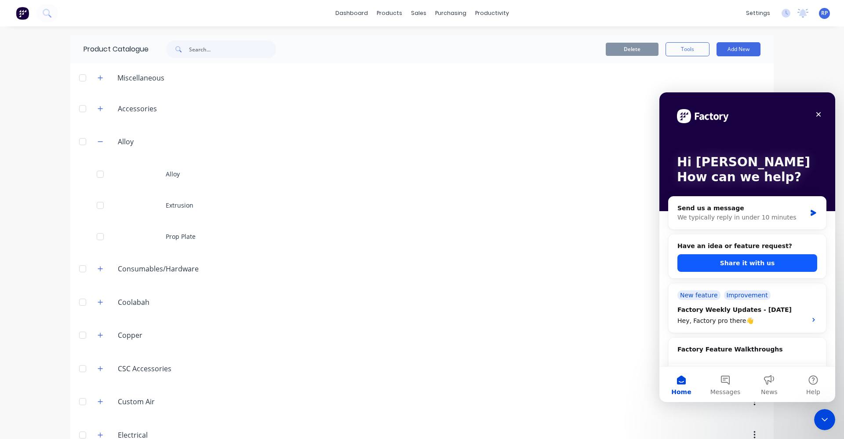
click at [734, 263] on button "Share it with us" at bounding box center [747, 263] width 140 height 18
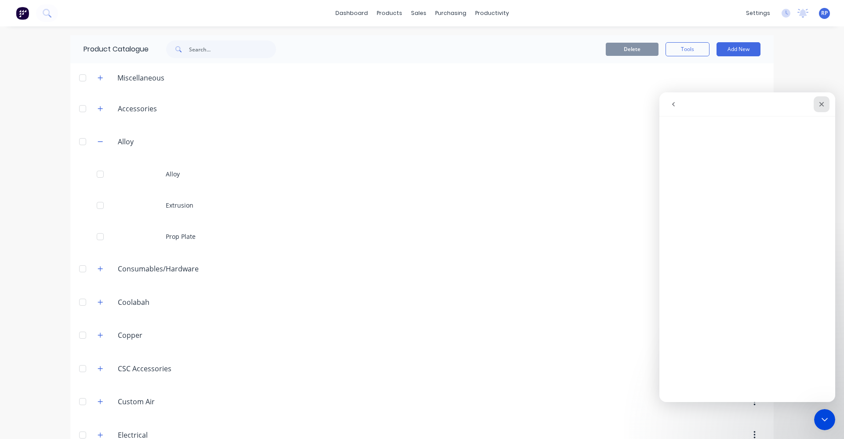
click at [818, 105] on icon "Close" at bounding box center [821, 104] width 7 height 7
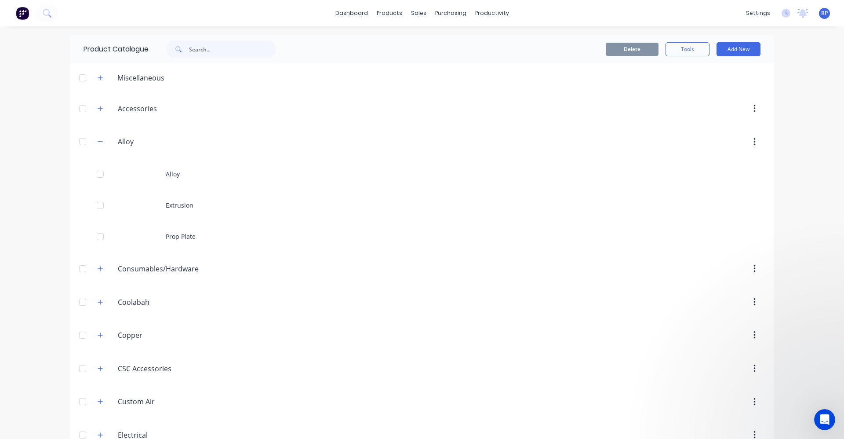
scroll to position [0, 0]
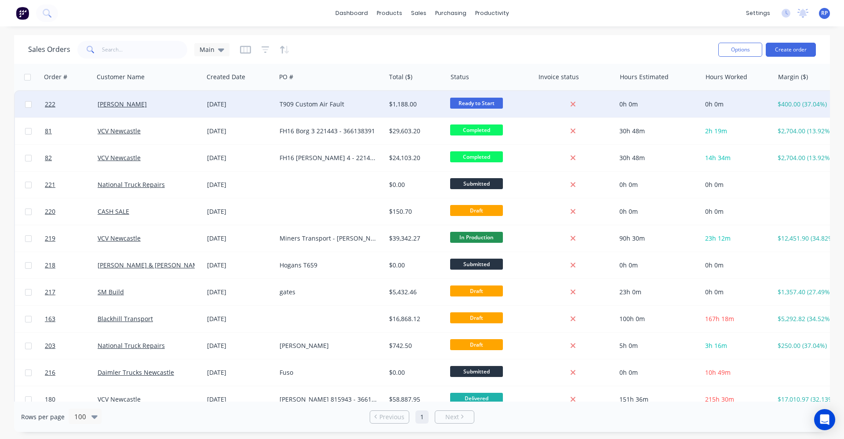
click at [334, 103] on div "T909 Custom Air Fault" at bounding box center [327, 104] width 97 height 9
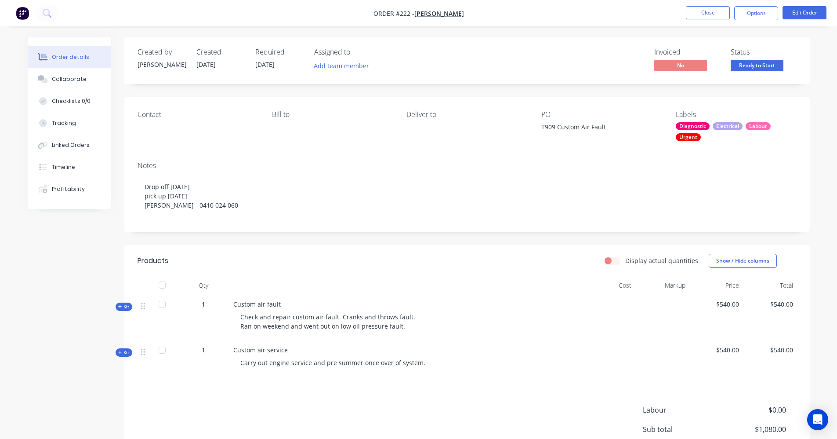
click at [122, 304] on span "Kit" at bounding box center [123, 306] width 11 height 7
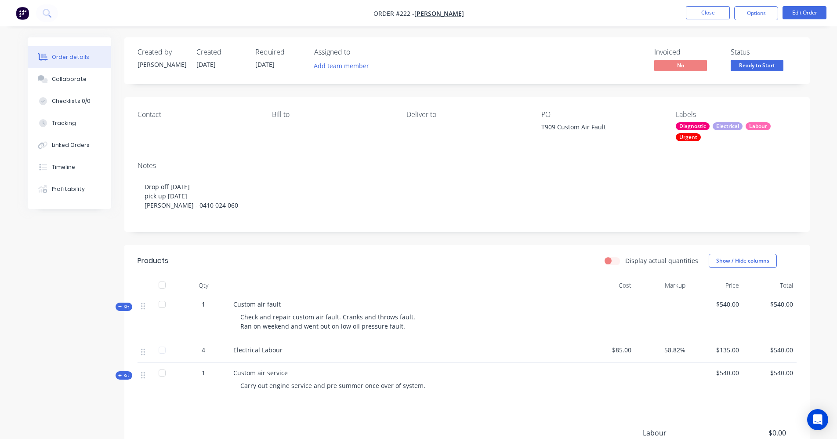
click at [120, 377] on icon at bounding box center [120, 375] width 4 height 4
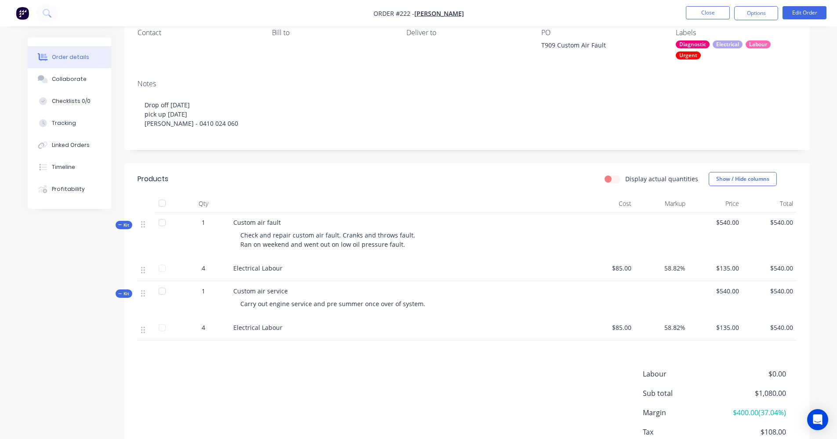
scroll to position [44, 0]
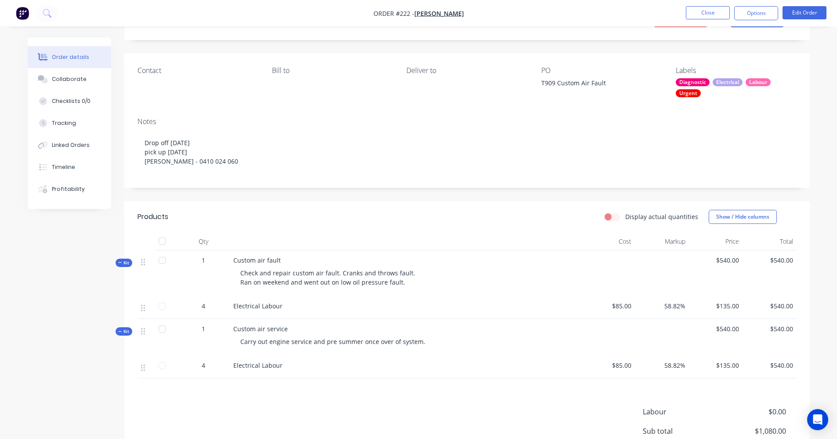
click at [118, 332] on icon at bounding box center [120, 331] width 4 height 4
click at [122, 258] on div "Kit" at bounding box center [124, 262] width 17 height 8
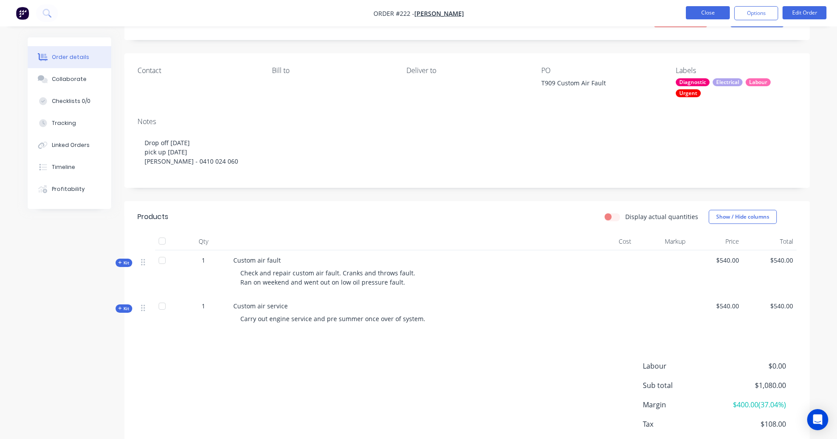
click at [722, 9] on button "Close" at bounding box center [708, 12] width 44 height 13
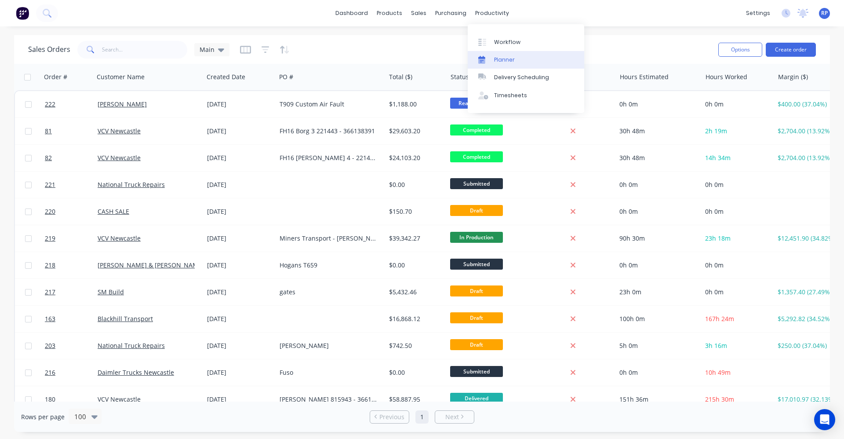
click at [502, 62] on div "Planner" at bounding box center [504, 60] width 21 height 8
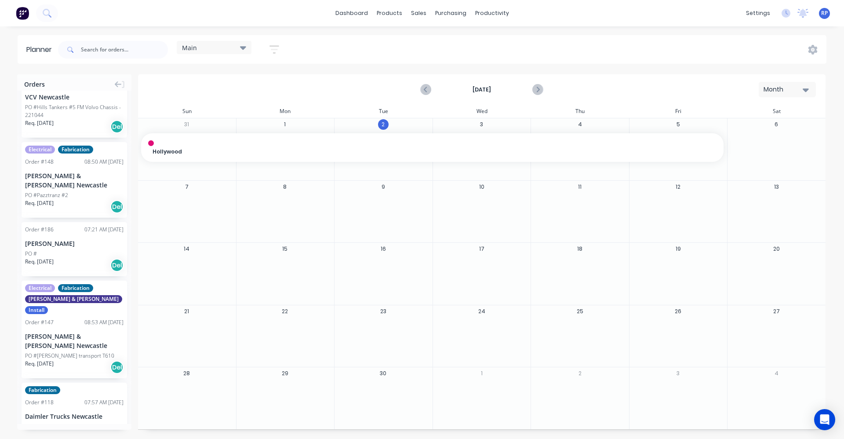
scroll to position [942, 0]
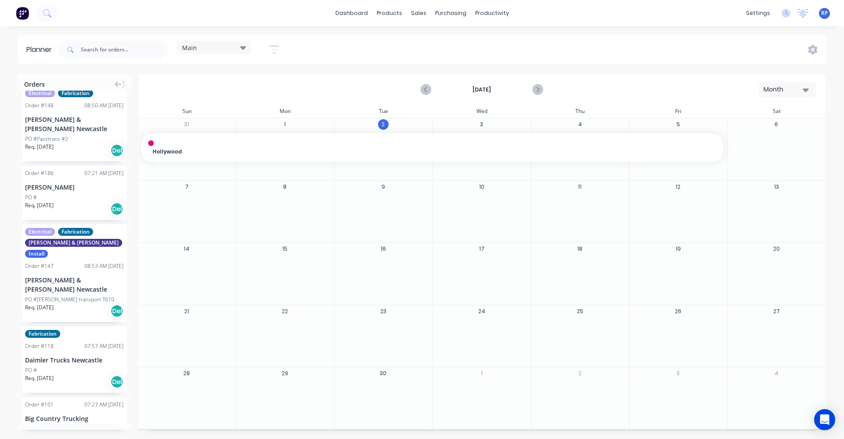
click at [86, 414] on div "Big Country Trucking" at bounding box center [74, 418] width 98 height 9
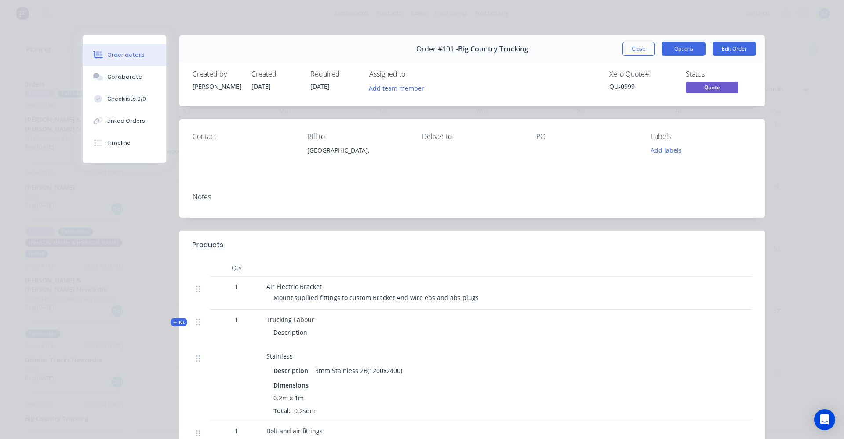
click at [669, 47] on button "Options" at bounding box center [683, 49] width 44 height 14
click at [639, 51] on button "Close" at bounding box center [638, 49] width 32 height 14
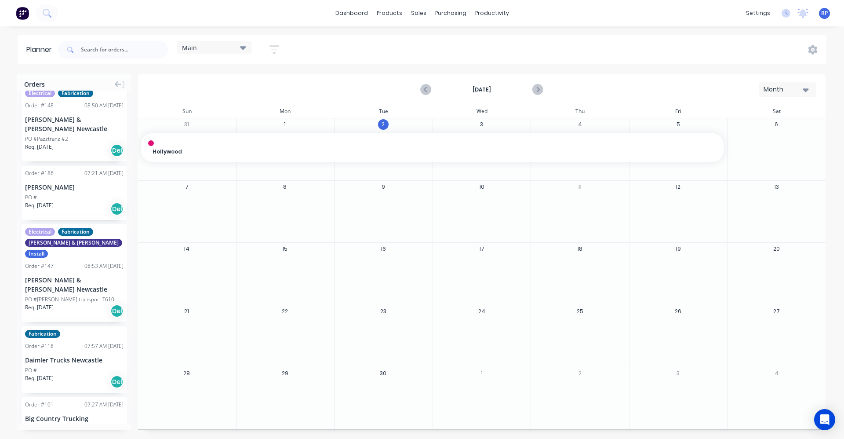
click at [62, 414] on div "Big Country Trucking" at bounding box center [74, 418] width 98 height 9
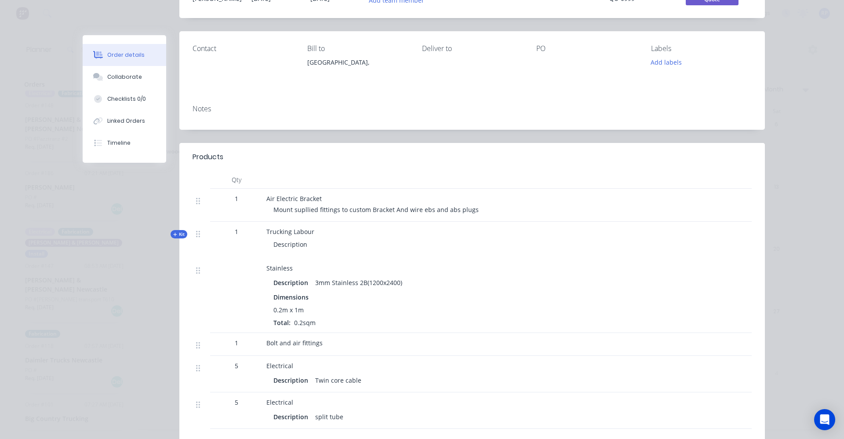
scroll to position [0, 0]
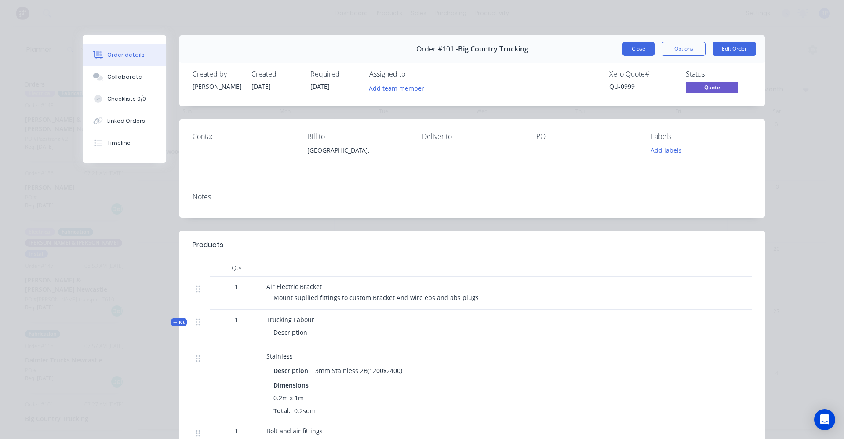
click at [644, 47] on button "Close" at bounding box center [638, 49] width 32 height 14
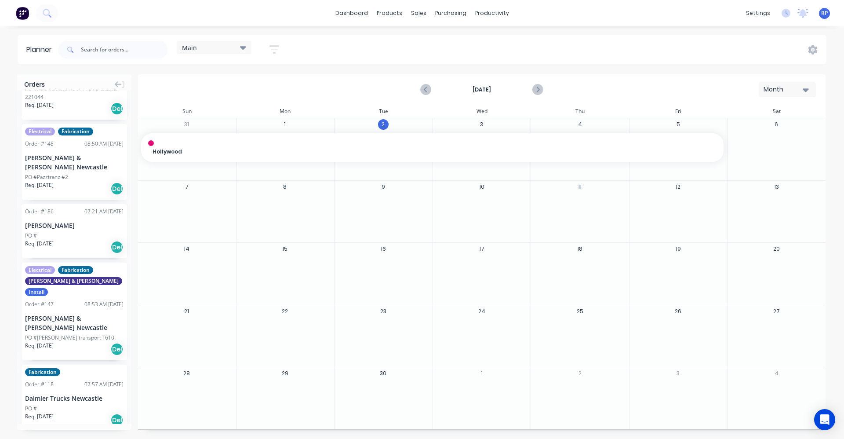
scroll to position [942, 0]
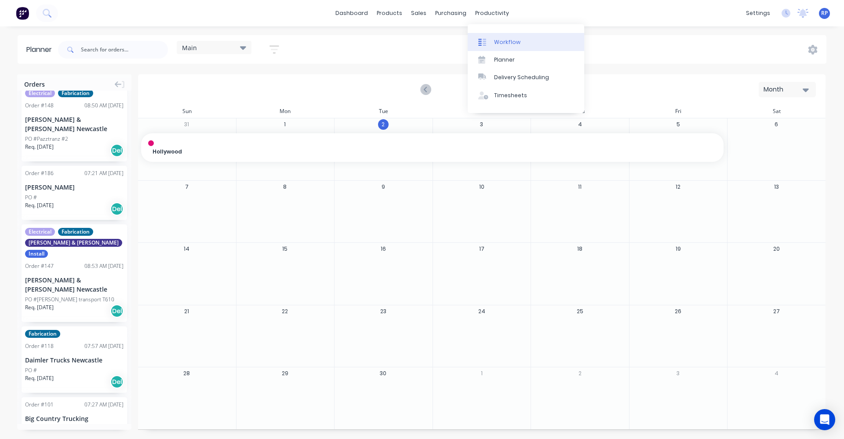
click at [502, 43] on div "Workflow" at bounding box center [507, 42] width 26 height 8
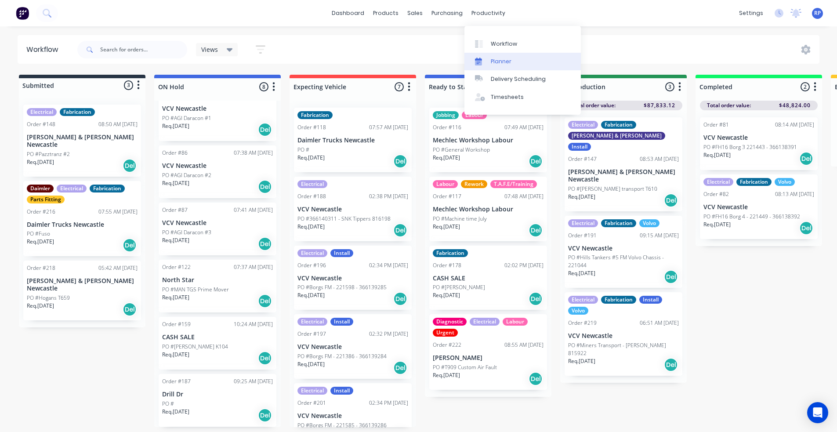
click at [507, 58] on div "Planner" at bounding box center [501, 62] width 21 height 8
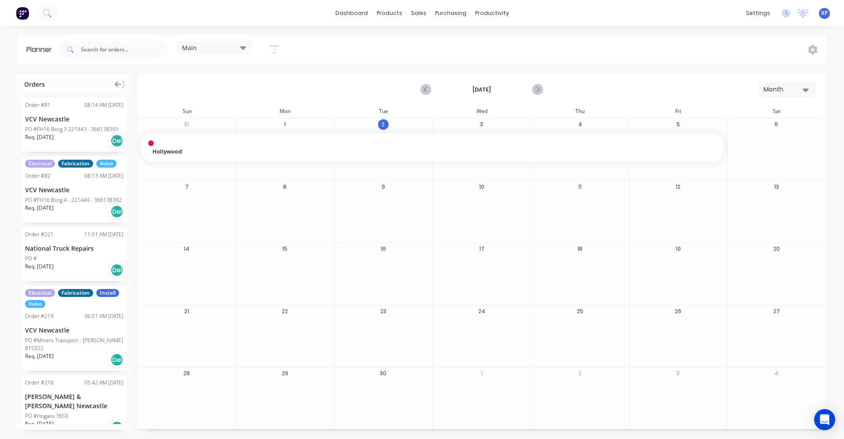
click at [117, 84] on icon at bounding box center [118, 84] width 7 height 6
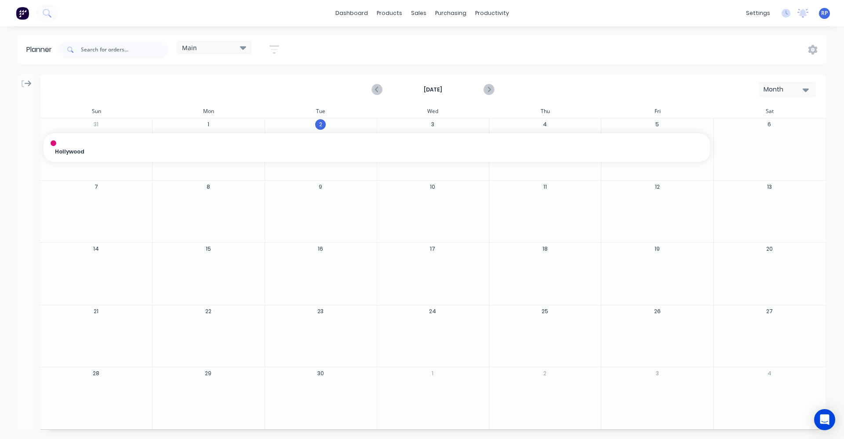
click at [33, 83] on div at bounding box center [25, 81] width 17 height 15
click at [29, 83] on icon at bounding box center [28, 84] width 7 height 8
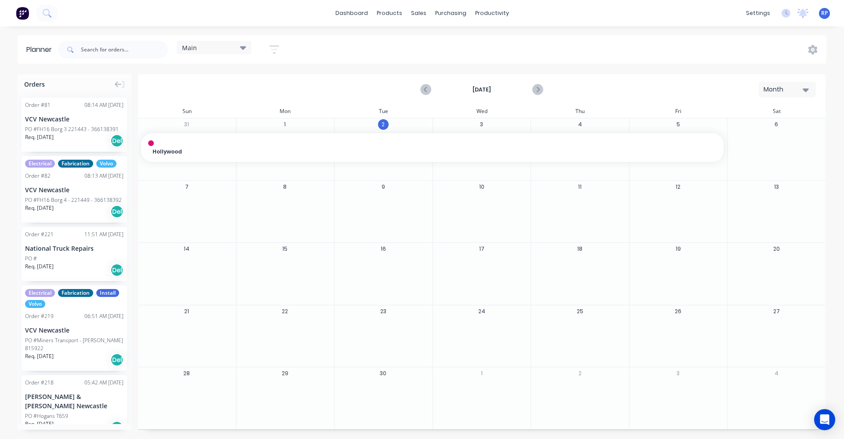
drag, startPoint x: 69, startPoint y: 88, endPoint x: 62, endPoint y: 88, distance: 7.0
click at [62, 88] on div "Orders" at bounding box center [74, 82] width 114 height 16
drag, startPoint x: 62, startPoint y: 88, endPoint x: 105, endPoint y: 80, distance: 43.0
click at [105, 80] on div "Orders" at bounding box center [74, 82] width 114 height 16
click at [246, 47] on icon at bounding box center [243, 48] width 6 height 4
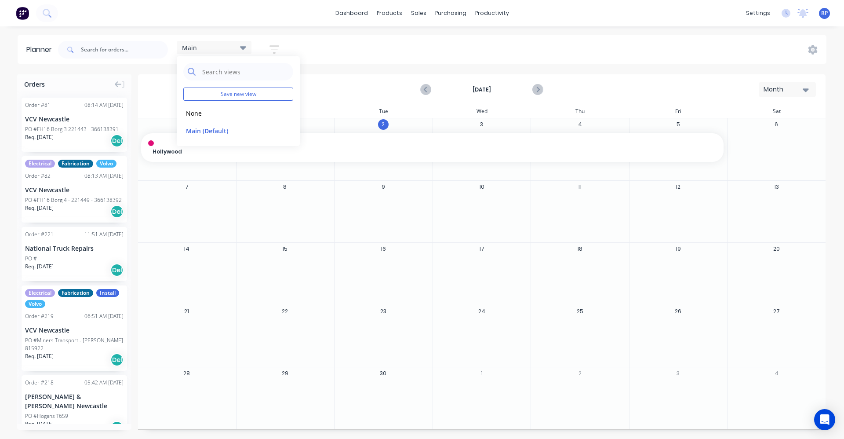
click at [274, 45] on icon "button" at bounding box center [274, 49] width 10 height 11
click at [246, 215] on label at bounding box center [233, 213] width 83 height 13
click at [246, 215] on input at bounding box center [234, 214] width 82 height 17
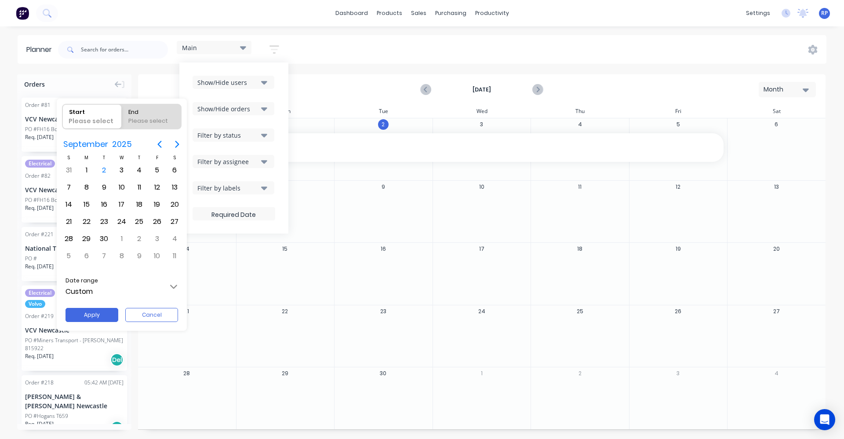
click at [246, 214] on div at bounding box center [422, 219] width 984 height 579
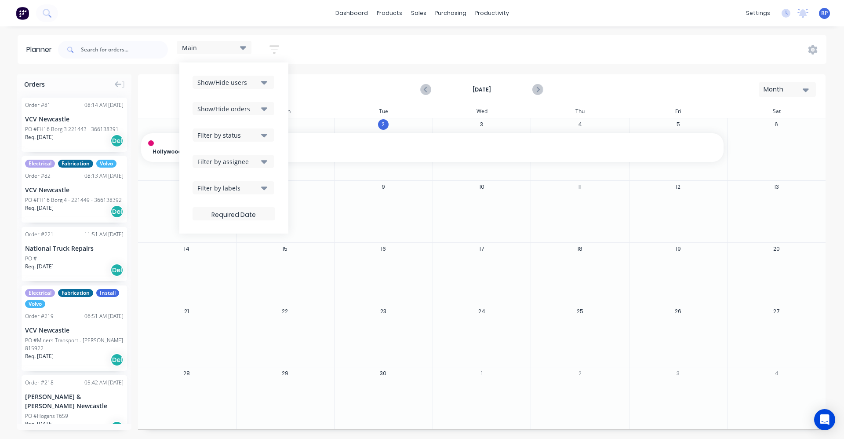
click at [70, 84] on div "Orders" at bounding box center [74, 82] width 114 height 16
click at [134, 74] on div "Planner Main Save new view None edit Main (Default) edit Show/Hide users Show/H…" at bounding box center [422, 236] width 844 height 403
click at [295, 47] on div "Main Save new view None edit Main (Default) edit Show/Hide users Show/Hide orde…" at bounding box center [441, 49] width 770 height 26
click at [267, 80] on icon "button" at bounding box center [264, 82] width 6 height 10
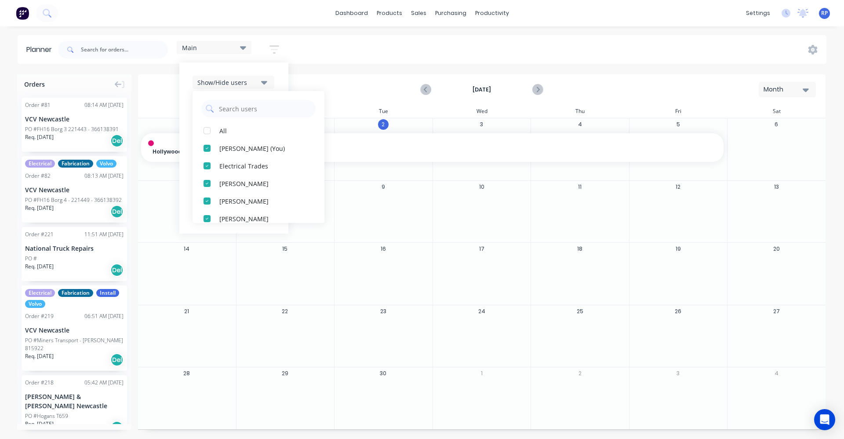
click at [267, 80] on icon "button" at bounding box center [264, 82] width 6 height 10
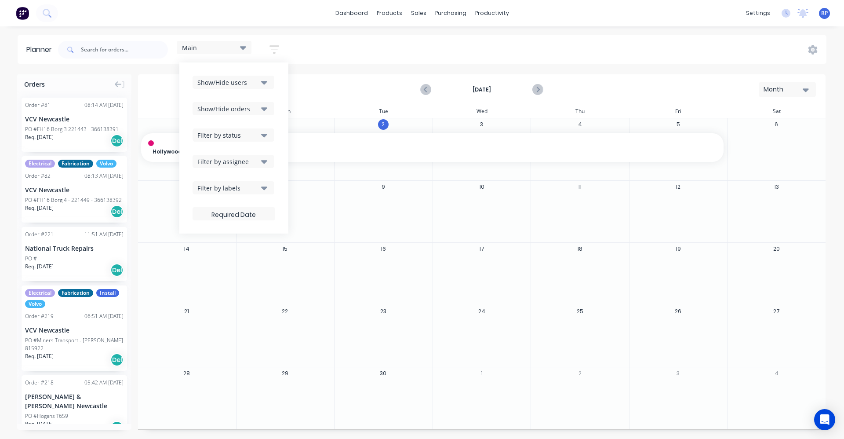
click at [265, 110] on icon "button" at bounding box center [264, 109] width 6 height 4
click at [265, 107] on icon "button" at bounding box center [264, 109] width 6 height 10
click at [267, 136] on icon "button" at bounding box center [264, 135] width 6 height 10
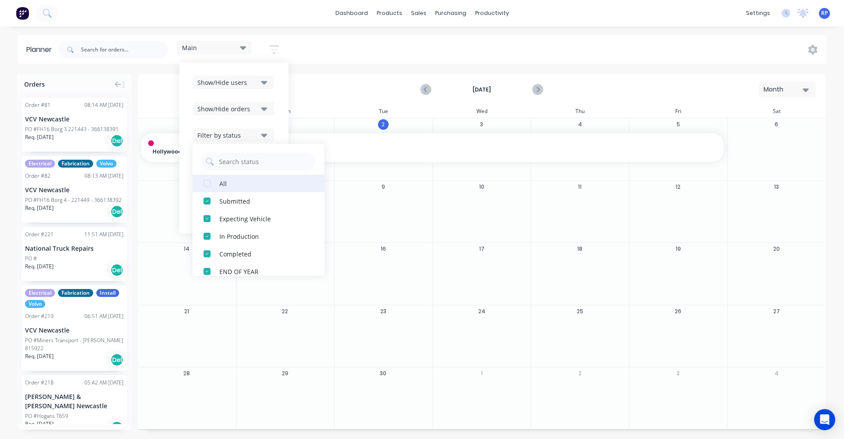
click at [208, 185] on div "button" at bounding box center [207, 183] width 18 height 18
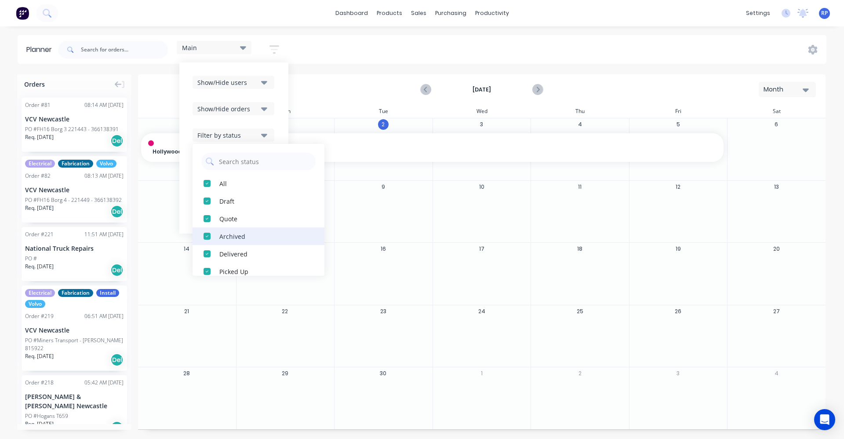
scroll to position [44, 0]
click at [208, 228] on div "button" at bounding box center [207, 227] width 18 height 18
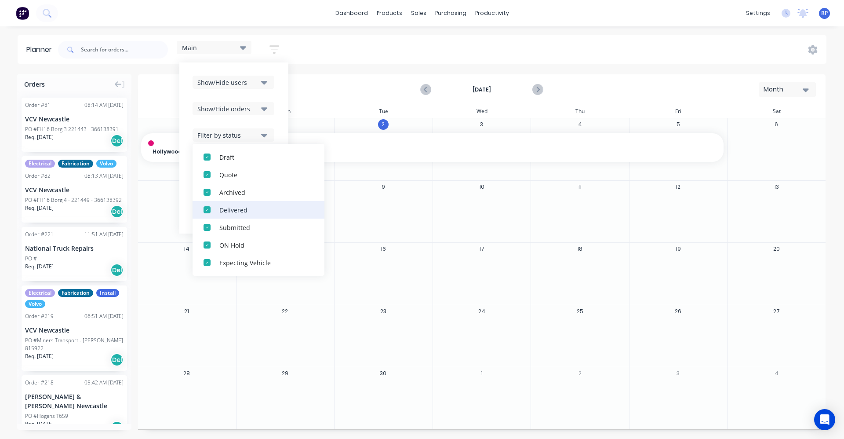
click at [208, 211] on div "button" at bounding box center [207, 210] width 18 height 18
click at [207, 192] on div "button" at bounding box center [207, 192] width 18 height 18
click at [328, 56] on div "Main Save new view None edit Main (Default) edit Show/Hide users Show/Hide orde…" at bounding box center [441, 49] width 770 height 26
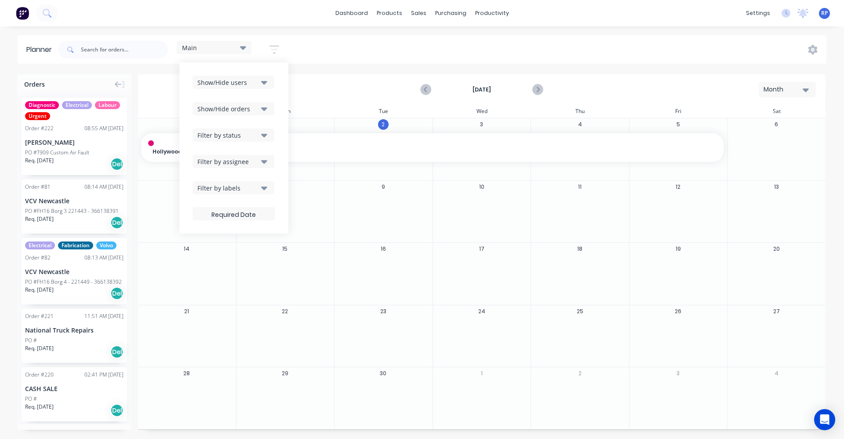
click at [153, 72] on div "Planner Main Save new view None edit Main (Default) edit Show/Hide users Show/H…" at bounding box center [422, 236] width 844 height 403
click at [321, 84] on div "September 2025 Month" at bounding box center [482, 89] width 686 height 29
drag, startPoint x: 279, startPoint y: 76, endPoint x: 286, endPoint y: 69, distance: 10.0
click at [280, 76] on div "Show/Hide users Show/Hide orders Filter by status Filter by assignee Filter by …" at bounding box center [233, 147] width 109 height 171
click at [277, 47] on icon "button" at bounding box center [274, 49] width 10 height 11
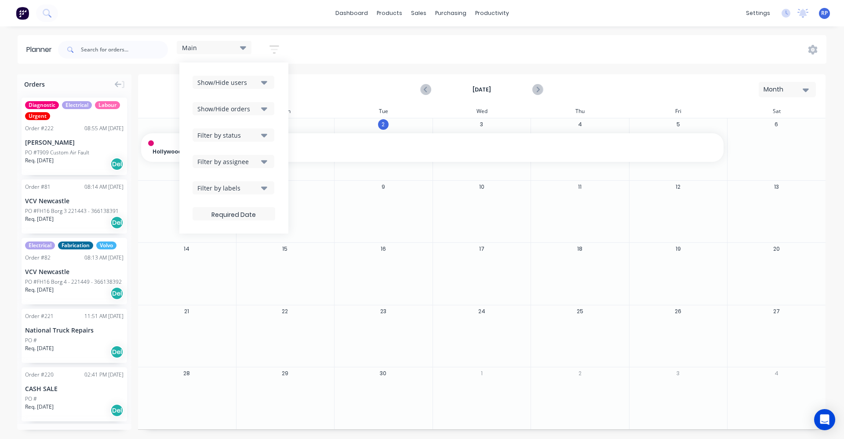
click at [178, 73] on div "Planner Main Save new view None edit Main (Default) edit Show/Hide users Show/H…" at bounding box center [422, 236] width 844 height 403
click at [167, 78] on div "September 2025 Month" at bounding box center [482, 89] width 686 height 29
click at [329, 56] on div "Main Save new view None edit Main (Default) edit Show/Hide users Show/Hide orde…" at bounding box center [441, 49] width 770 height 26
click at [85, 130] on div "08:55 AM 02/09/25" at bounding box center [103, 128] width 39 height 8
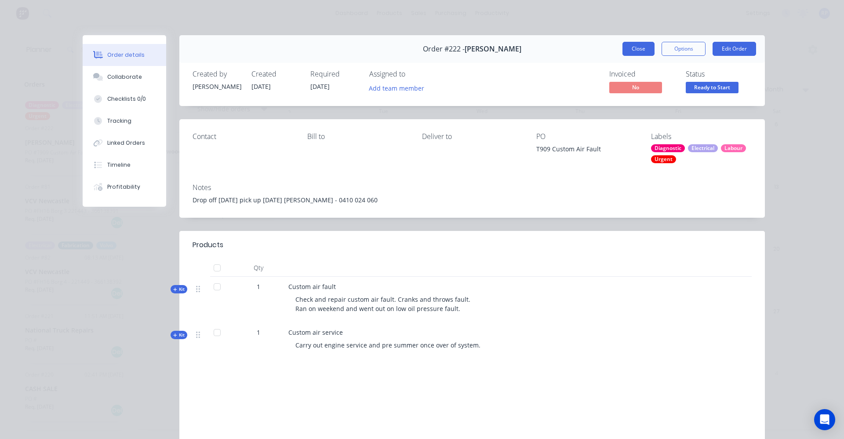
click at [627, 48] on button "Close" at bounding box center [638, 49] width 32 height 14
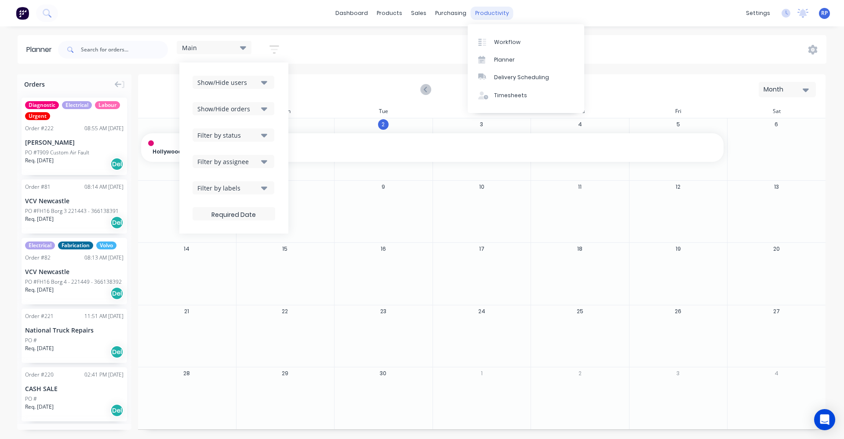
click at [476, 14] on div "productivity" at bounding box center [492, 13] width 43 height 13
click at [490, 44] on div at bounding box center [484, 42] width 13 height 8
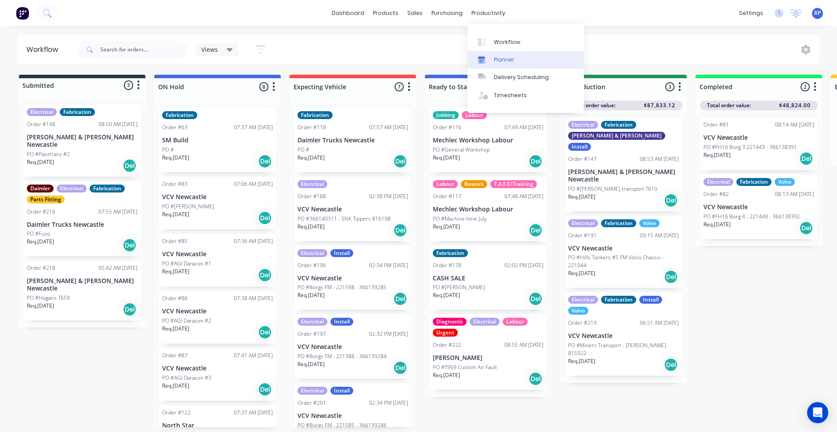
click at [504, 61] on div "Planner" at bounding box center [504, 60] width 21 height 8
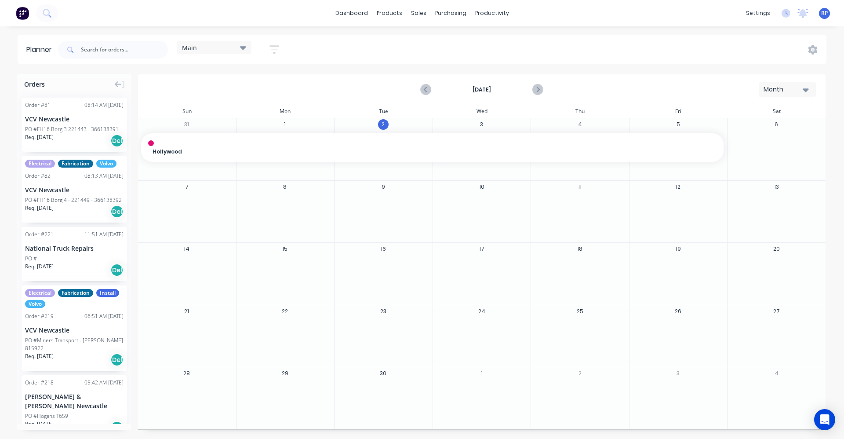
click at [279, 49] on icon "button" at bounding box center [274, 49] width 10 height 11
click at [262, 137] on icon "button" at bounding box center [264, 135] width 6 height 10
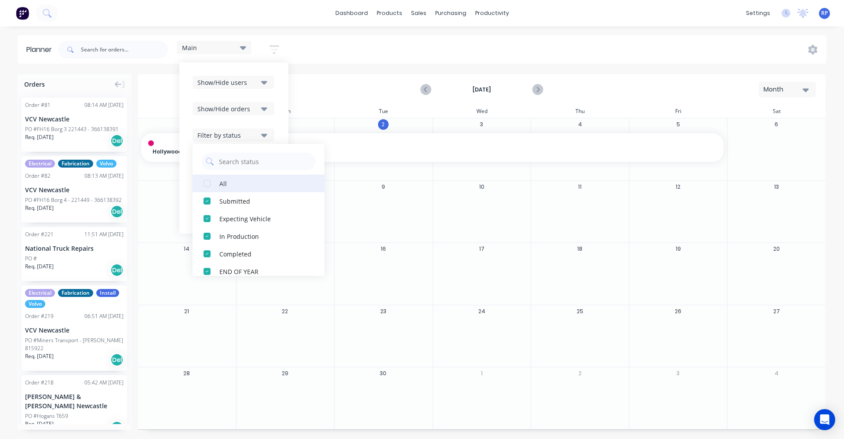
click at [209, 181] on div "button" at bounding box center [207, 183] width 18 height 18
click at [207, 175] on div "button" at bounding box center [207, 175] width 18 height 18
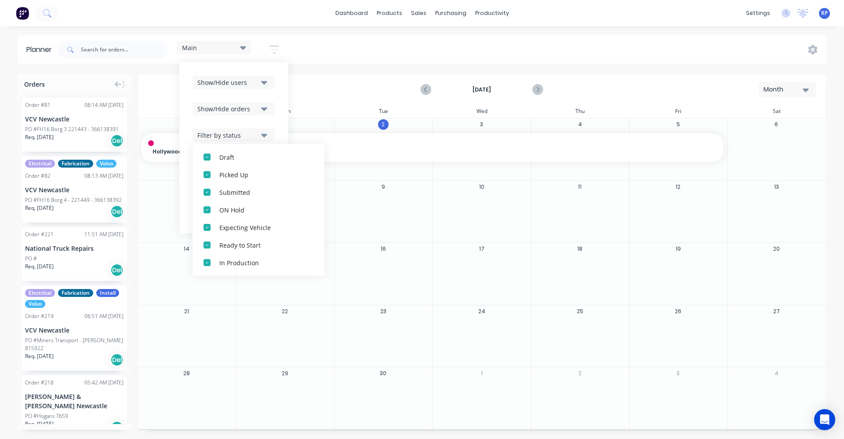
click at [207, 175] on div "button" at bounding box center [207, 175] width 18 height 18
click at [207, 219] on div "button" at bounding box center [207, 219] width 18 height 18
click at [209, 192] on div "button" at bounding box center [207, 192] width 18 height 18
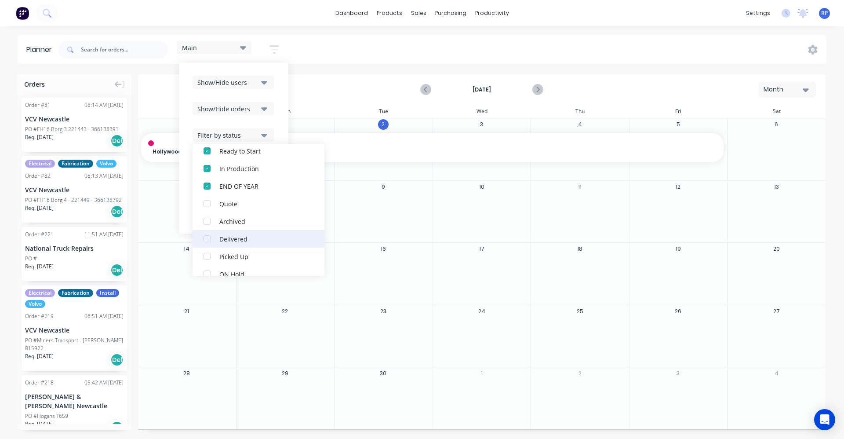
scroll to position [132, 0]
click at [254, 72] on div "Show/Hide users Show/Hide orders Filter by status All Draft Submitted Expecting…" at bounding box center [233, 147] width 109 height 171
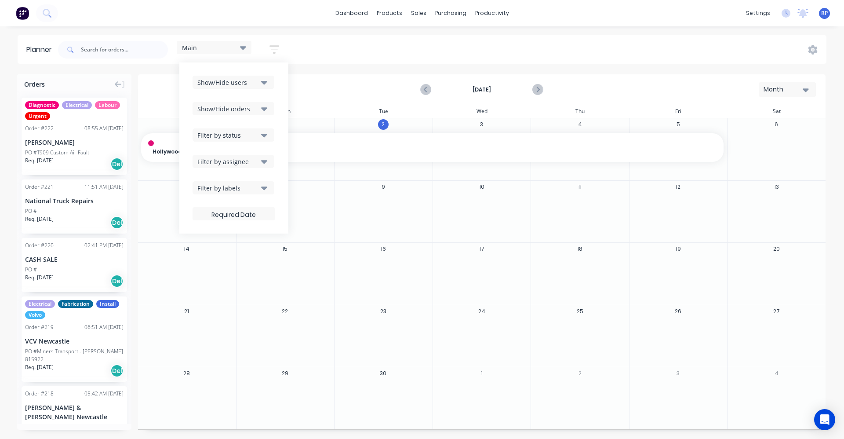
click at [246, 47] on icon at bounding box center [243, 48] width 6 height 4
click at [283, 133] on button "edit" at bounding box center [284, 130] width 11 height 9
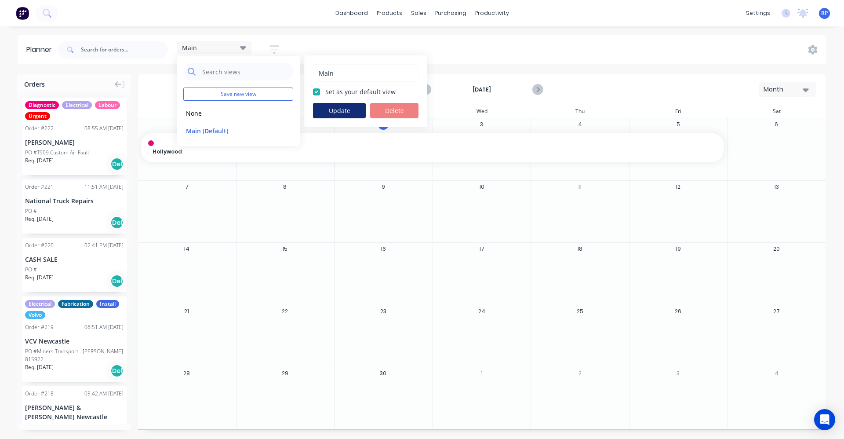
click at [337, 115] on button "Update" at bounding box center [339, 110] width 53 height 15
click at [163, 94] on div "September 2025 Month" at bounding box center [482, 89] width 686 height 29
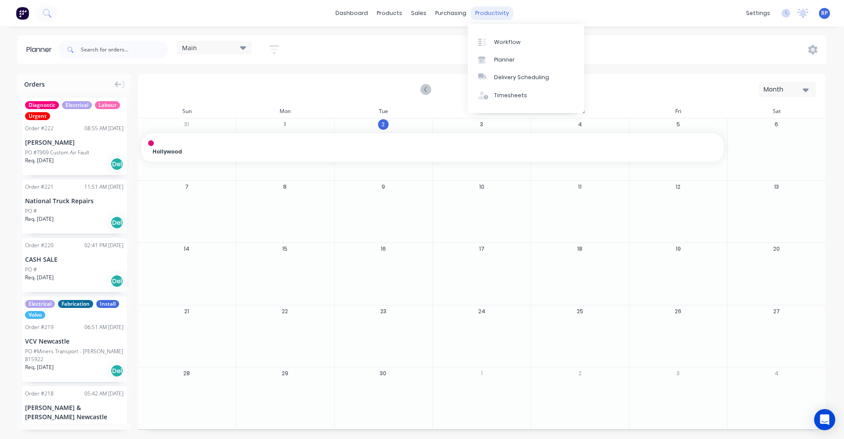
click at [482, 15] on div "productivity" at bounding box center [492, 13] width 43 height 13
click at [503, 58] on div "Planner" at bounding box center [504, 60] width 21 height 8
click at [483, 12] on div "productivity" at bounding box center [492, 13] width 43 height 13
click at [491, 41] on link "Workflow" at bounding box center [526, 42] width 116 height 18
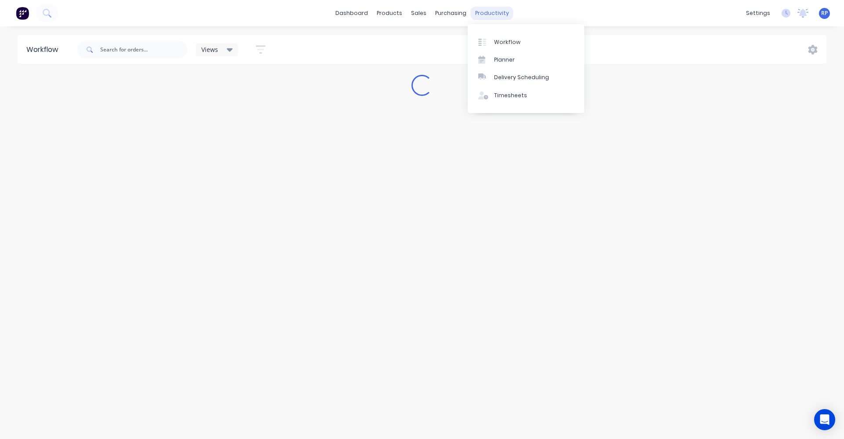
click at [490, 15] on div "productivity" at bounding box center [492, 13] width 43 height 13
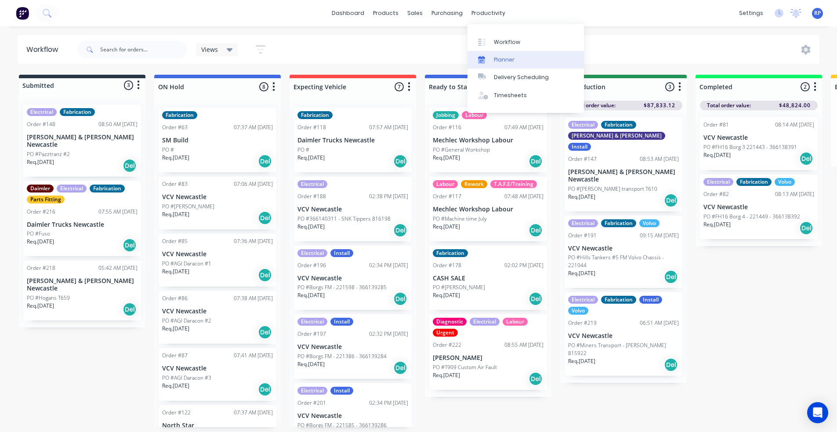
click at [501, 57] on div "Planner" at bounding box center [504, 60] width 21 height 8
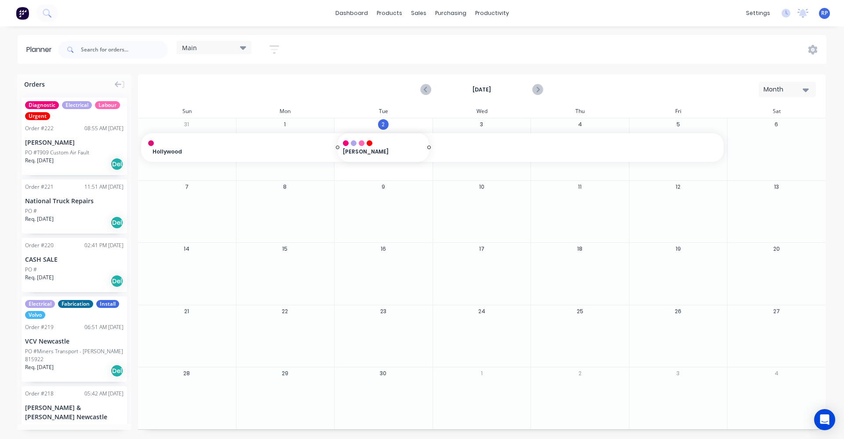
drag, startPoint x: 58, startPoint y: 141, endPoint x: 355, endPoint y: 156, distance: 297.9
drag, startPoint x: 428, startPoint y: 178, endPoint x: 550, endPoint y: 184, distance: 121.9
click at [397, 226] on div at bounding box center [383, 227] width 98 height 29
click at [41, 206] on div "Order # 221 11:51 AM 01/09/25 National Truck Repairs PO # Req. 01/09/25 Del" at bounding box center [74, 206] width 105 height 54
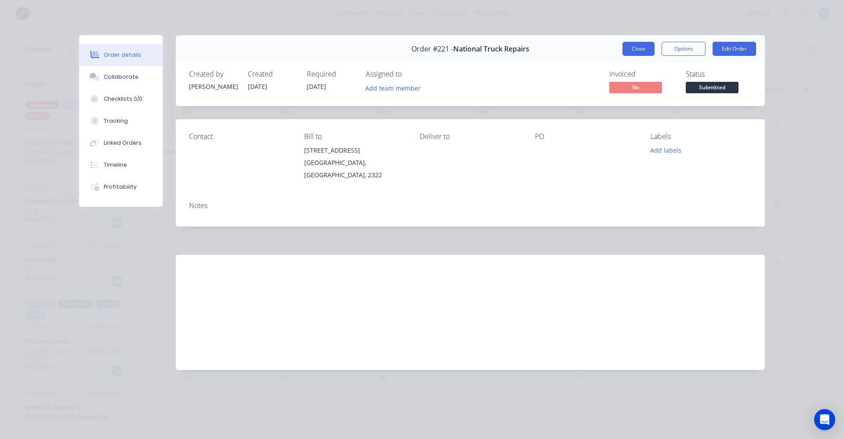
click at [635, 47] on button "Close" at bounding box center [638, 49] width 32 height 14
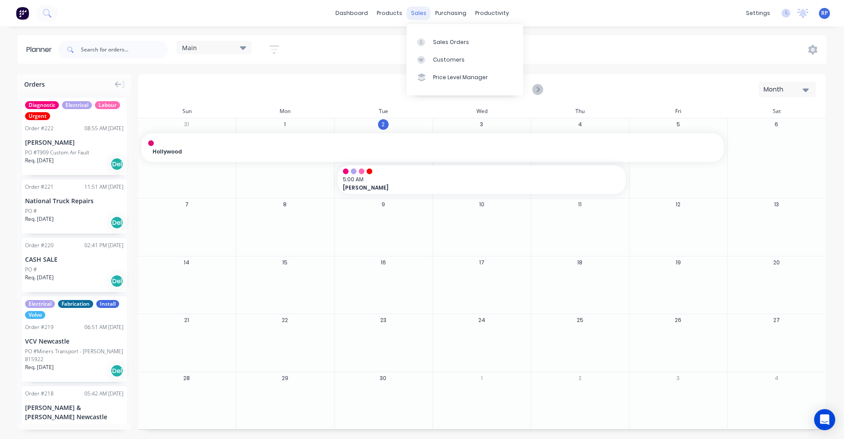
click at [415, 11] on div "sales" at bounding box center [418, 13] width 24 height 13
click at [435, 42] on div "Sales Orders" at bounding box center [451, 42] width 36 height 8
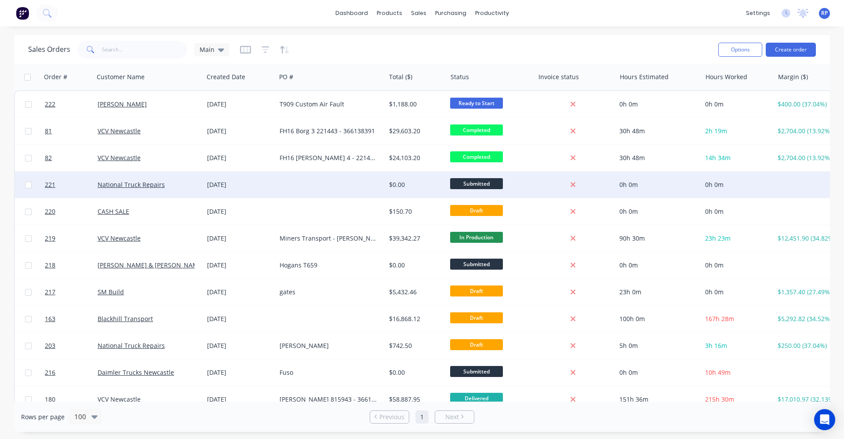
click at [225, 181] on div "[DATE]" at bounding box center [239, 184] width 65 height 9
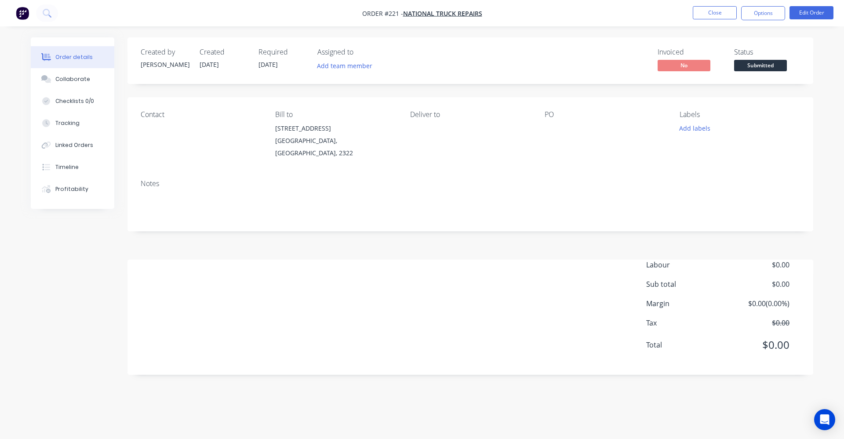
click at [362, 276] on div "Labour $0.00 Sub total $0.00 Margin $0.00 ( 0.00 %) Tax $0.00 Total $0.00" at bounding box center [470, 310] width 659 height 102
click at [806, 22] on nav "Order #221 - National Truck Repairs Close Options Edit Order" at bounding box center [422, 13] width 844 height 26
click at [808, 15] on button "Edit Order" at bounding box center [811, 12] width 44 height 13
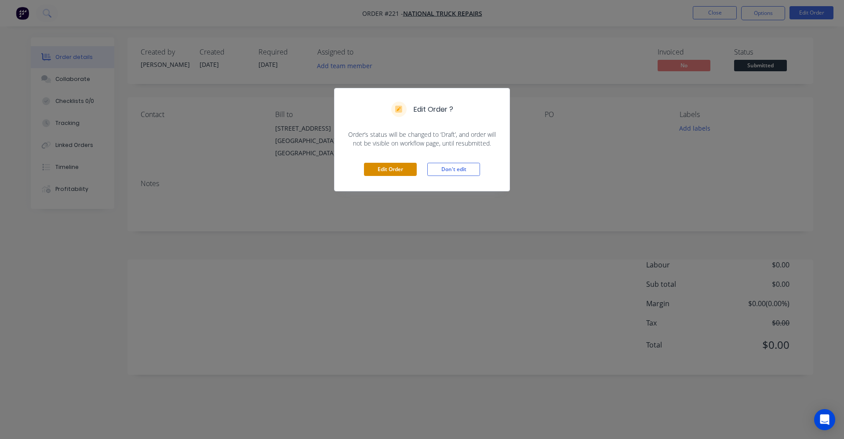
click at [394, 170] on button "Edit Order" at bounding box center [390, 169] width 53 height 13
